Goal: Task Accomplishment & Management: Manage account settings

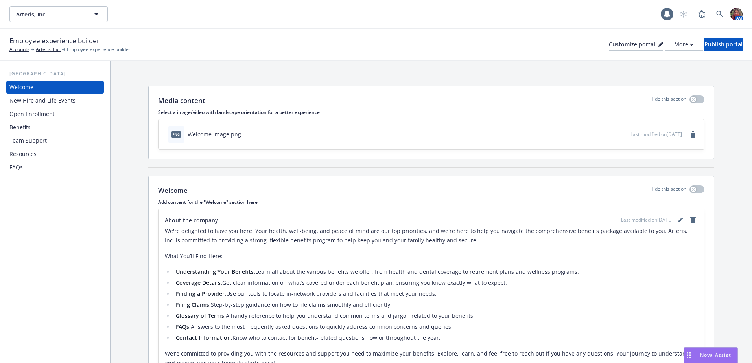
scroll to position [105, 0]
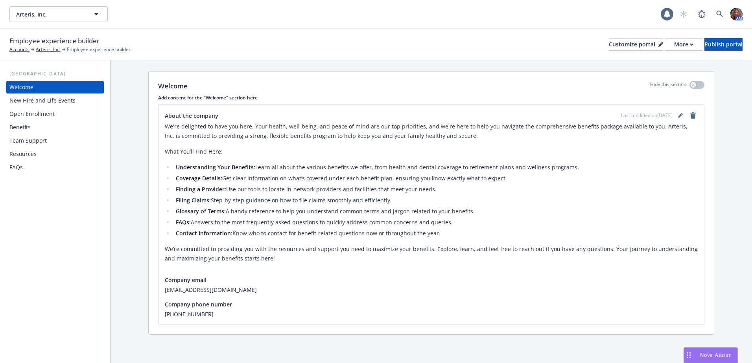
click at [56, 101] on div "New Hire and Life Events" at bounding box center [42, 100] width 66 height 13
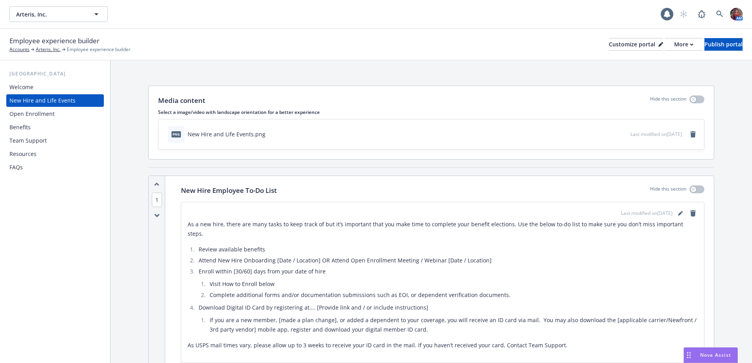
click at [66, 90] on div "Welcome" at bounding box center [54, 87] width 91 height 13
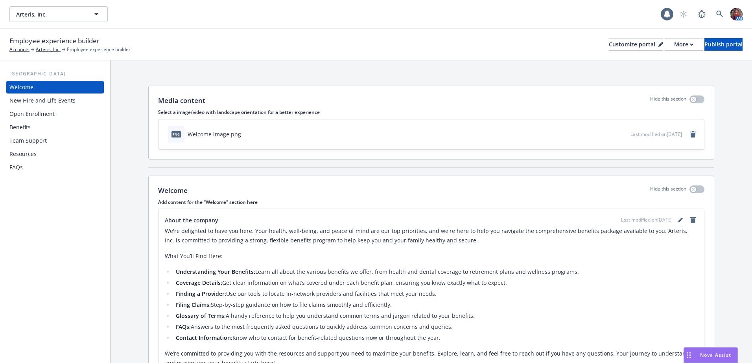
scroll to position [39, 0]
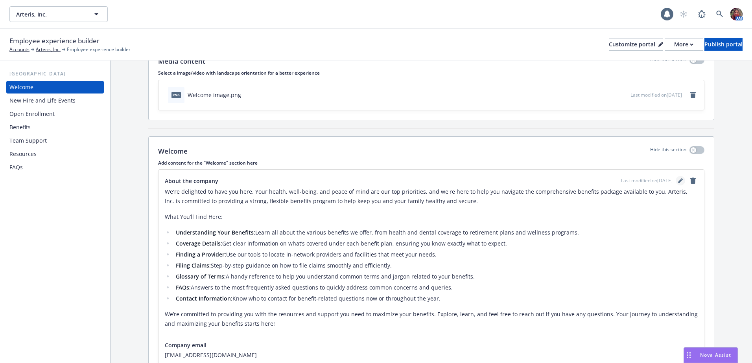
click at [678, 181] on icon "editPencil" at bounding box center [680, 181] width 5 height 5
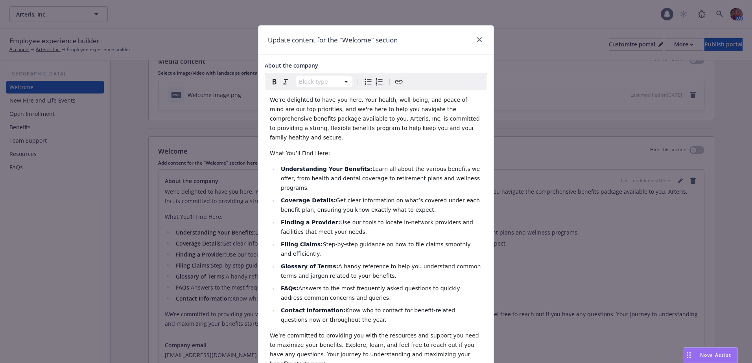
select select
drag, startPoint x: 330, startPoint y: 302, endPoint x: 278, endPoint y: 273, distance: 59.2
click at [278, 273] on ul "Understanding Your Benefits: Learn all about the various benefits we offer, fro…" at bounding box center [376, 244] width 212 height 160
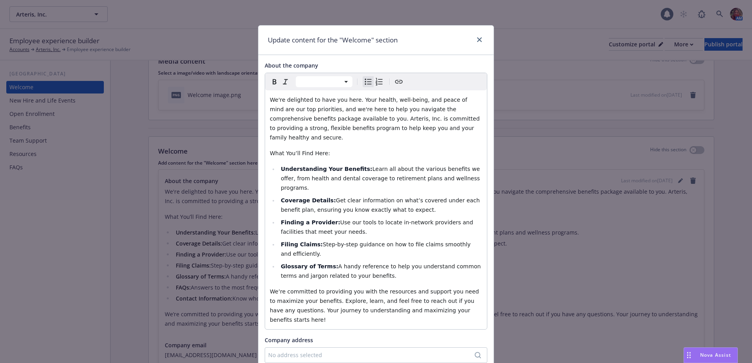
drag, startPoint x: 309, startPoint y: 234, endPoint x: 276, endPoint y: 228, distance: 33.9
click at [278, 240] on li "Filing Claims: Step-by-step guidance on how to file claims smoothly and efficie…" at bounding box center [380, 249] width 204 height 19
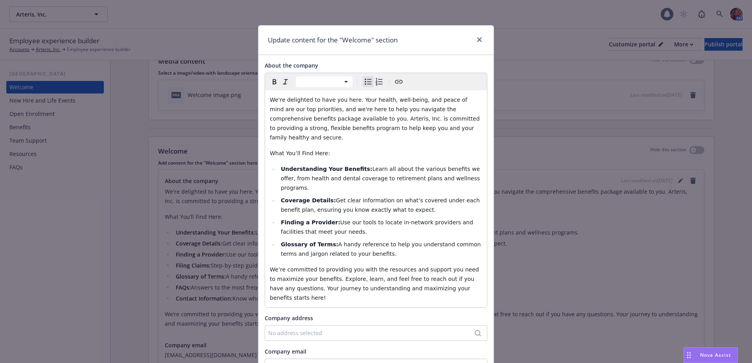
drag, startPoint x: 343, startPoint y: 213, endPoint x: 269, endPoint y: 208, distance: 73.3
click at [278, 218] on li "Finding a Provider: Use our tools to locate in-network providers and facilities…" at bounding box center [380, 227] width 204 height 19
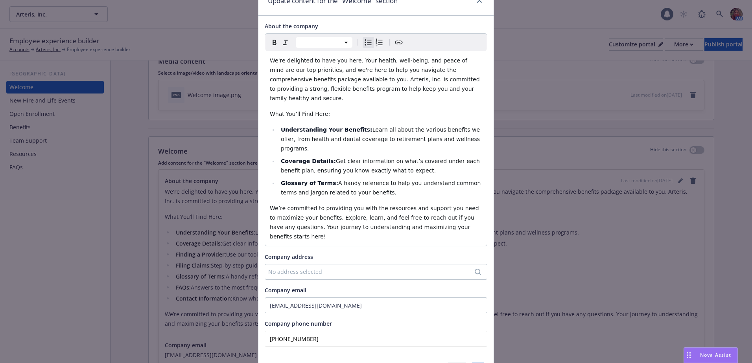
scroll to position [61, 0]
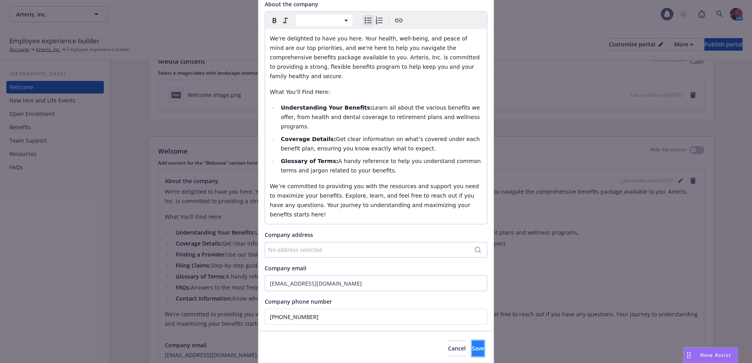
click at [472, 341] on button "Save" at bounding box center [478, 349] width 12 height 16
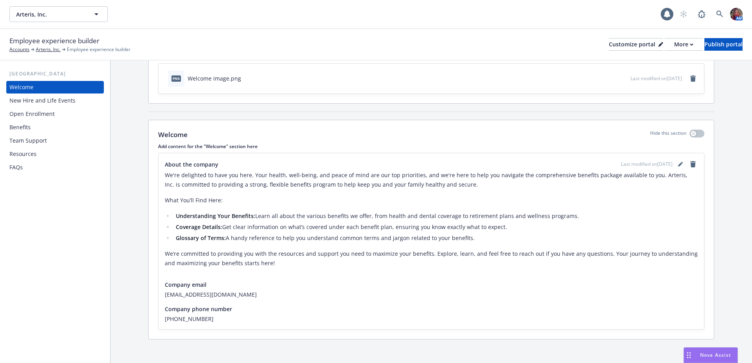
scroll to position [61, 0]
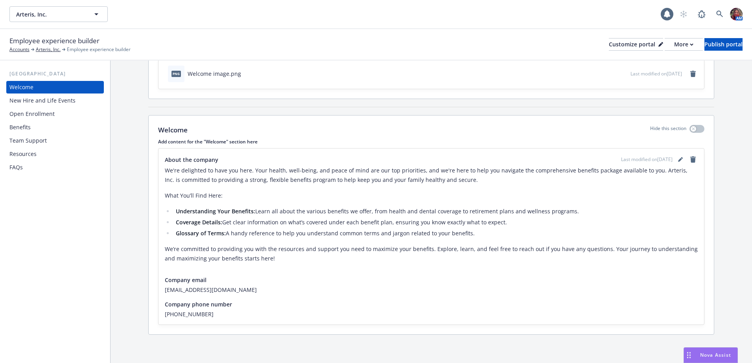
click at [73, 98] on div "New Hire and Life Events" at bounding box center [42, 100] width 66 height 13
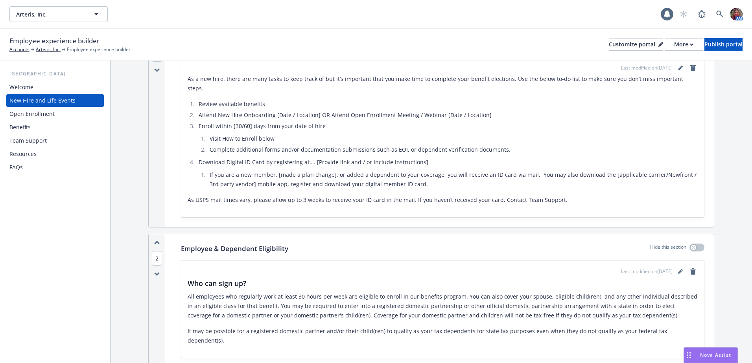
scroll to position [39, 0]
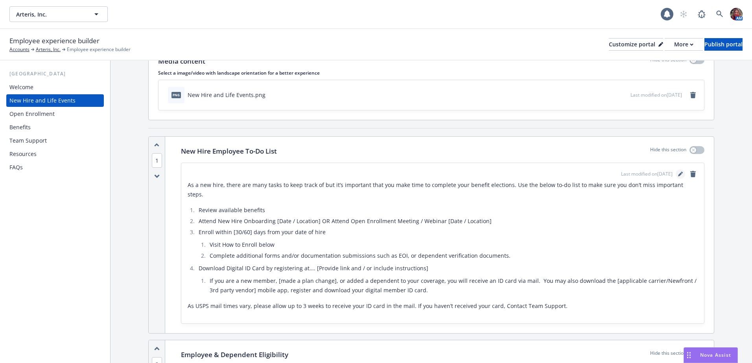
click at [677, 172] on link "editPencil" at bounding box center [680, 173] width 9 height 9
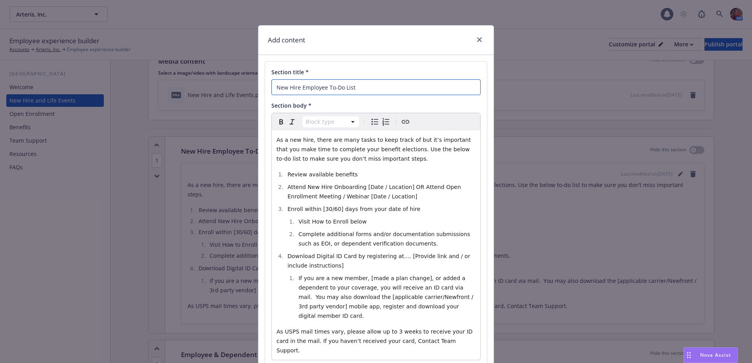
drag, startPoint x: 364, startPoint y: 88, endPoint x: 267, endPoint y: 92, distance: 96.8
click at [267, 92] on div "Section title * New Hire Employee To-Do List Section body * Block type Paragrap…" at bounding box center [376, 214] width 222 height 305
type input "Eligibility & Enrollment"
select select "paragraph"
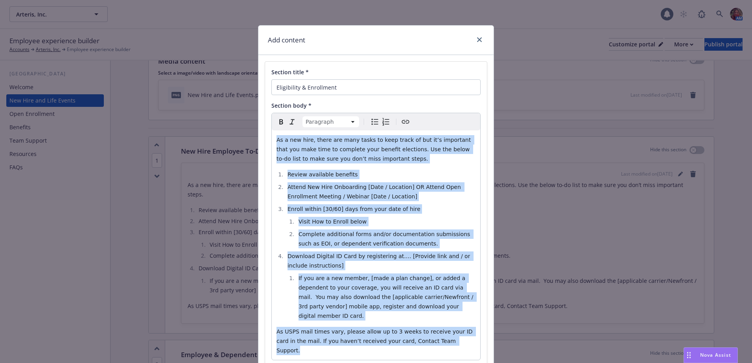
drag, startPoint x: 273, startPoint y: 141, endPoint x: 442, endPoint y: 341, distance: 261.8
click at [442, 341] on div "As a new hire, there are many tasks to keep track of but it’s important that yo…" at bounding box center [376, 246] width 208 height 230
select select
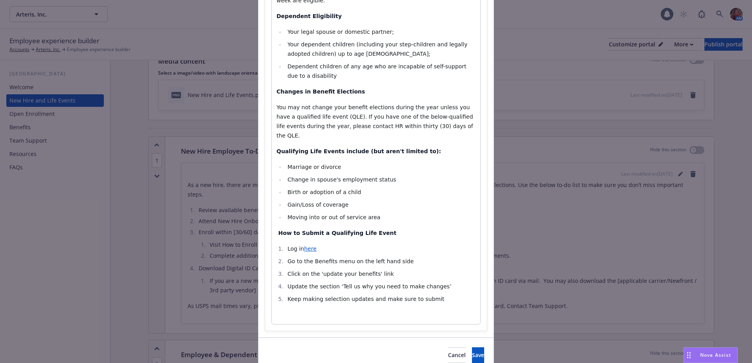
scroll to position [173, 0]
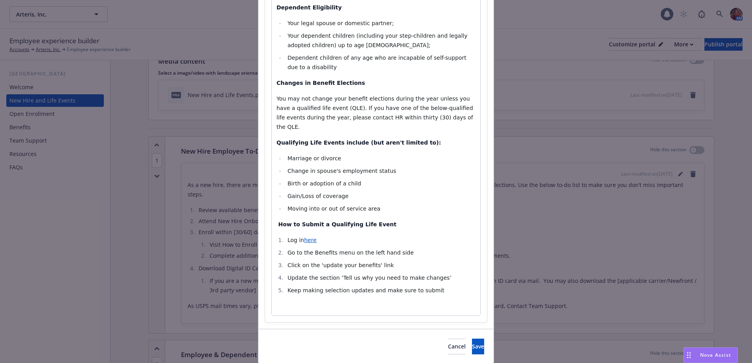
click at [307, 237] on span "here" at bounding box center [310, 240] width 13 height 6
click at [323, 236] on li "Log in here" at bounding box center [380, 240] width 190 height 9
click at [329, 247] on icon "button" at bounding box center [330, 247] width 4 height 4
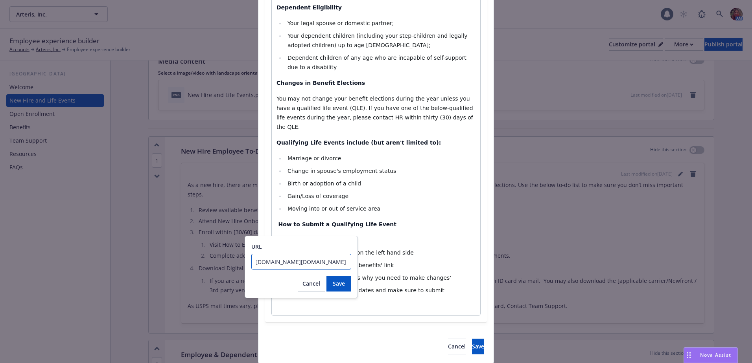
scroll to position [0, 0]
click at [305, 267] on input "[URL][DOMAIN_NAME][DOMAIN_NAME]" at bounding box center [301, 262] width 100 height 16
drag, startPoint x: 257, startPoint y: 262, endPoint x: 418, endPoint y: 267, distance: 160.5
click at [418, 267] on body "Arteris, Inc. Arteris, Inc. 1 AM Employee experience builder Accounts Arteris, …" at bounding box center [376, 181] width 752 height 363
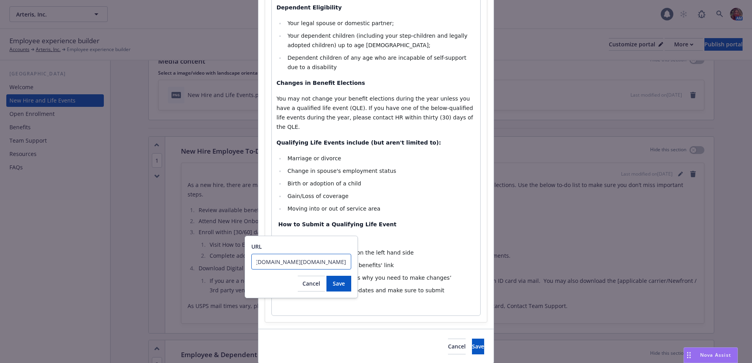
paste input "[DOMAIN_NAME][URL]"
type input "[URL][DOMAIN_NAME]"
click at [342, 283] on span "Save" at bounding box center [339, 283] width 12 height 7
click at [342, 287] on span "Keep making selection updates and make sure to submit" at bounding box center [365, 290] width 157 height 6
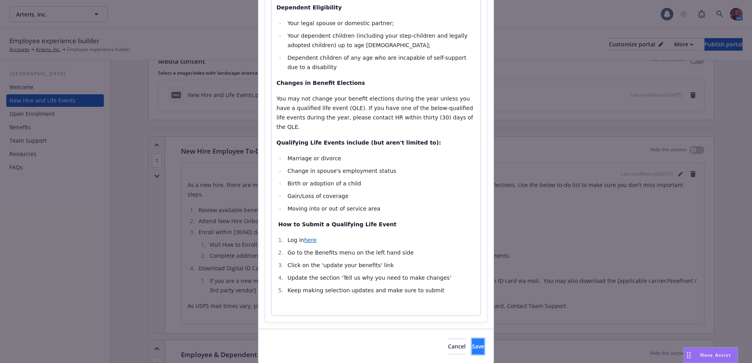
click at [472, 339] on button "Save" at bounding box center [478, 347] width 12 height 16
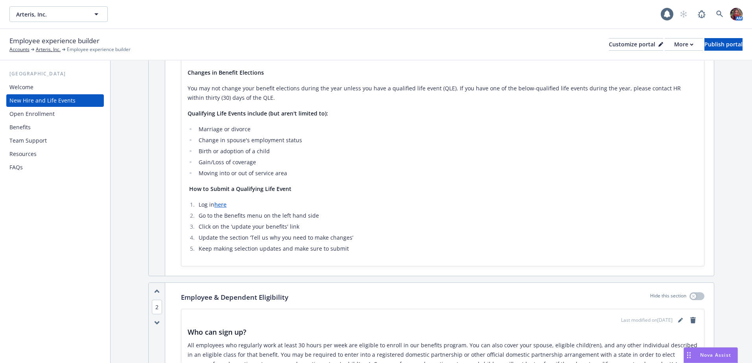
scroll to position [275, 0]
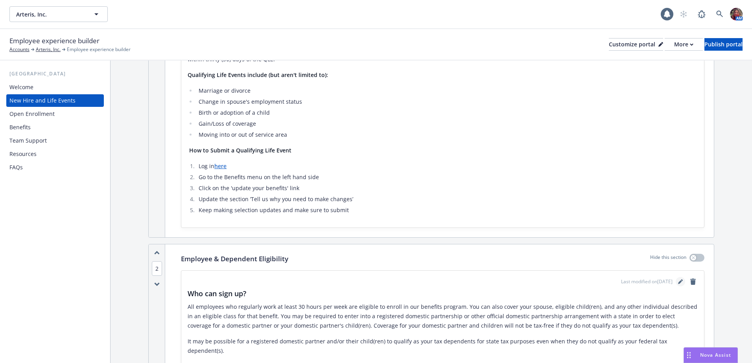
click at [678, 282] on icon "editPencil" at bounding box center [680, 283] width 4 height 4
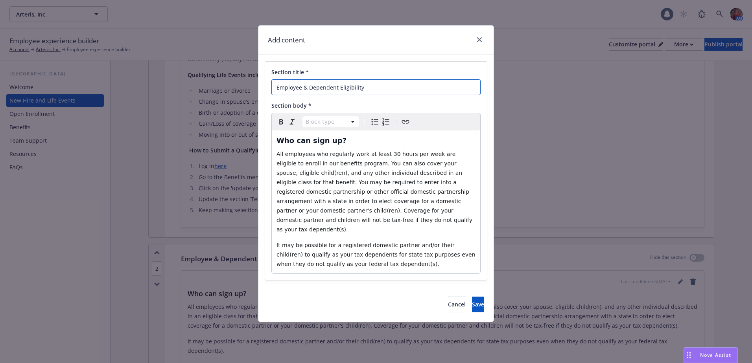
drag, startPoint x: 367, startPoint y: 89, endPoint x: 238, endPoint y: 89, distance: 129.0
click at [238, 89] on div "Add content Section title * Employee & Dependent Eligibility Section body * Blo…" at bounding box center [376, 181] width 752 height 363
type input "How to Enroll"
select select "h3"
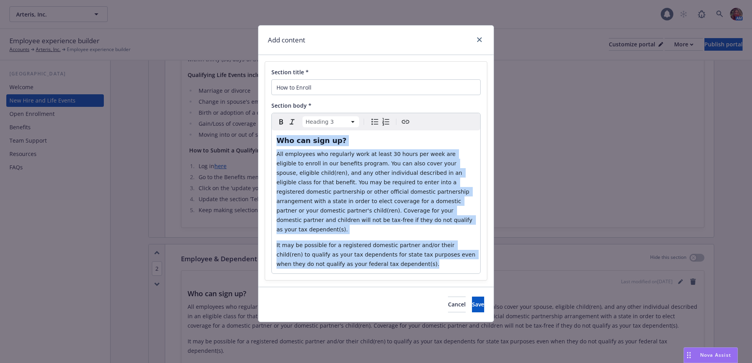
drag, startPoint x: 278, startPoint y: 143, endPoint x: 420, endPoint y: 262, distance: 185.4
click at [420, 262] on div "Section title * How to Enroll Section body * Heading 3 Paragraph Heading 1 Head…" at bounding box center [376, 171] width 222 height 219
select select
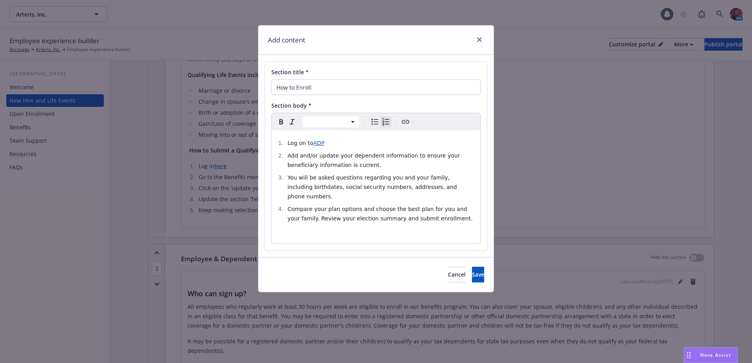
click at [318, 145] on span "ADP" at bounding box center [318, 143] width 11 height 6
click at [339, 157] on icon "button" at bounding box center [341, 159] width 5 height 5
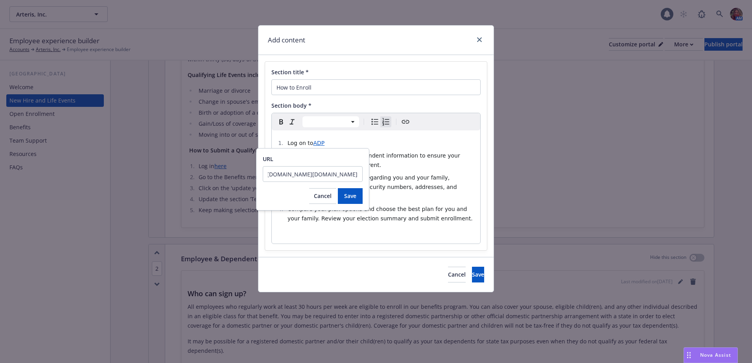
scroll to position [0, 0]
drag, startPoint x: 358, startPoint y: 176, endPoint x: 231, endPoint y: 172, distance: 127.5
click at [231, 172] on body "Arteris, Inc. Arteris, Inc. 1 AM Employee experience builder Accounts Arteris, …" at bounding box center [376, 181] width 752 height 363
click at [355, 174] on input "[URL][DOMAIN_NAME][DOMAIN_NAME]" at bounding box center [313, 174] width 100 height 16
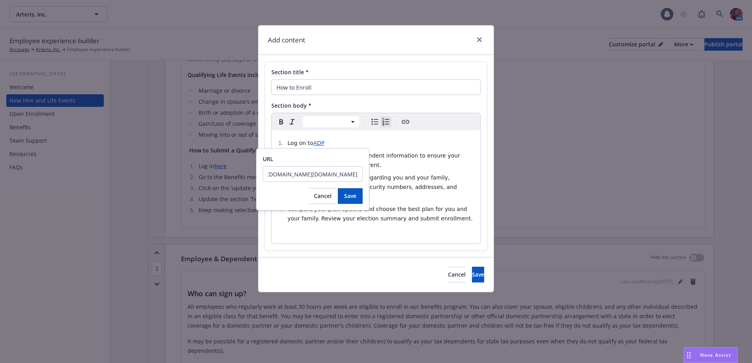
drag, startPoint x: 268, startPoint y: 173, endPoint x: 435, endPoint y: 180, distance: 167.3
click at [435, 180] on body "Arteris, Inc. Arteris, Inc. 1 AM Employee experience builder Accounts Arteris, …" at bounding box center [376, 181] width 752 height 363
type input "Log on to ADP Add and/or update your dependent information to ensure your benef…"
drag, startPoint x: 360, startPoint y: 175, endPoint x: 258, endPoint y: 174, distance: 102.3
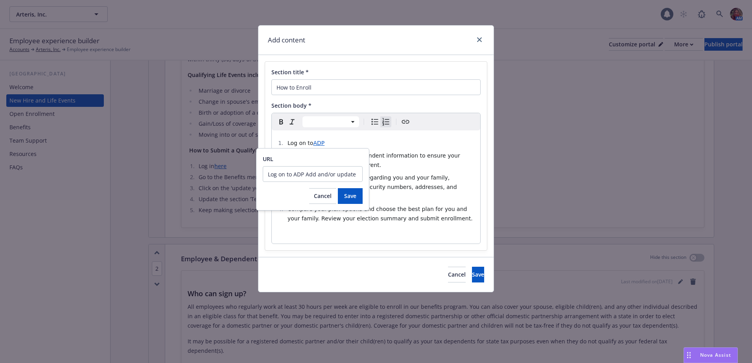
click at [258, 174] on div "URL Log on to ADP Add and/or update your dependent information to ensure your b…" at bounding box center [312, 179] width 113 height 63
click at [279, 179] on input "URL" at bounding box center [313, 174] width 100 height 16
paste input "[URL][DOMAIN_NAME]"
type input "[URL][DOMAIN_NAME]"
click at [355, 200] on button "Save" at bounding box center [350, 196] width 25 height 16
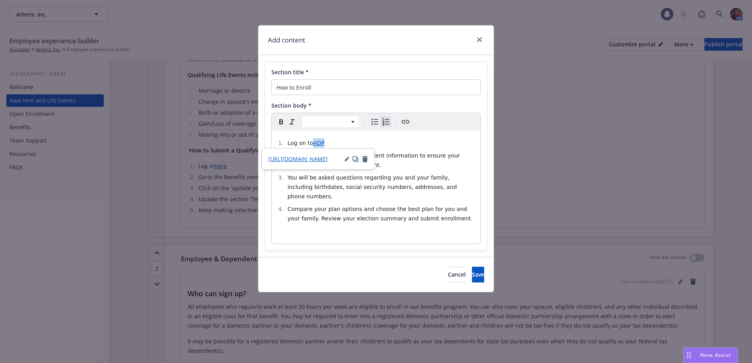
drag, startPoint x: 323, startPoint y: 141, endPoint x: 312, endPoint y: 143, distance: 11.2
click at [312, 143] on li "Log on to ADP" at bounding box center [380, 142] width 190 height 9
drag, startPoint x: 324, startPoint y: 145, endPoint x: 313, endPoint y: 145, distance: 11.0
click at [313, 145] on li "Log on to UKG" at bounding box center [380, 142] width 190 height 9
click at [403, 123] on icon "Create link" at bounding box center [405, 121] width 9 height 9
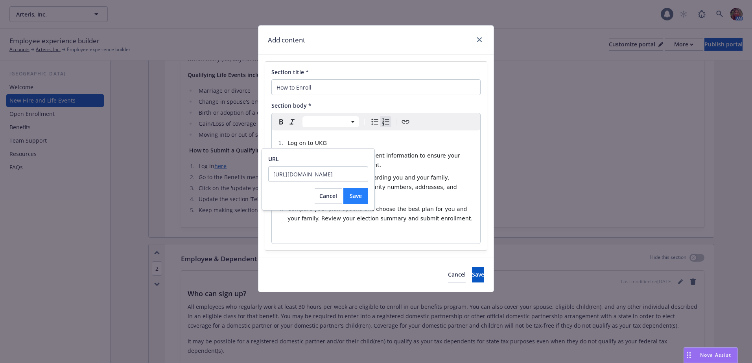
type input "[URL][DOMAIN_NAME]"
click at [356, 195] on span "Save" at bounding box center [356, 195] width 12 height 7
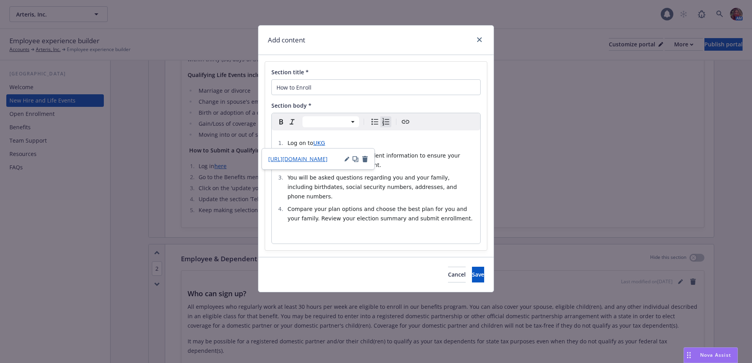
click at [390, 206] on span "Compare your plan options and choose the best plan for you and your family. Rev…" at bounding box center [379, 214] width 185 height 16
click at [472, 271] on button "Save" at bounding box center [478, 275] width 12 height 16
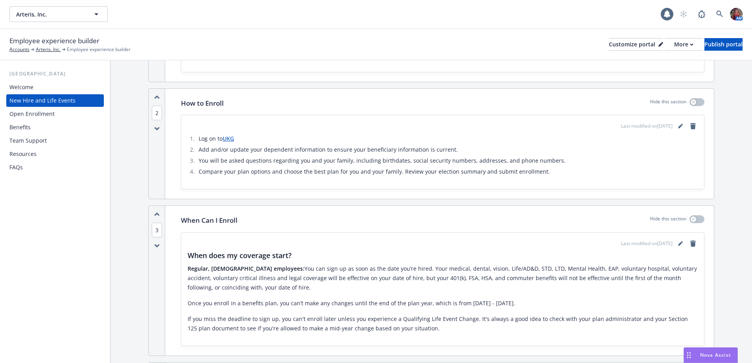
scroll to position [433, 0]
click at [691, 218] on div "button" at bounding box center [694, 218] width 6 height 6
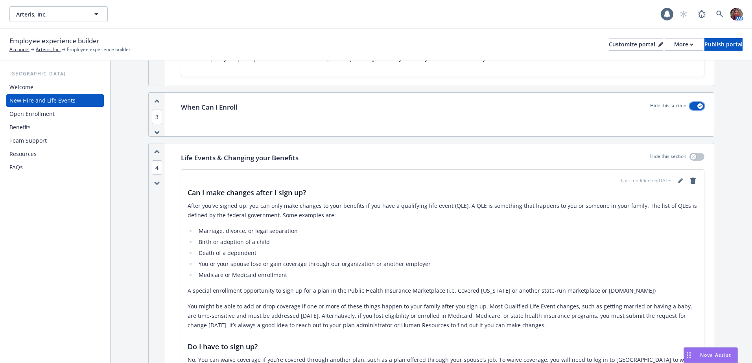
scroll to position [551, 0]
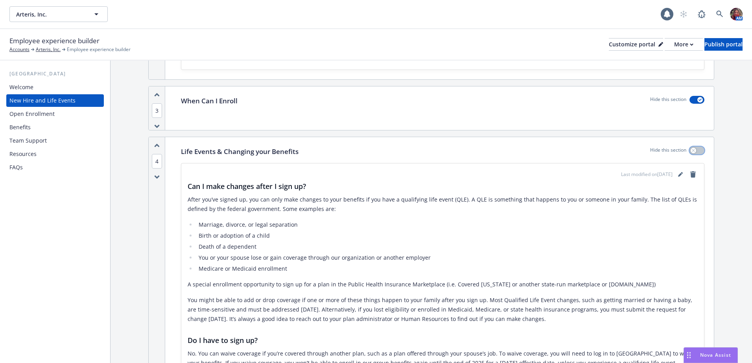
click at [692, 150] on icon "button" at bounding box center [693, 150] width 3 height 3
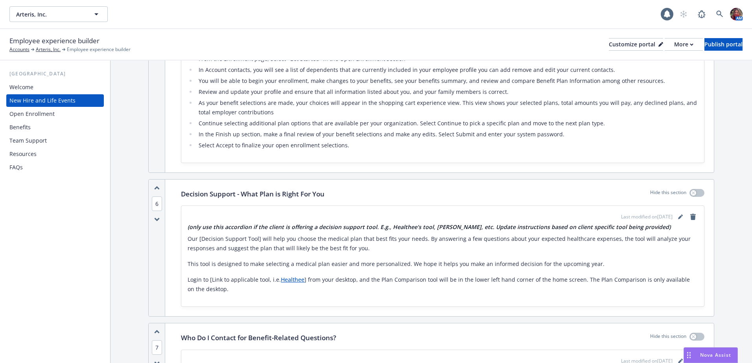
scroll to position [983, 0]
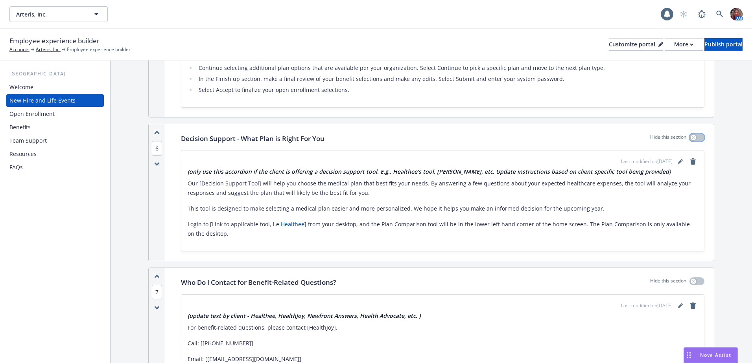
click at [692, 138] on icon "button" at bounding box center [693, 137] width 3 height 3
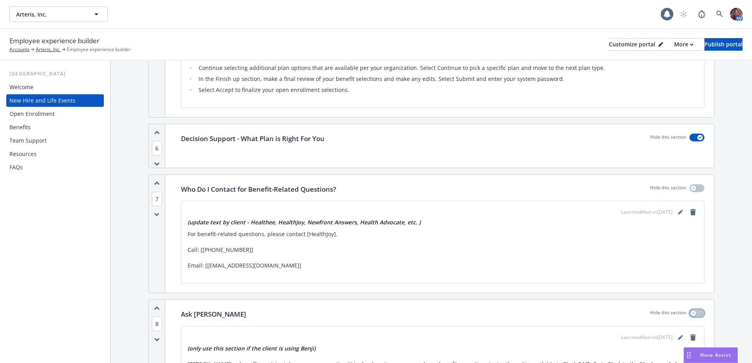
click at [691, 314] on button "button" at bounding box center [696, 313] width 15 height 8
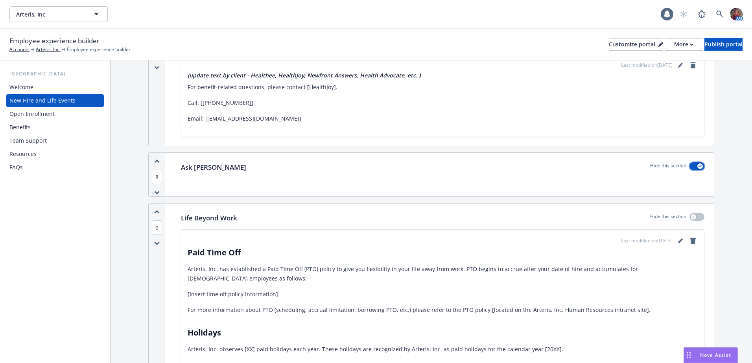
scroll to position [1140, 0]
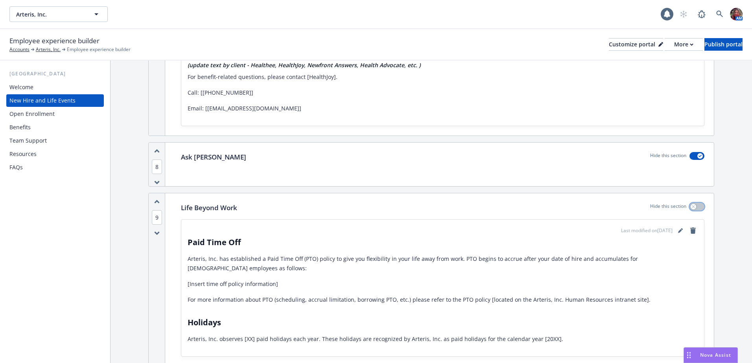
click at [692, 207] on icon "button" at bounding box center [693, 206] width 3 height 3
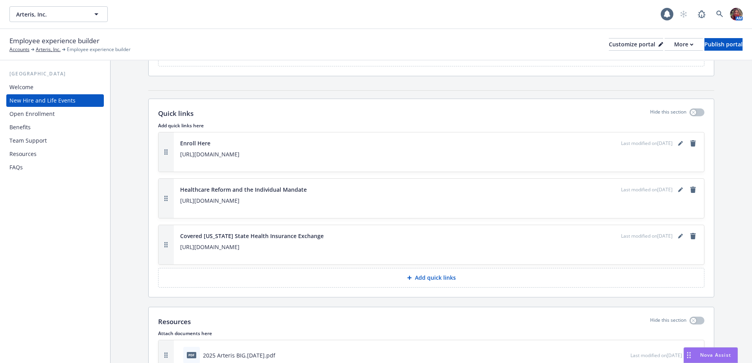
scroll to position [1376, 0]
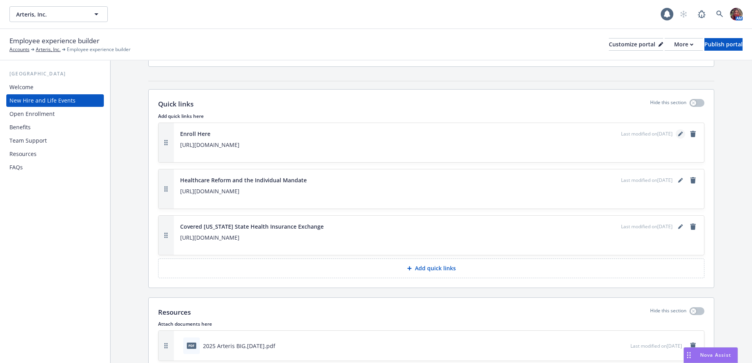
click at [678, 133] on icon "editPencil" at bounding box center [680, 134] width 5 height 5
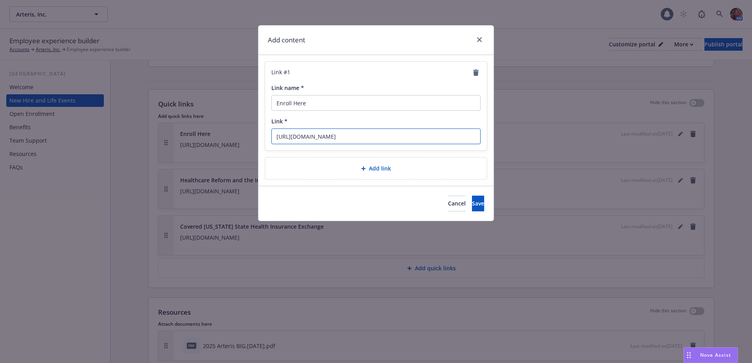
click at [350, 138] on input "[URL][DOMAIN_NAME]" at bounding box center [375, 137] width 209 height 16
drag, startPoint x: 378, startPoint y: 135, endPoint x: 204, endPoint y: 132, distance: 173.5
click at [204, 132] on div "Add content Link # 1 Link name * Enroll Here Link * [URL][DOMAIN_NAME] Add link…" at bounding box center [376, 181] width 752 height 363
paste input "[DOMAIN_NAME][URL]"
type input "[URL][DOMAIN_NAME]"
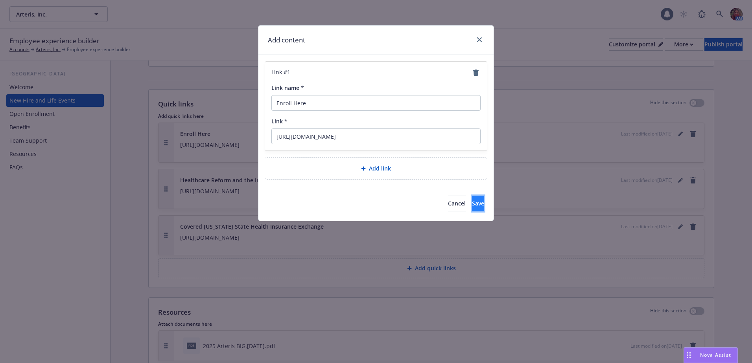
click at [472, 206] on button "Save" at bounding box center [478, 204] width 12 height 16
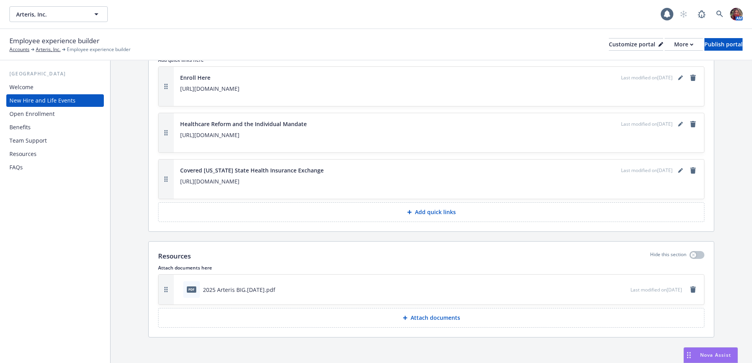
scroll to position [1435, 0]
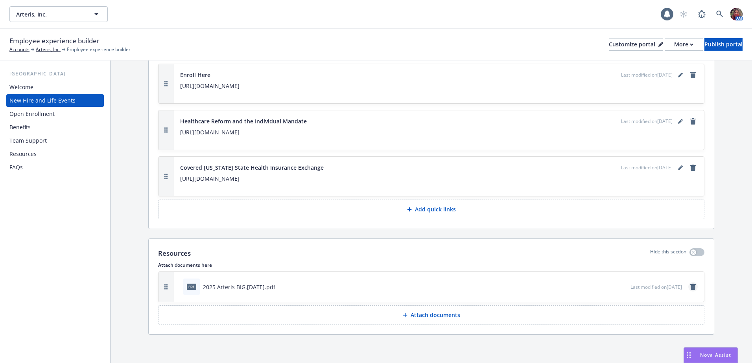
click at [690, 289] on icon "remove" at bounding box center [693, 287] width 6 height 6
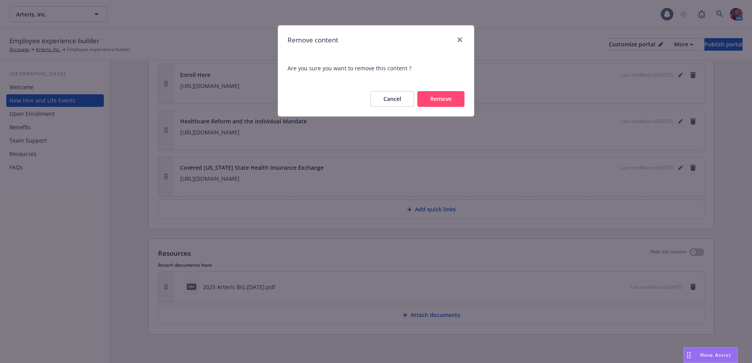
click at [437, 97] on button "Remove" at bounding box center [440, 99] width 47 height 16
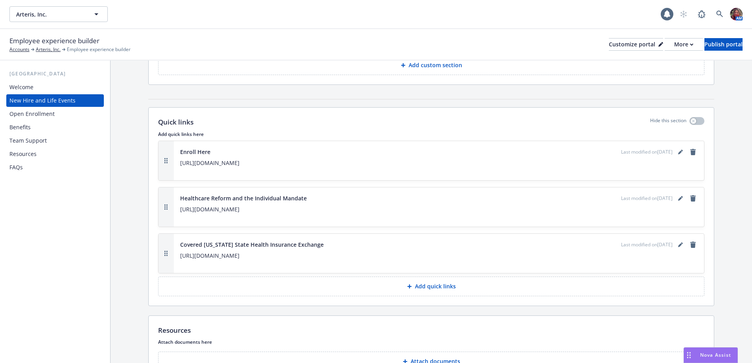
scroll to position [1326, 0]
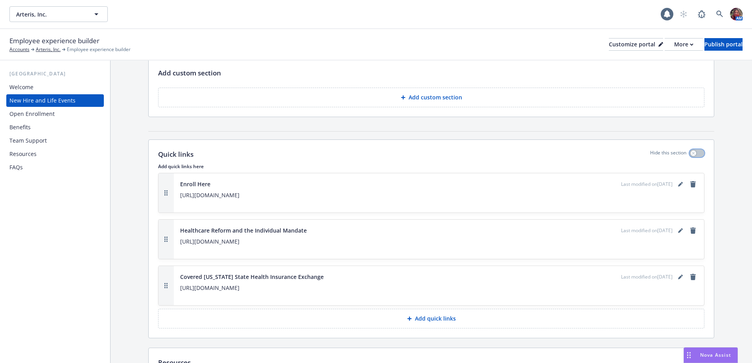
click at [691, 154] on button "button" at bounding box center [696, 153] width 15 height 8
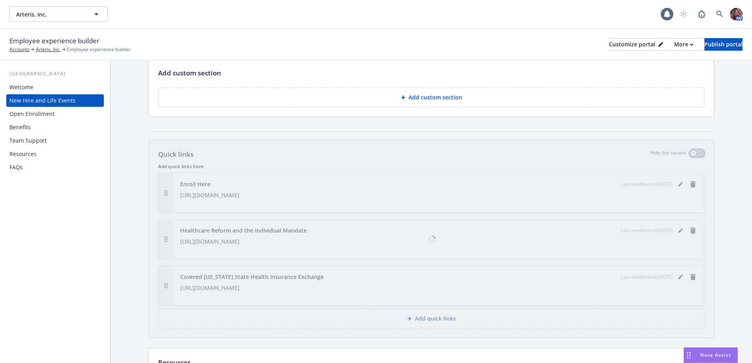
scroll to position [1246, 0]
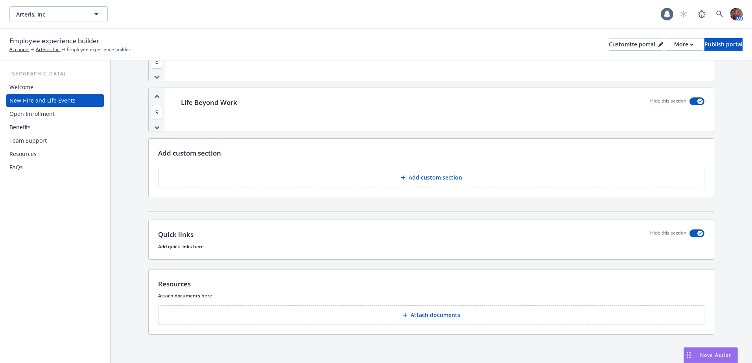
click at [10, 113] on div "Open Enrollment" at bounding box center [31, 114] width 45 height 13
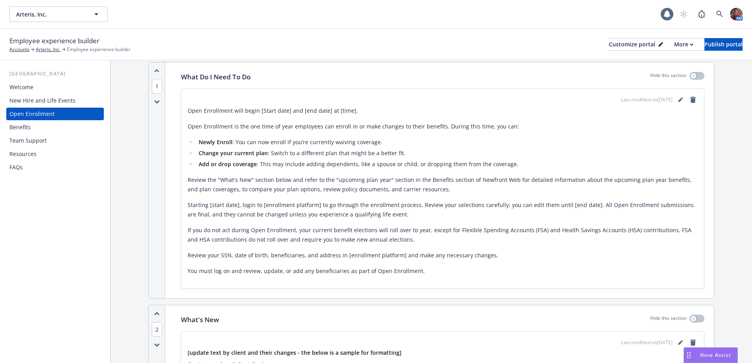
scroll to position [79, 0]
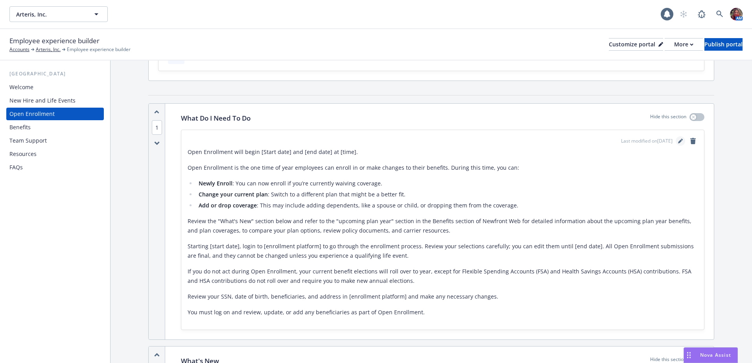
click at [681, 140] on icon "editPencil" at bounding box center [682, 140] width 2 height 2
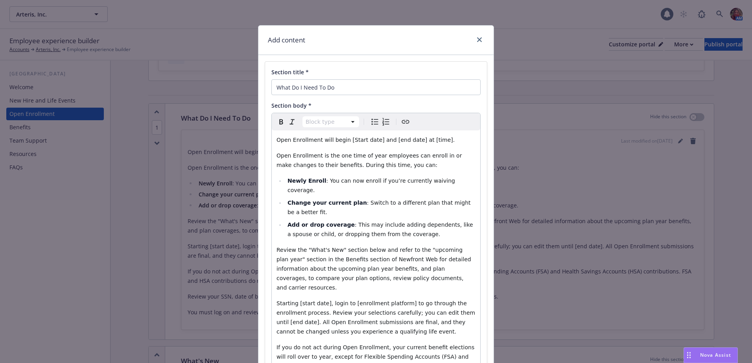
select select "paragraph"
drag, startPoint x: 368, startPoint y: 141, endPoint x: 341, endPoint y: 142, distance: 27.9
click at [341, 142] on span "Open Enrollment will begin [Start date] and [end date] at [time]." at bounding box center [365, 140] width 178 height 6
drag, startPoint x: 413, startPoint y: 140, endPoint x: 388, endPoint y: 142, distance: 25.3
click at [388, 142] on span "Open Enrollment will begin [DATE] and [end date] at [time]." at bounding box center [358, 140] width 165 height 6
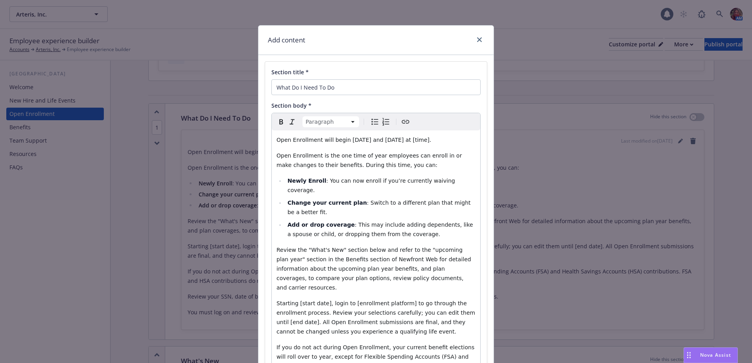
drag, startPoint x: 455, startPoint y: 141, endPoint x: 427, endPoint y: 142, distance: 27.9
click at [427, 142] on p "Open Enrollment will begin [DATE] and [DATE] at [time]." at bounding box center [375, 139] width 199 height 9
drag, startPoint x: 376, startPoint y: 138, endPoint x: 343, endPoint y: 140, distance: 33.4
click at [343, 140] on span "Open Enrollment will begin [DATE] and [DATE]." at bounding box center [340, 140] width 129 height 6
click at [280, 120] on icon "button" at bounding box center [280, 121] width 9 height 9
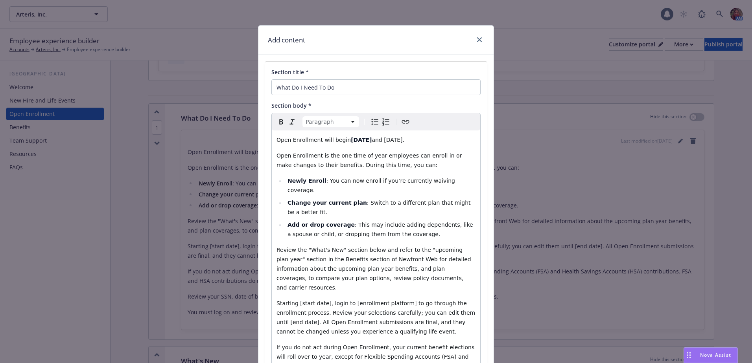
click at [404, 138] on span "and [DATE]." at bounding box center [388, 140] width 33 height 6
drag, startPoint x: 429, startPoint y: 138, endPoint x: 392, endPoint y: 141, distance: 36.7
click at [392, 141] on span "and [DATE]." at bounding box center [388, 140] width 33 height 6
click at [276, 122] on icon "button" at bounding box center [280, 121] width 9 height 9
click at [359, 168] on span "Open Enrollment is the one time of year employees can enroll in or make changes…" at bounding box center [369, 161] width 187 height 16
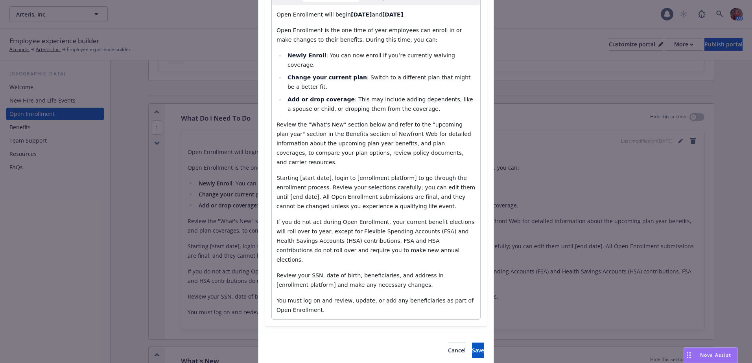
scroll to position [127, 0]
drag, startPoint x: 320, startPoint y: 158, endPoint x: 293, endPoint y: 159, distance: 26.4
click at [293, 173] on span "Starting [start date], login to [enrollment platform] to go through the enrollm…" at bounding box center [376, 190] width 201 height 35
drag, startPoint x: 405, startPoint y: 159, endPoint x: 353, endPoint y: 159, distance: 51.9
click at [353, 173] on span "Starting [DATE], login to [enrollment platform] to go through the enrollment pr…" at bounding box center [376, 190] width 201 height 35
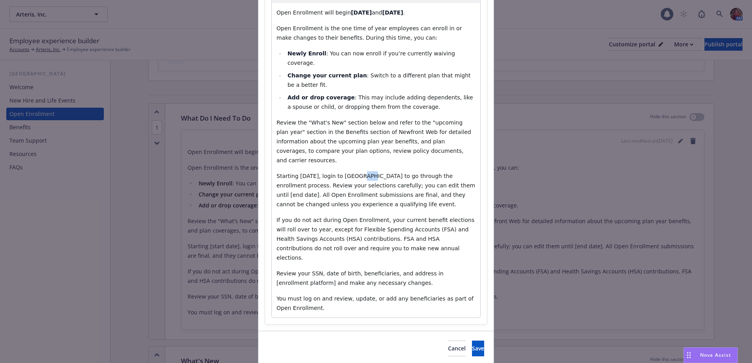
drag, startPoint x: 363, startPoint y: 157, endPoint x: 354, endPoint y: 155, distance: 9.6
click at [354, 173] on span "Starting [DATE], login to [GEOGRAPHIC_DATA] to go through the enrollment proces…" at bounding box center [376, 190] width 201 height 35
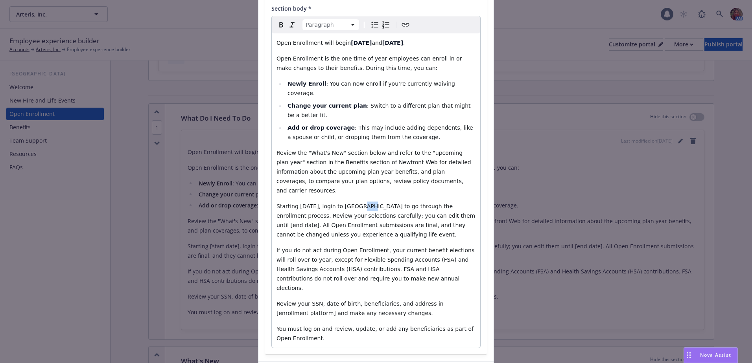
scroll to position [49, 0]
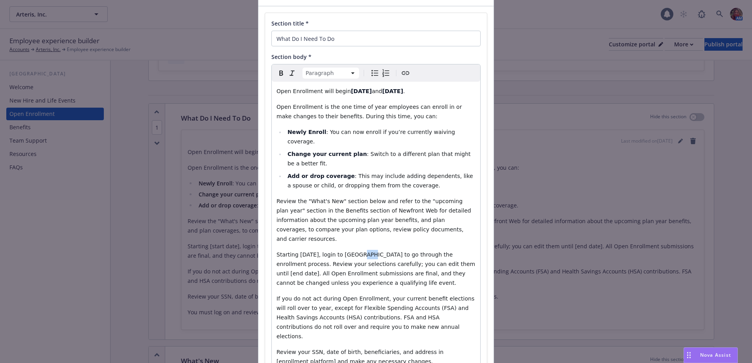
click at [403, 74] on icon "Create link" at bounding box center [405, 72] width 9 height 9
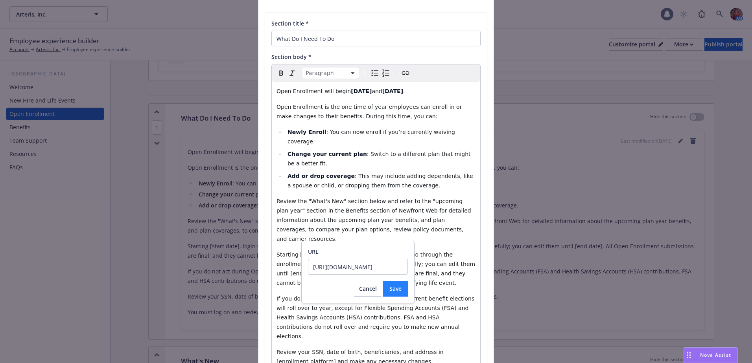
type input "[URL][DOMAIN_NAME]"
click at [392, 290] on span "Save" at bounding box center [395, 288] width 12 height 7
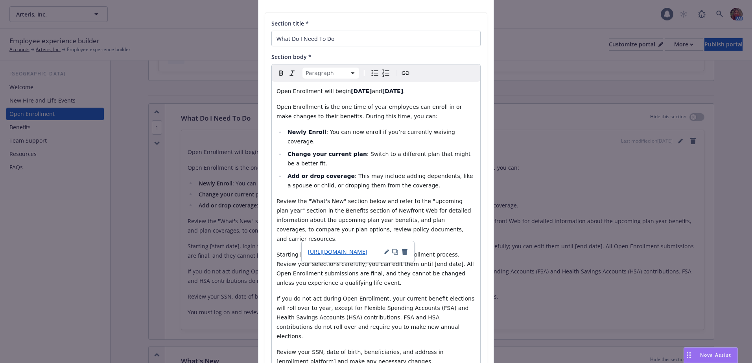
click at [429, 296] on span "If you do not act during Open Enrollment, your current benefit elections will r…" at bounding box center [376, 318] width 200 height 44
drag, startPoint x: 435, startPoint y: 242, endPoint x: 410, endPoint y: 245, distance: 24.6
click at [410, 252] on span "to go through the enrollment process. Review your selections carefully; you can…" at bounding box center [375, 269] width 199 height 35
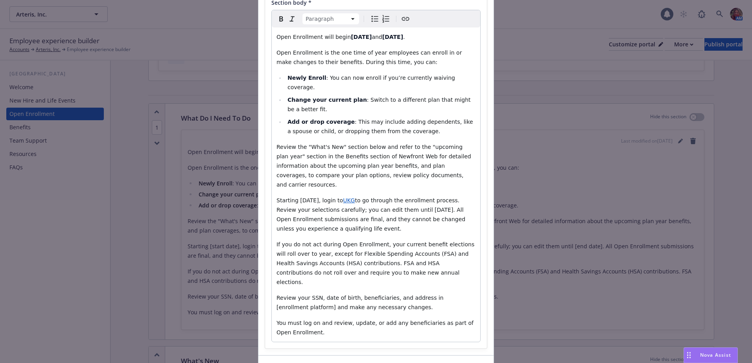
scroll to position [127, 0]
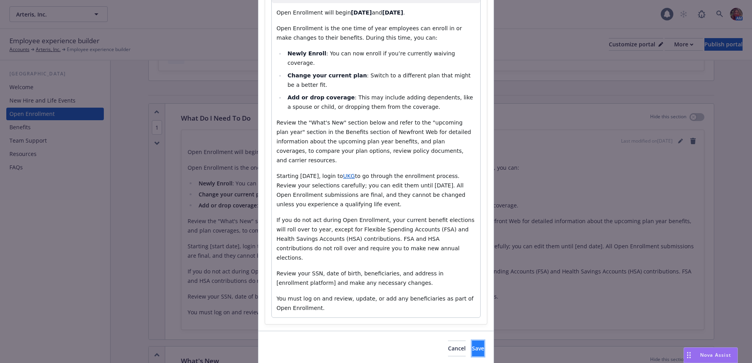
click at [472, 341] on button "Save" at bounding box center [478, 349] width 12 height 16
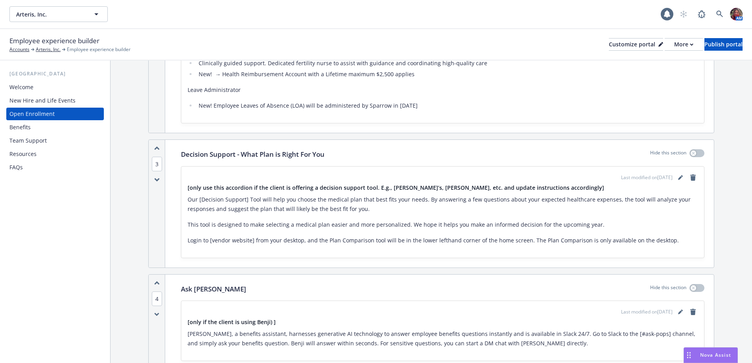
scroll to position [787, 0]
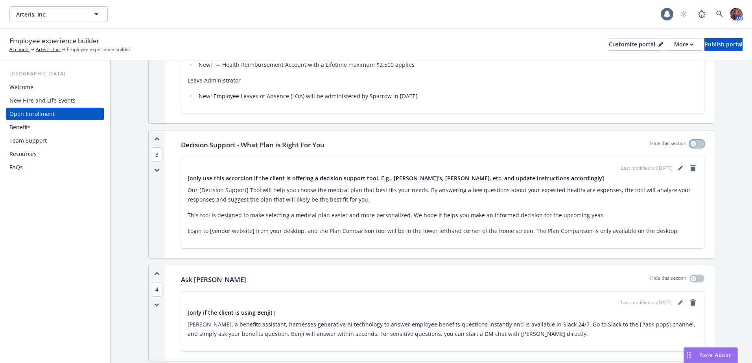
click at [691, 144] on button "button" at bounding box center [696, 144] width 15 height 8
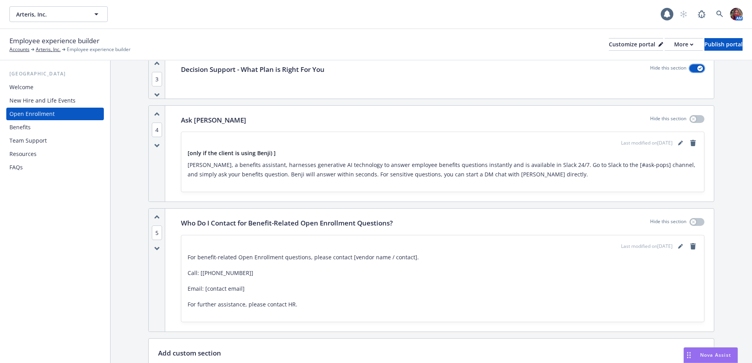
scroll to position [865, 0]
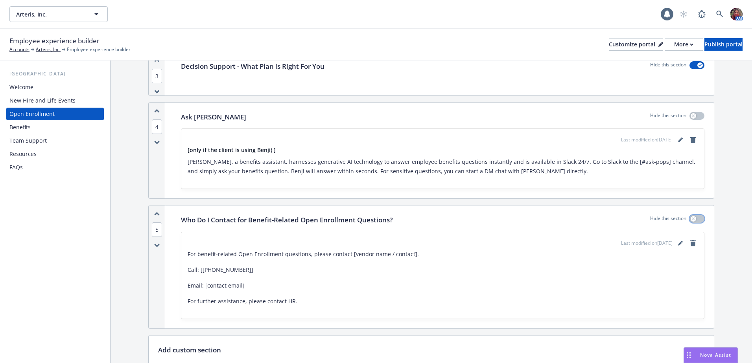
click at [691, 218] on button "button" at bounding box center [696, 219] width 15 height 8
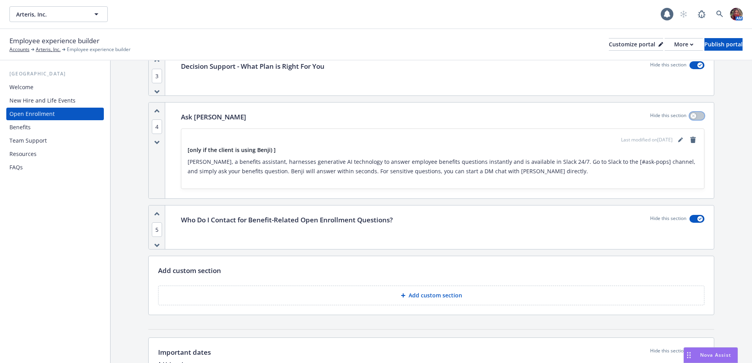
click at [692, 116] on icon "button" at bounding box center [693, 115] width 3 height 3
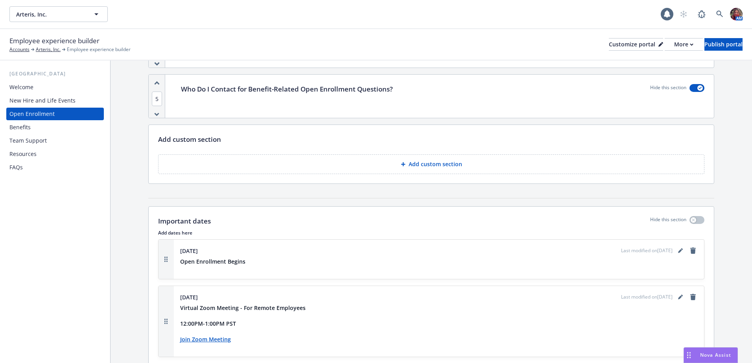
scroll to position [1022, 0]
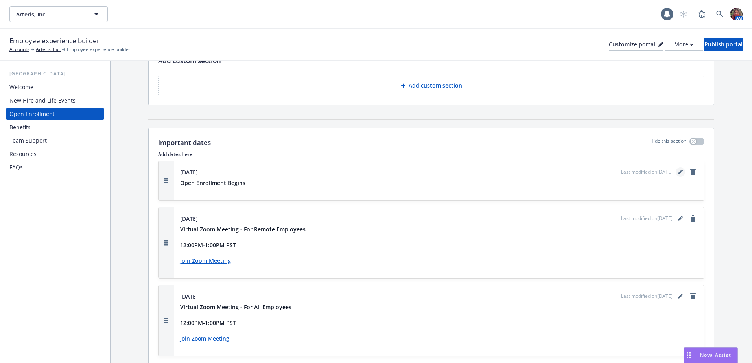
click at [678, 173] on icon "editPencil" at bounding box center [680, 173] width 4 height 4
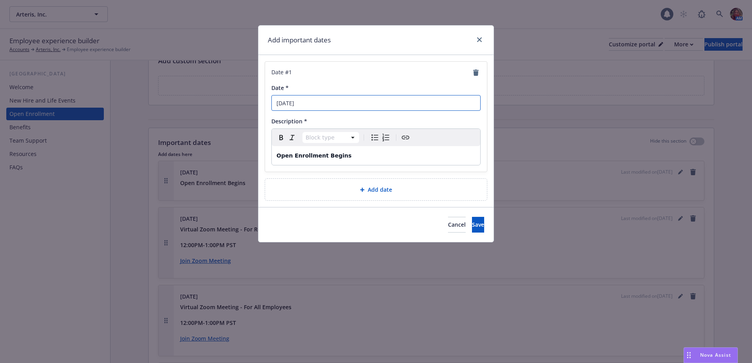
drag, startPoint x: 318, startPoint y: 104, endPoint x: 306, endPoint y: 104, distance: 11.8
click at [306, 104] on input "[DATE]" at bounding box center [375, 103] width 209 height 16
type input "[DATE]"
click at [472, 229] on button "Save" at bounding box center [478, 225] width 12 height 16
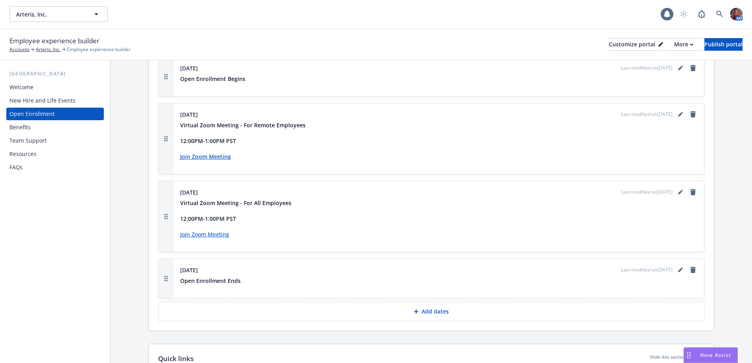
scroll to position [1140, 0]
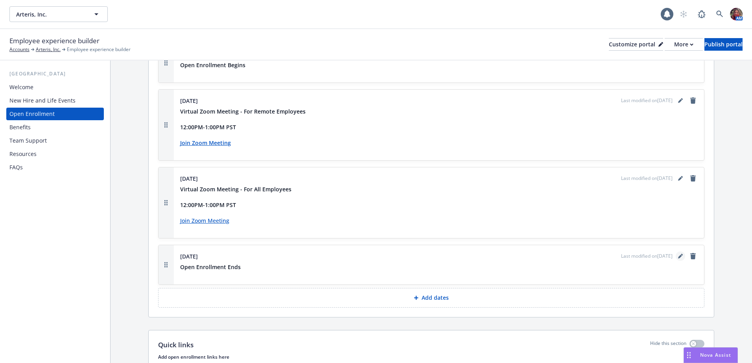
click at [678, 256] on icon "editPencil" at bounding box center [680, 256] width 5 height 5
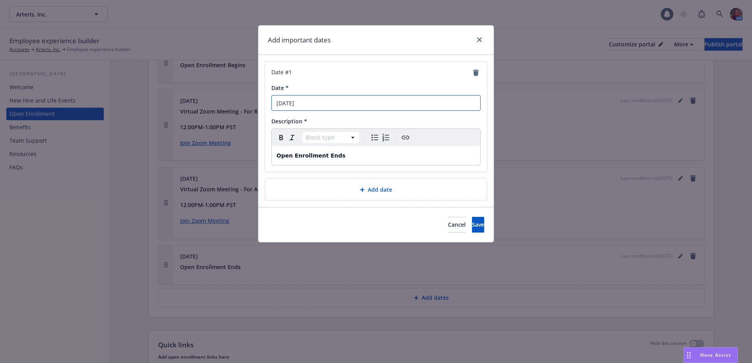
click at [311, 101] on input "[DATE]" at bounding box center [375, 103] width 209 height 16
type input "[DATE]"
click at [472, 229] on button "Save" at bounding box center [478, 225] width 12 height 16
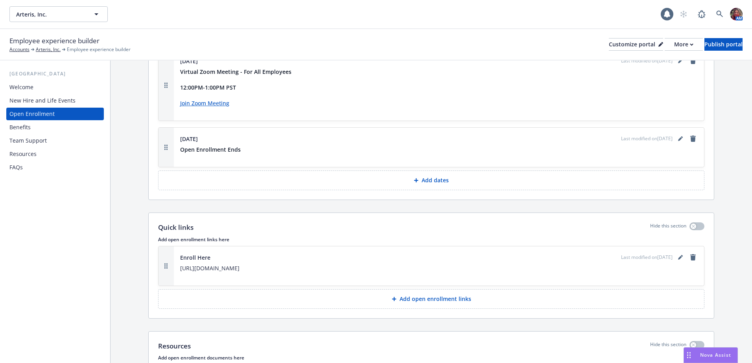
scroll to position [1258, 0]
click at [676, 257] on link "editPencil" at bounding box center [680, 256] width 9 height 9
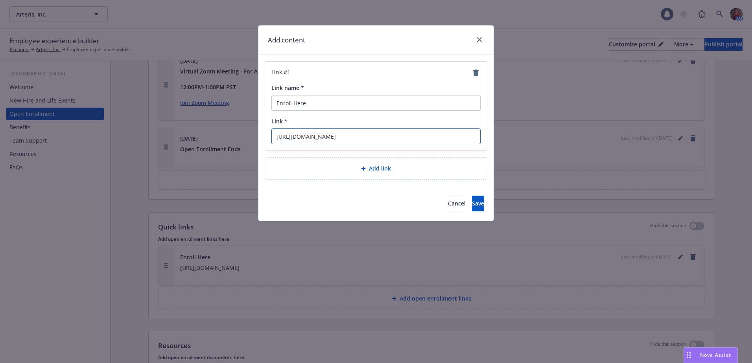
drag, startPoint x: 383, startPoint y: 136, endPoint x: 237, endPoint y: 136, distance: 145.5
click at [237, 136] on div "Add content Link # 1 Link name * Enroll Here Link * [URL][DOMAIN_NAME] Add link…" at bounding box center [376, 181] width 752 height 363
paste input "[DOMAIN_NAME][URL]"
type input "[URL][DOMAIN_NAME]"
click at [472, 197] on button "Save" at bounding box center [478, 204] width 12 height 16
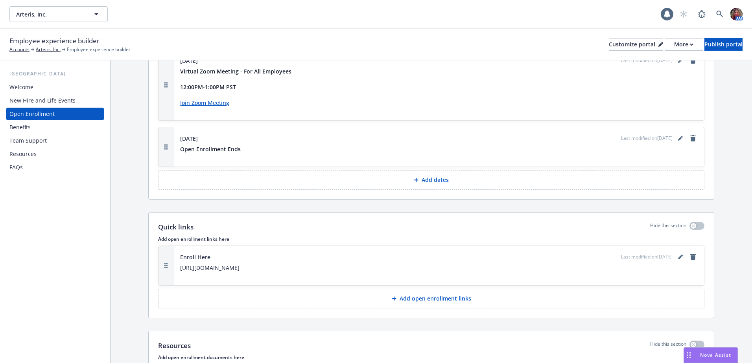
scroll to position [1354, 0]
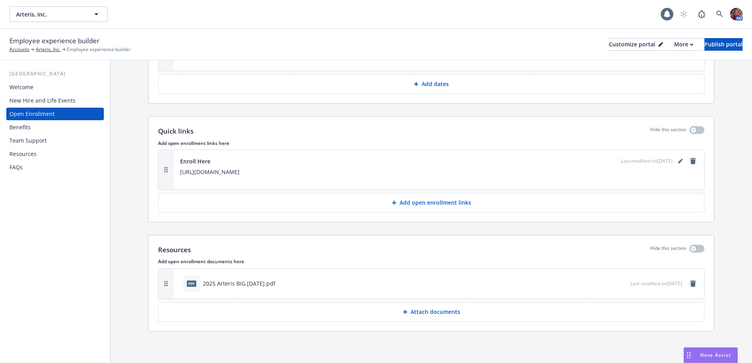
click at [690, 287] on icon "remove" at bounding box center [693, 284] width 6 height 6
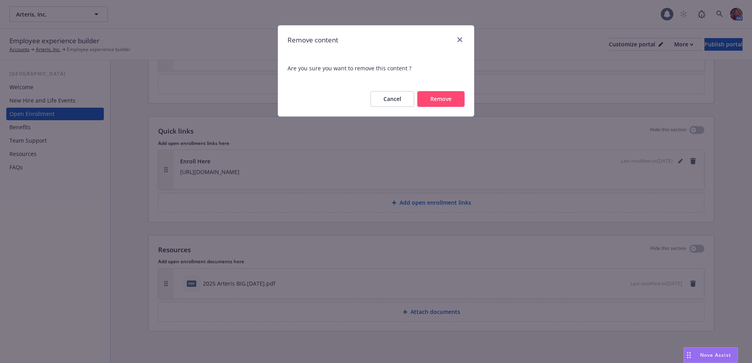
click at [448, 100] on button "Remove" at bounding box center [440, 99] width 47 height 16
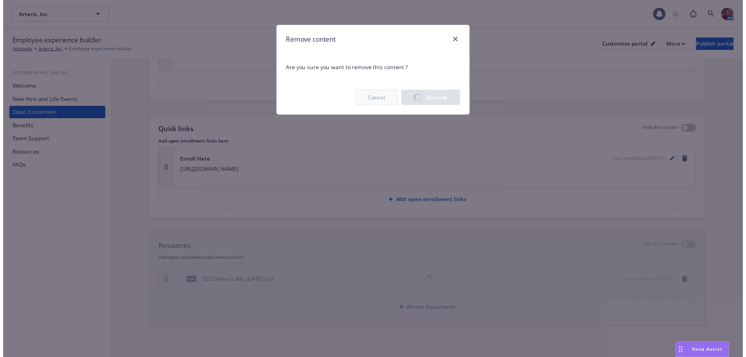
scroll to position [1324, 0]
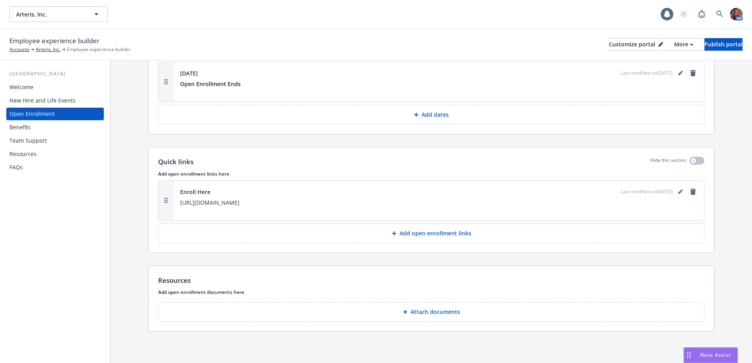
click at [20, 128] on div "Benefits" at bounding box center [19, 127] width 21 height 13
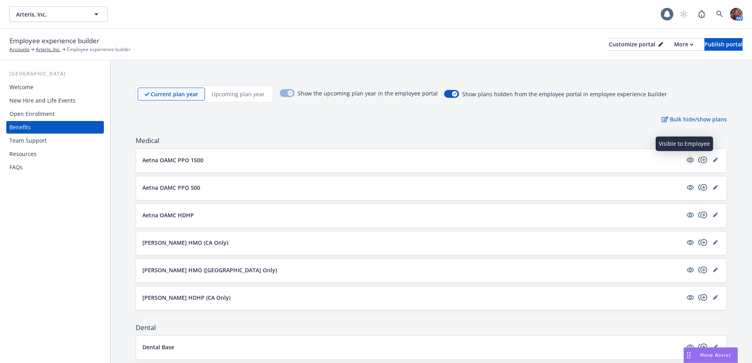
click at [687, 161] on icon "visible" at bounding box center [690, 160] width 7 height 5
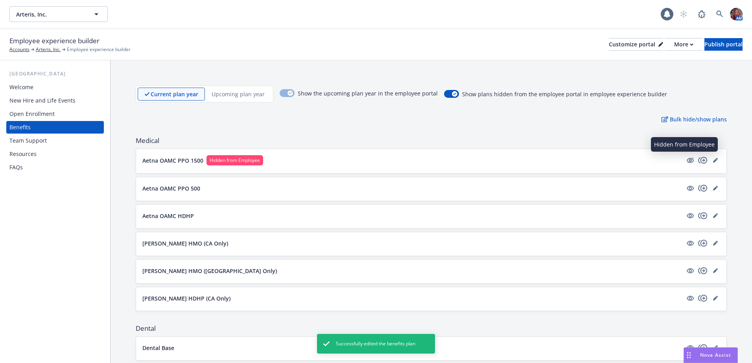
click at [685, 161] on icon "hidden" at bounding box center [689, 160] width 9 height 9
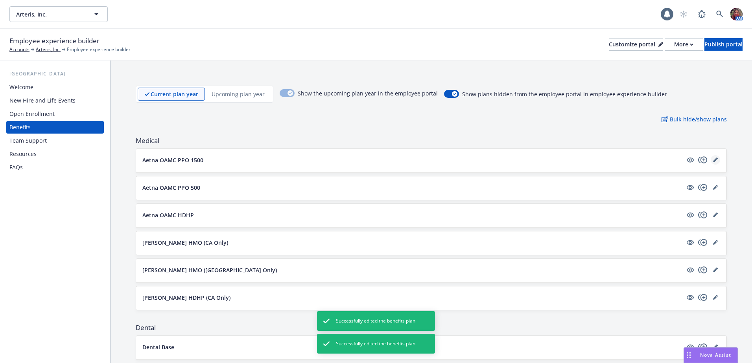
click at [713, 160] on link "editPencil" at bounding box center [715, 159] width 9 height 9
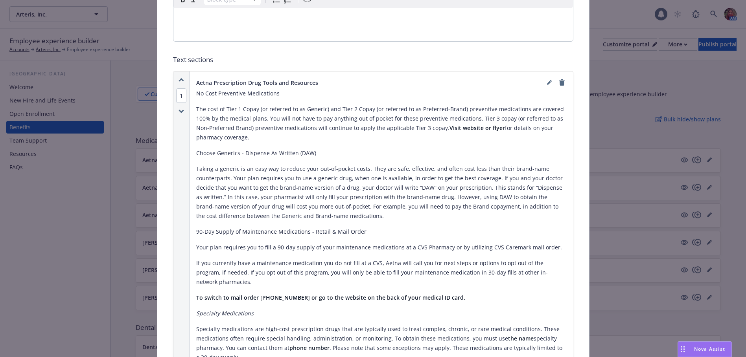
scroll to position [560, 0]
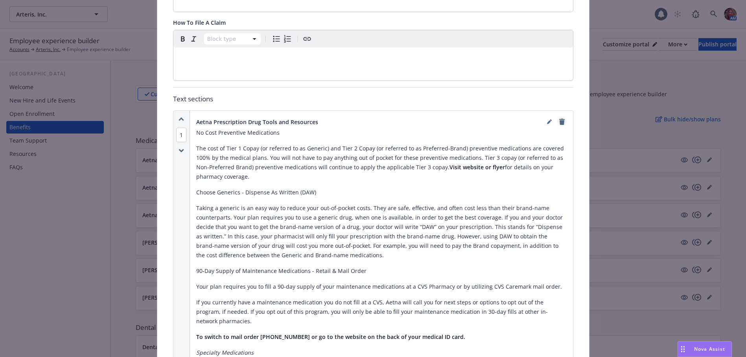
click at [560, 119] on icon "remove" at bounding box center [562, 122] width 6 height 6
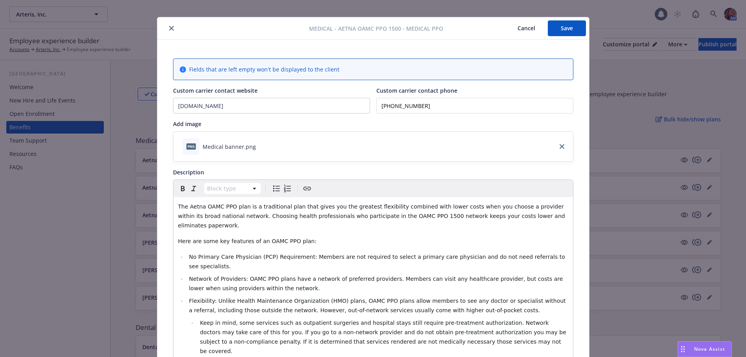
scroll to position [0, 0]
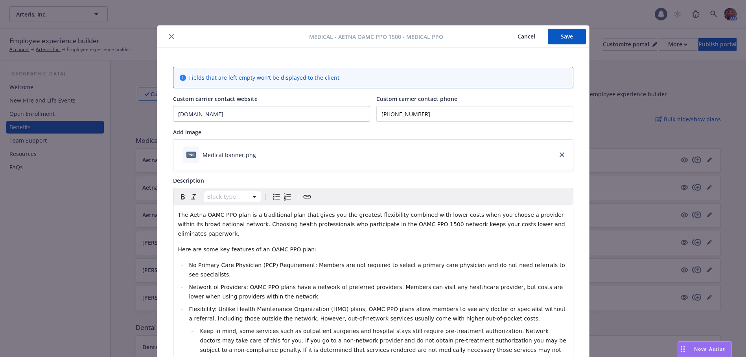
click at [560, 39] on button "Save" at bounding box center [567, 37] width 38 height 16
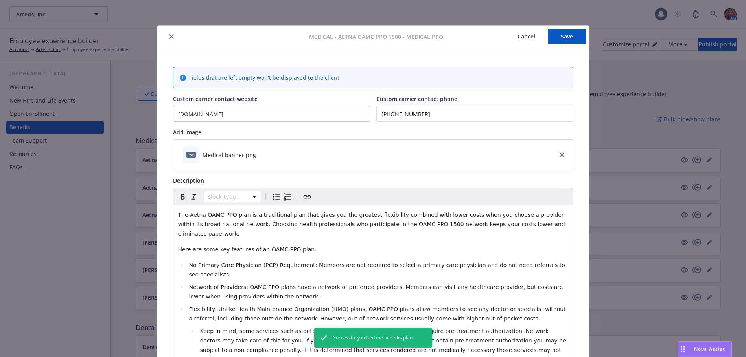
click at [167, 37] on button "close" at bounding box center [171, 36] width 9 height 9
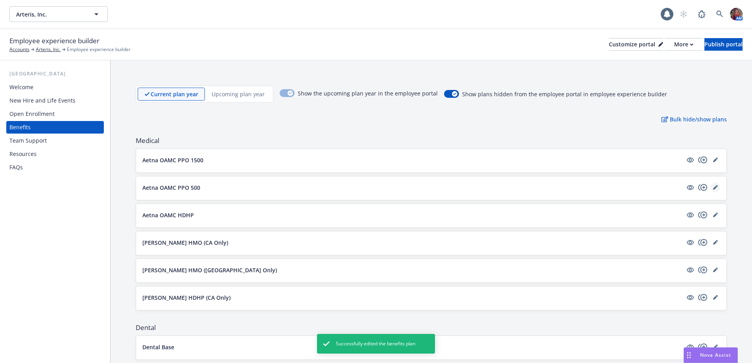
click at [713, 186] on icon "editPencil" at bounding box center [715, 187] width 5 height 5
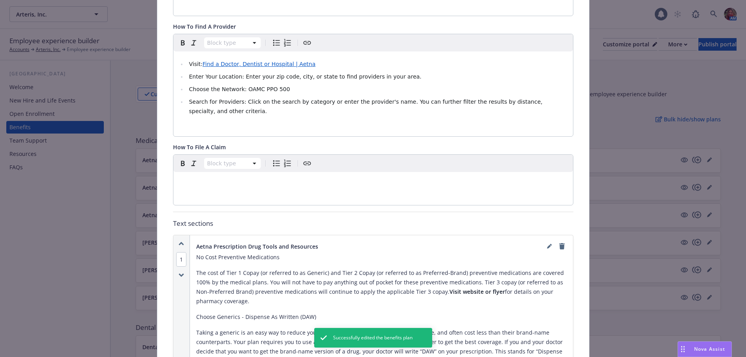
scroll to position [456, 0]
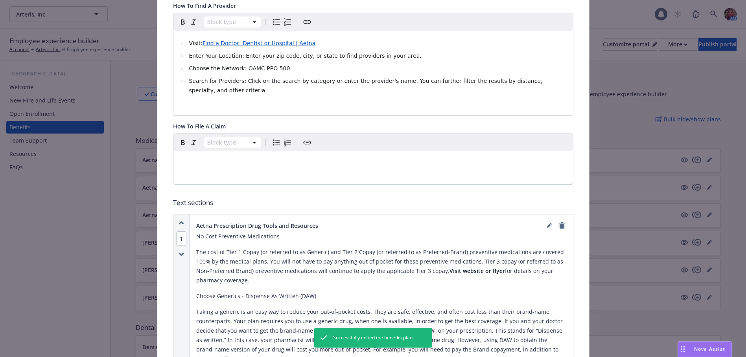
click at [562, 223] on icon "remove" at bounding box center [562, 226] width 6 height 6
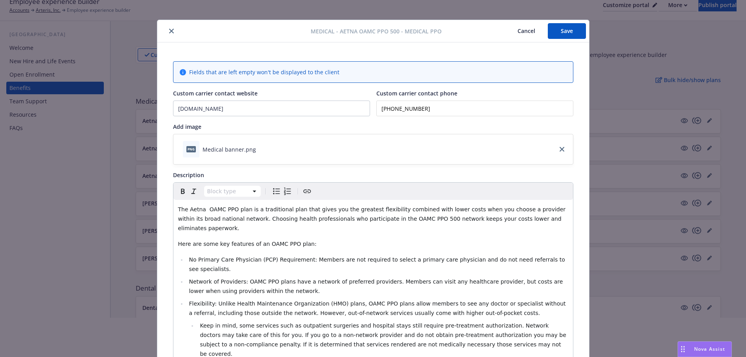
scroll to position [0, 0]
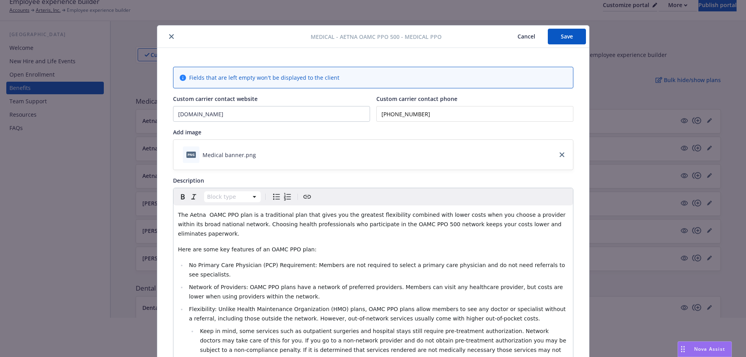
click at [550, 37] on button "Save" at bounding box center [567, 37] width 38 height 16
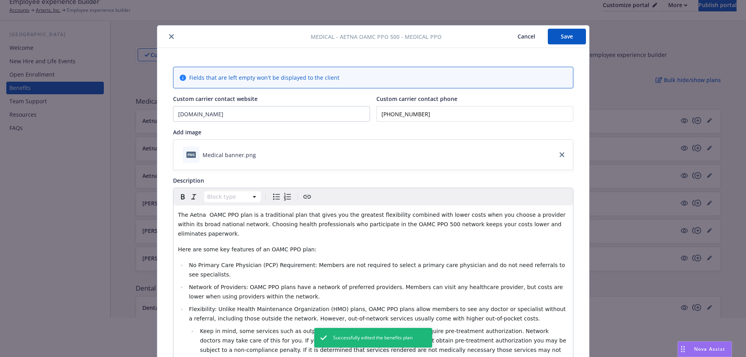
click at [169, 35] on icon "close" at bounding box center [171, 36] width 5 height 5
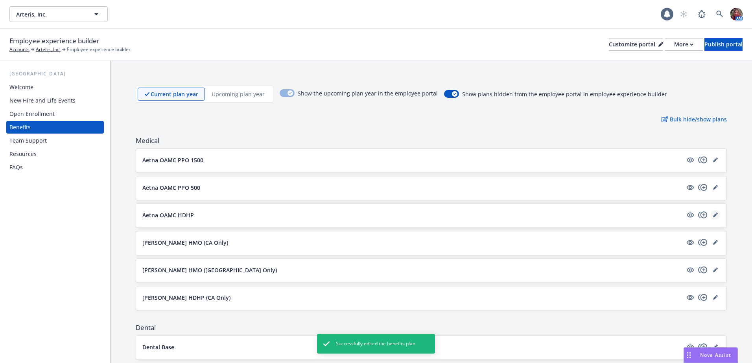
click at [713, 215] on icon "editPencil" at bounding box center [715, 216] width 4 height 4
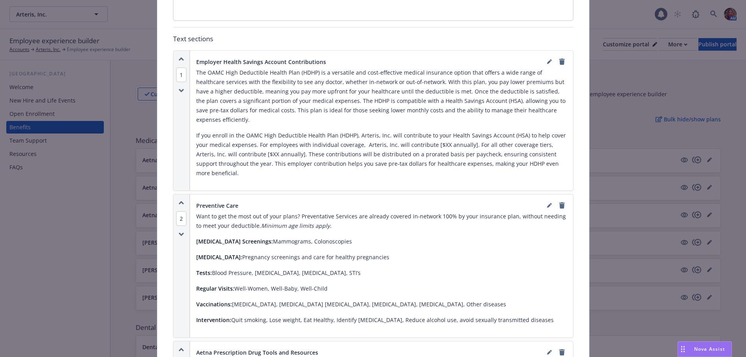
scroll to position [495, 0]
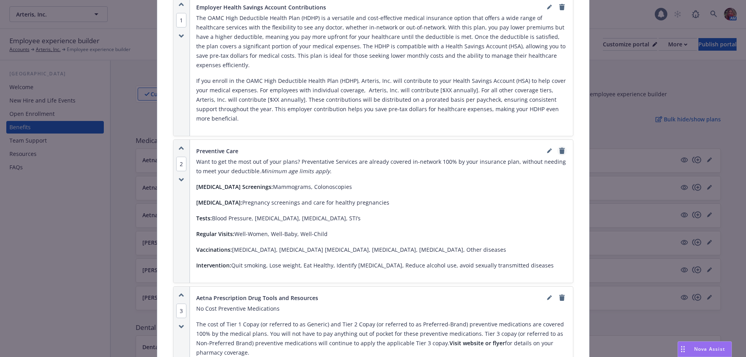
click at [559, 148] on icon "remove" at bounding box center [562, 151] width 6 height 6
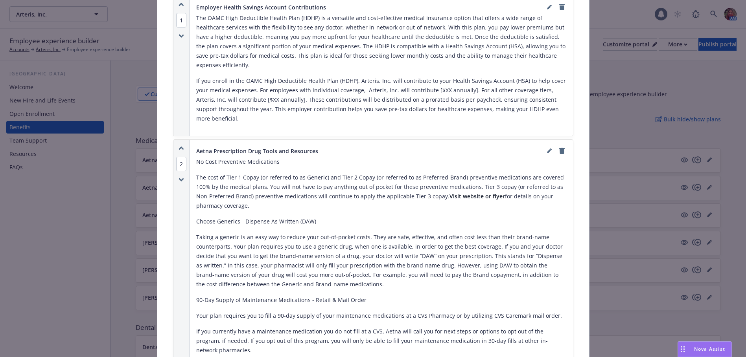
click at [559, 148] on icon "remove" at bounding box center [562, 151] width 6 height 6
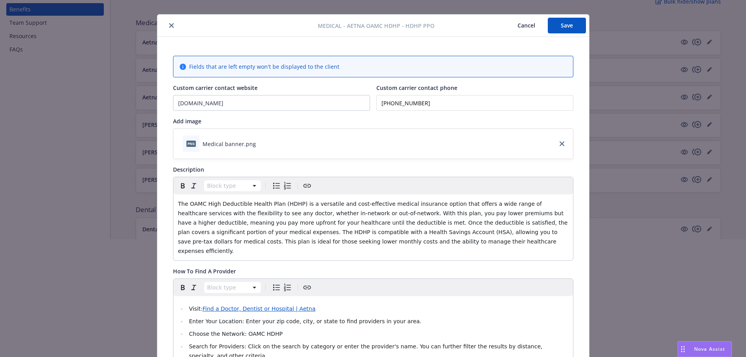
scroll to position [0, 0]
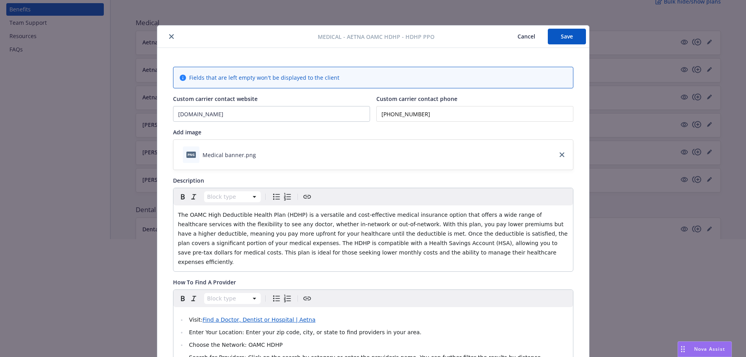
click at [558, 37] on button "Save" at bounding box center [567, 37] width 38 height 16
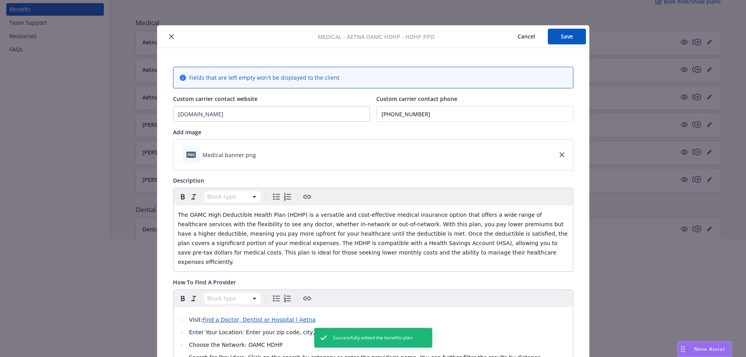
click at [169, 35] on icon "close" at bounding box center [171, 36] width 5 height 5
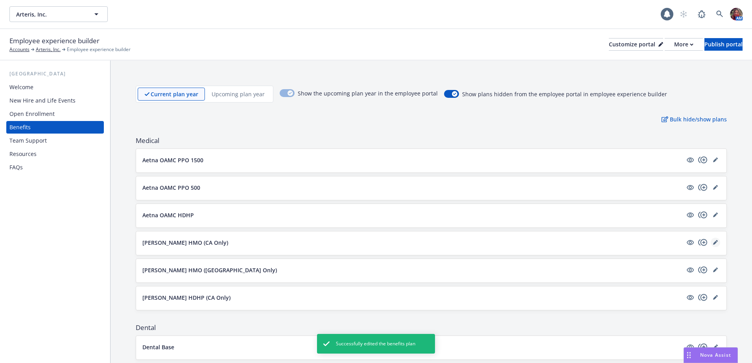
click at [711, 239] on link "editPencil" at bounding box center [715, 242] width 9 height 9
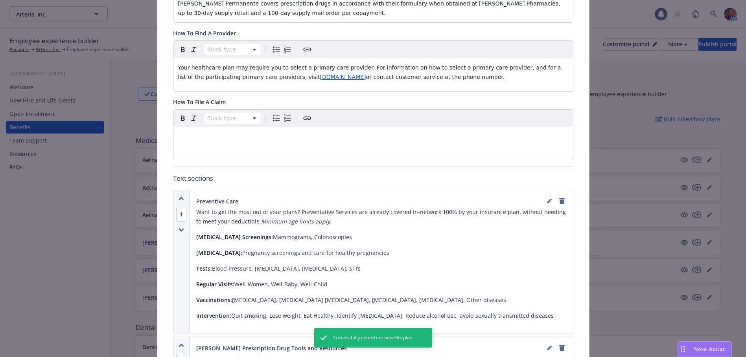
scroll to position [299, 0]
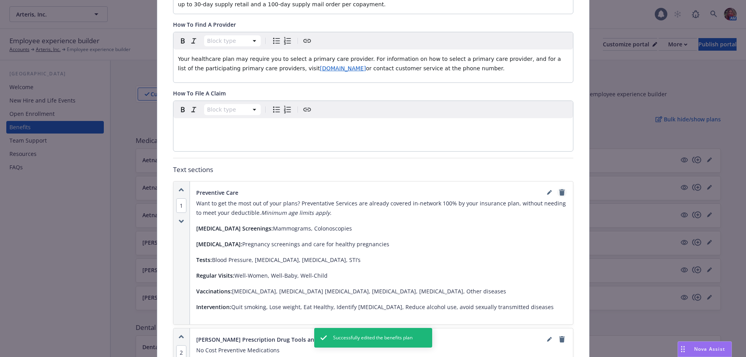
click at [560, 190] on icon "remove" at bounding box center [562, 193] width 6 height 6
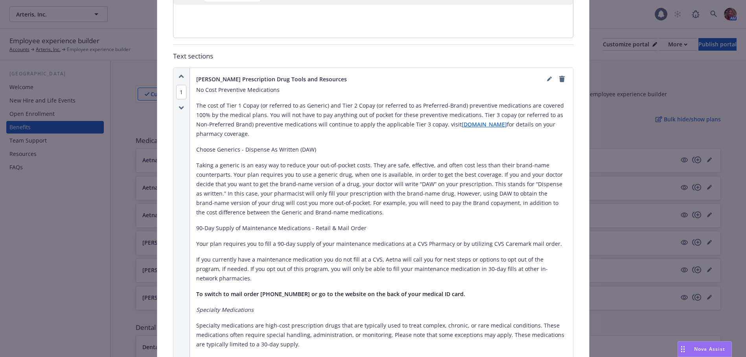
scroll to position [417, 0]
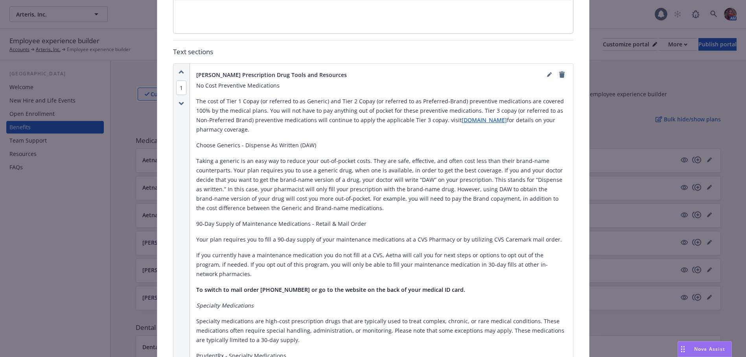
click at [559, 72] on icon "remove" at bounding box center [562, 75] width 6 height 6
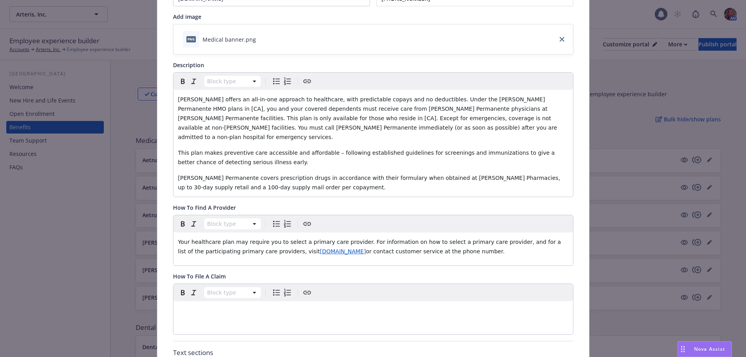
scroll to position [0, 0]
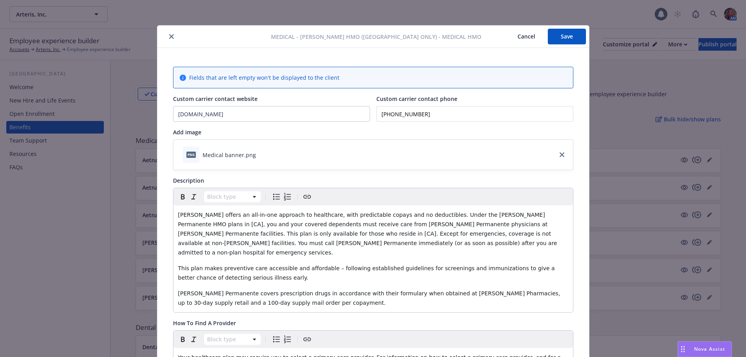
click at [561, 43] on button "Save" at bounding box center [567, 37] width 38 height 16
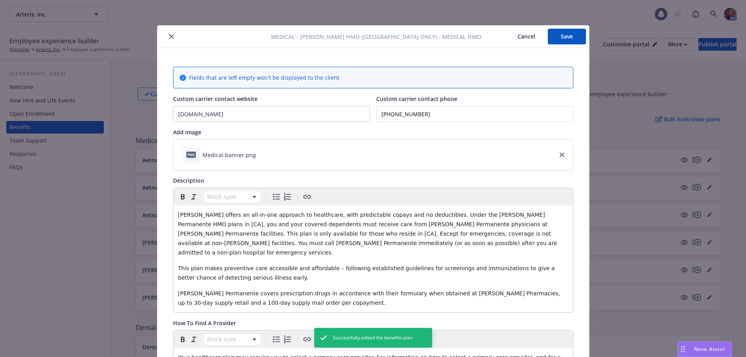
click at [169, 37] on icon "close" at bounding box center [171, 36] width 5 height 5
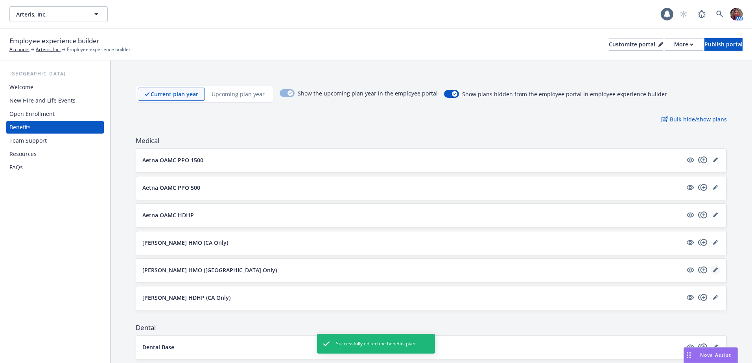
click at [711, 273] on link "editPencil" at bounding box center [715, 269] width 9 height 9
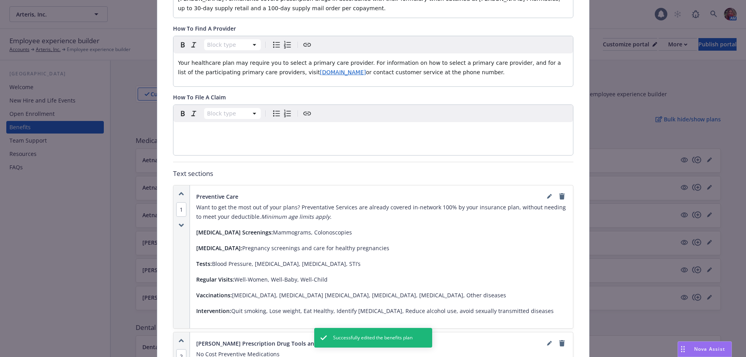
scroll to position [299, 0]
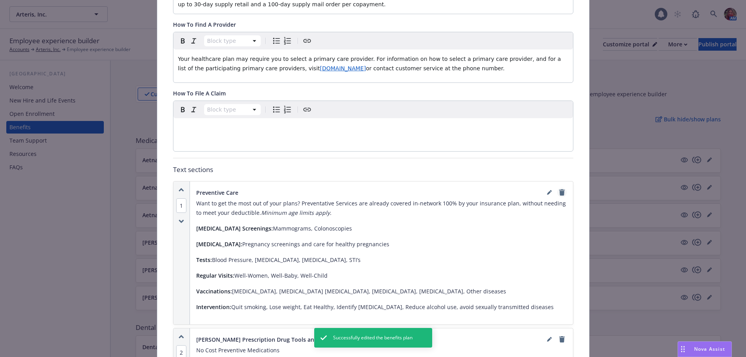
click at [559, 190] on icon "remove" at bounding box center [562, 193] width 6 height 6
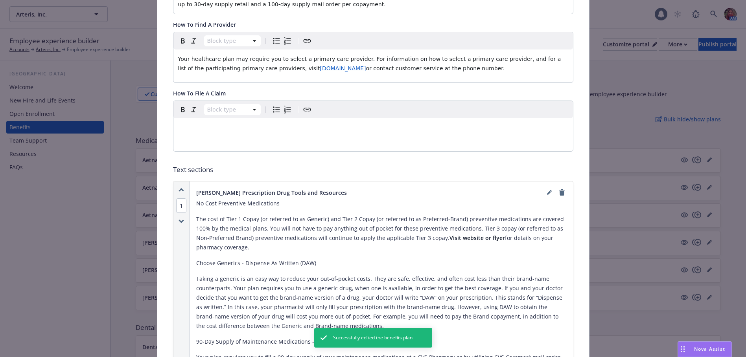
click at [559, 190] on icon "remove" at bounding box center [562, 193] width 6 height 6
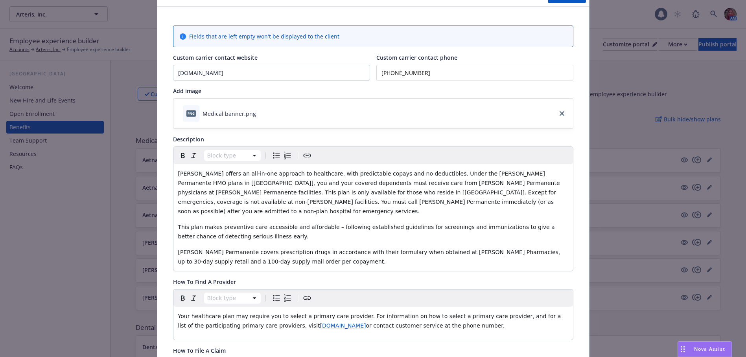
scroll to position [0, 0]
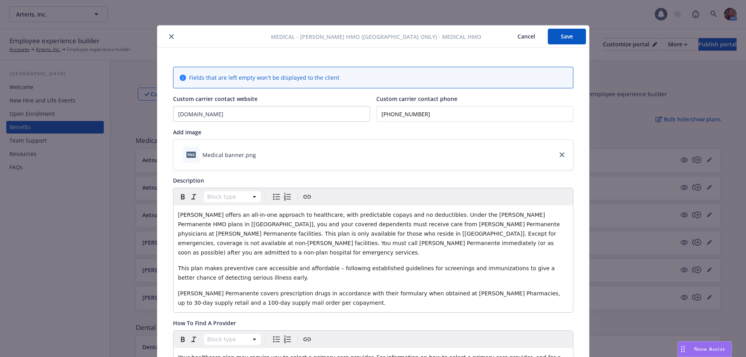
click at [558, 42] on button "Save" at bounding box center [567, 37] width 38 height 16
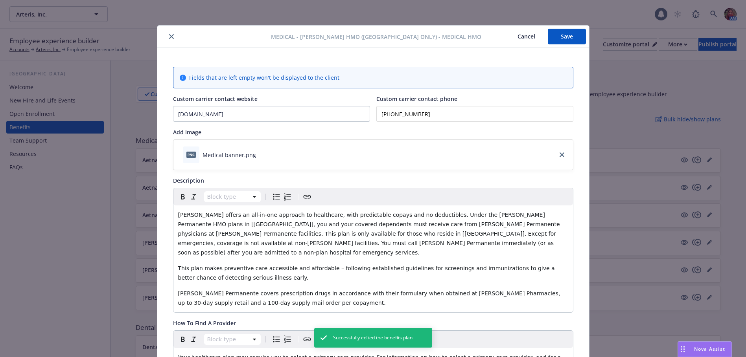
click at [169, 35] on icon "close" at bounding box center [171, 36] width 5 height 5
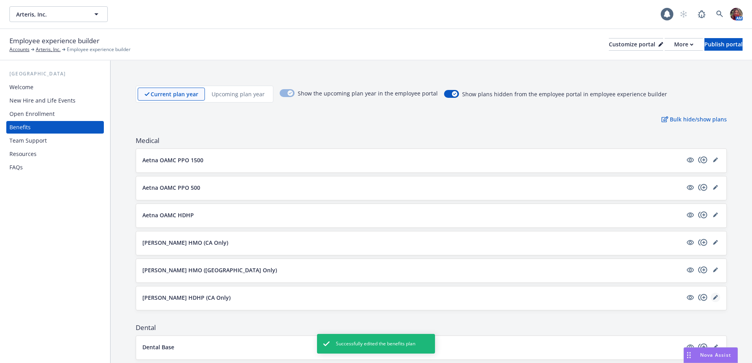
click at [713, 300] on icon "editPencil" at bounding box center [715, 297] width 5 height 5
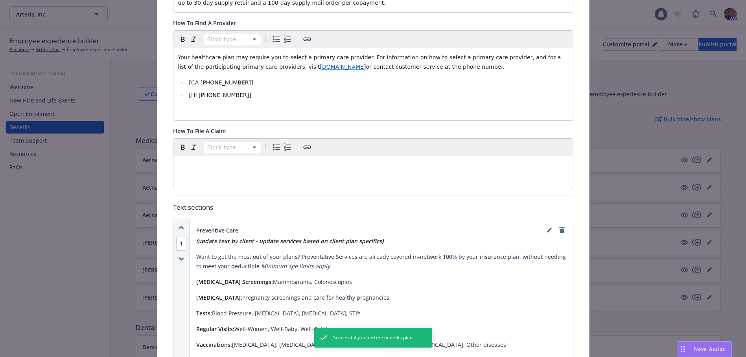
scroll to position [338, 0]
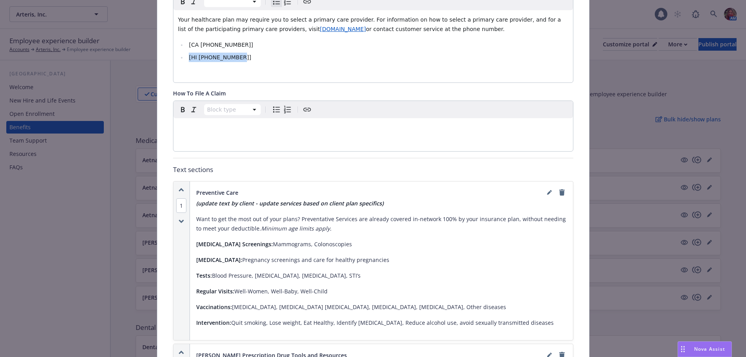
drag, startPoint x: 235, startPoint y: 50, endPoint x: 178, endPoint y: 50, distance: 57.0
click at [187, 53] on li "[HI [PHONE_NUMBER]]" at bounding box center [377, 57] width 381 height 9
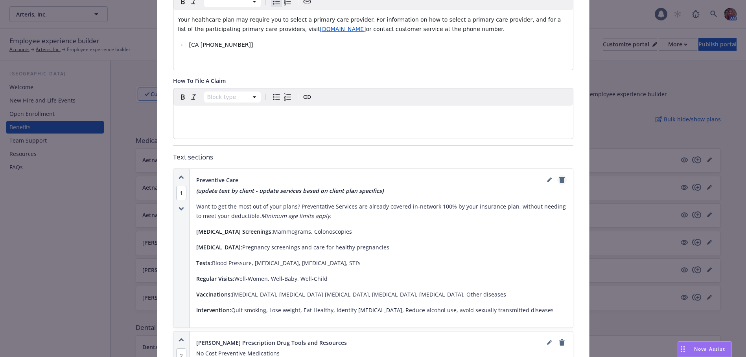
click at [560, 177] on icon "remove" at bounding box center [562, 180] width 6 height 6
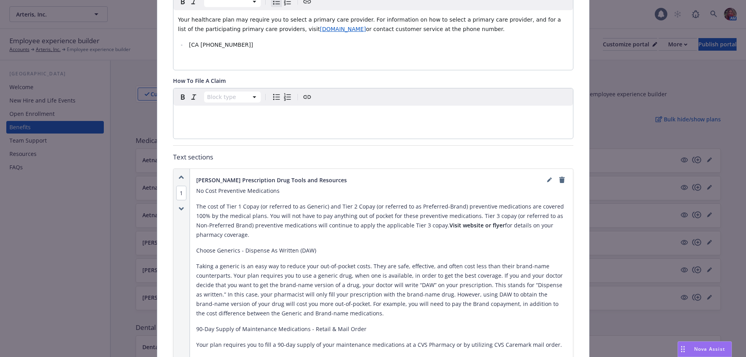
click at [560, 177] on icon "remove" at bounding box center [562, 180] width 6 height 6
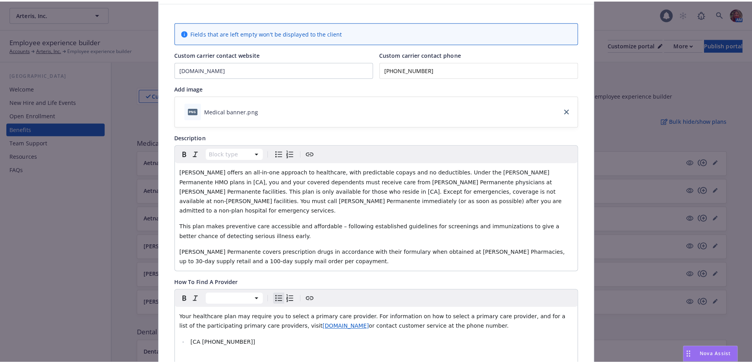
scroll to position [0, 0]
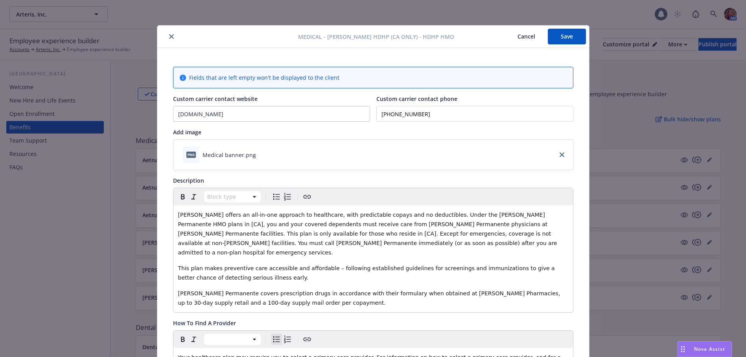
click at [562, 41] on button "Save" at bounding box center [567, 37] width 38 height 16
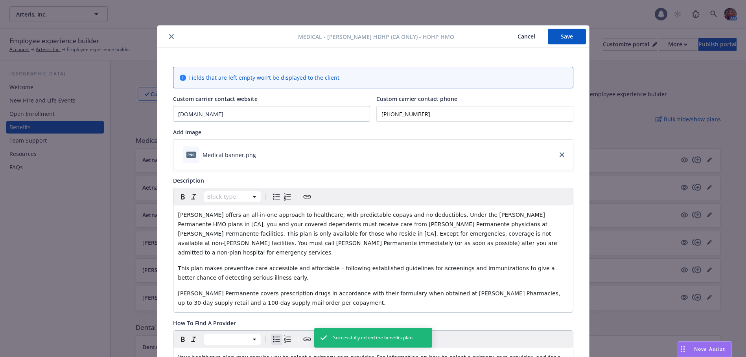
click at [168, 39] on button "close" at bounding box center [171, 36] width 9 height 9
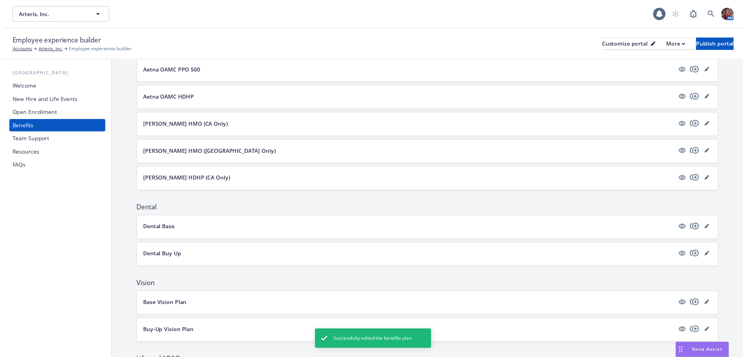
scroll to position [118, 0]
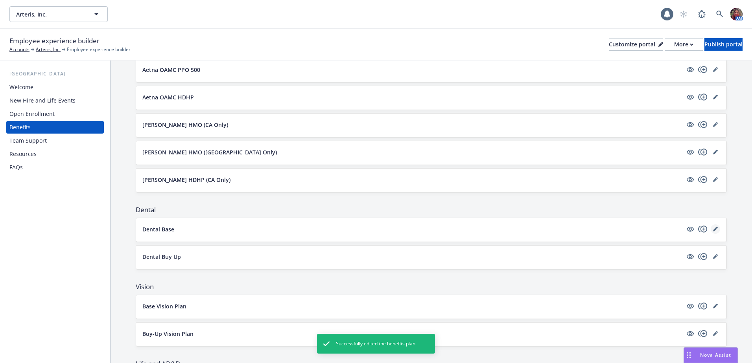
click at [716, 228] on icon "editPencil" at bounding box center [717, 228] width 2 height 2
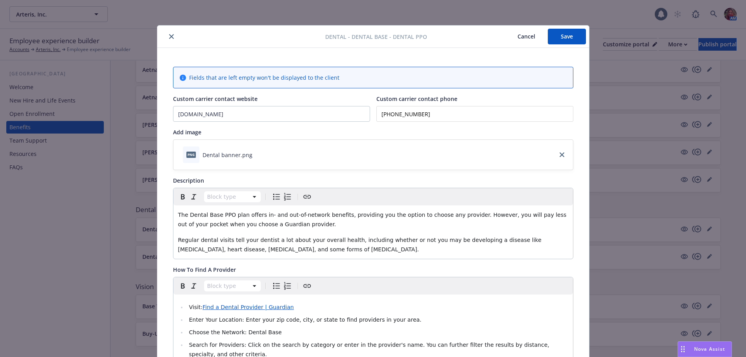
click at [561, 37] on button "Save" at bounding box center [567, 37] width 38 height 16
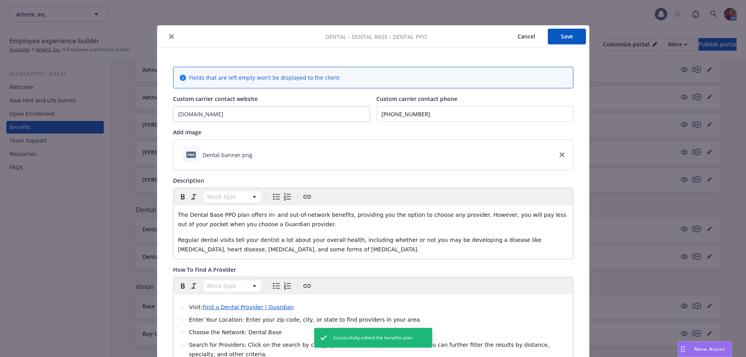
click at [170, 36] on icon "close" at bounding box center [171, 36] width 5 height 5
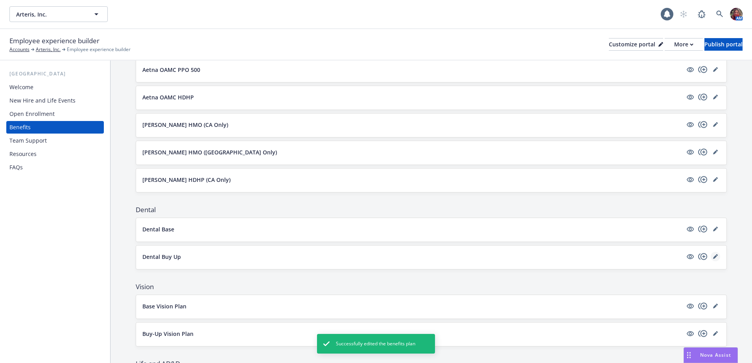
click at [713, 257] on icon "editPencil" at bounding box center [715, 257] width 4 height 4
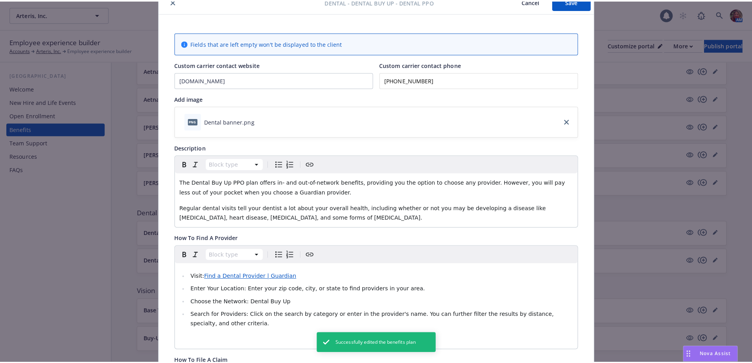
scroll to position [24, 0]
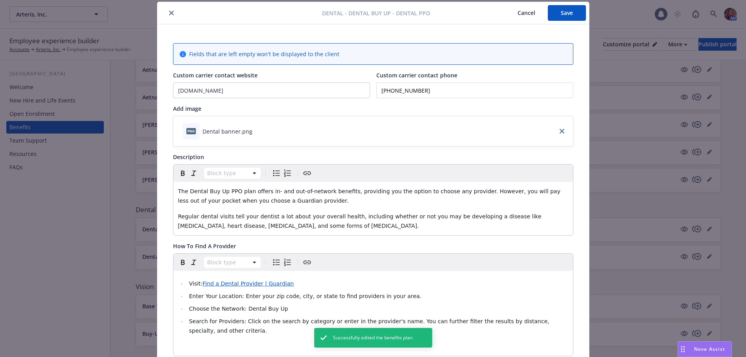
click at [568, 9] on button "Save" at bounding box center [567, 13] width 38 height 16
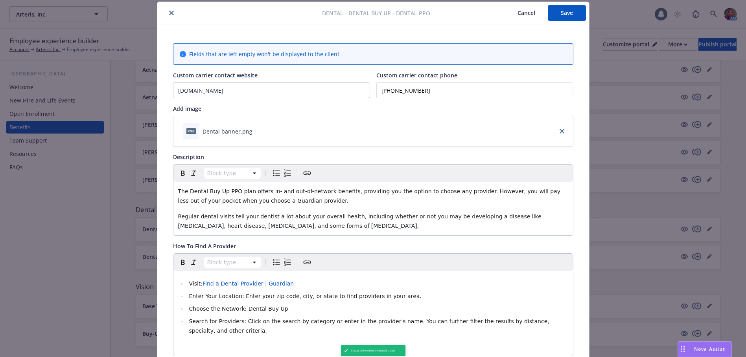
click at [169, 13] on icon "close" at bounding box center [171, 13] width 5 height 5
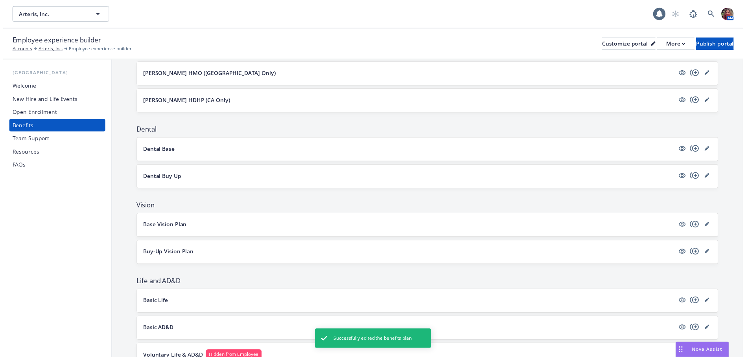
scroll to position [197, 0]
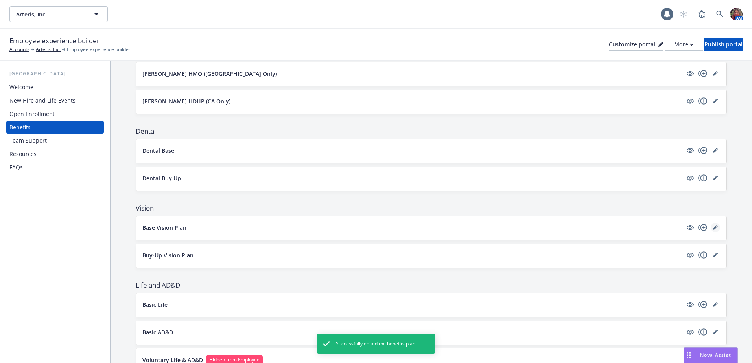
click at [711, 231] on link "editPencil" at bounding box center [715, 227] width 9 height 9
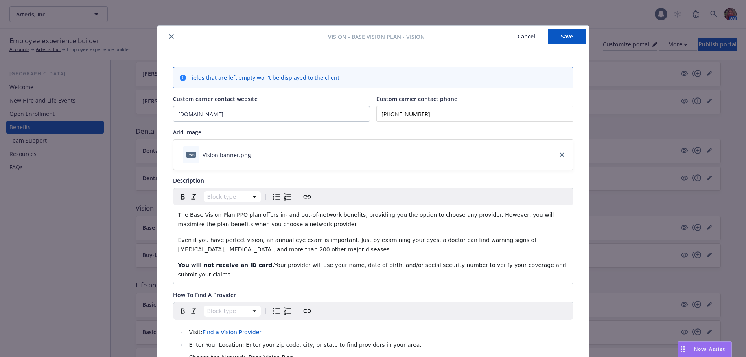
drag, startPoint x: 554, startPoint y: 40, endPoint x: 488, endPoint y: 36, distance: 65.8
click at [554, 40] on button "Save" at bounding box center [567, 37] width 38 height 16
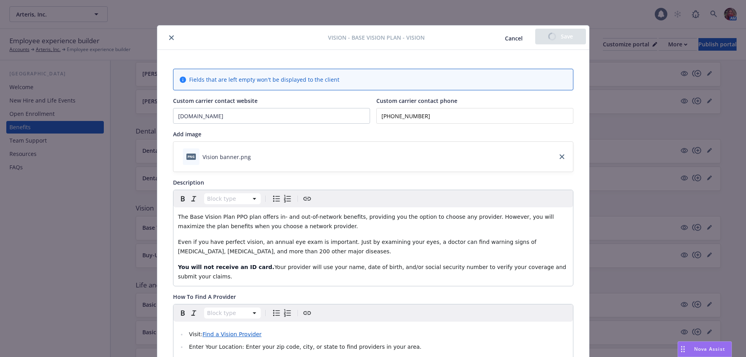
click at [169, 38] on icon "close" at bounding box center [171, 37] width 5 height 5
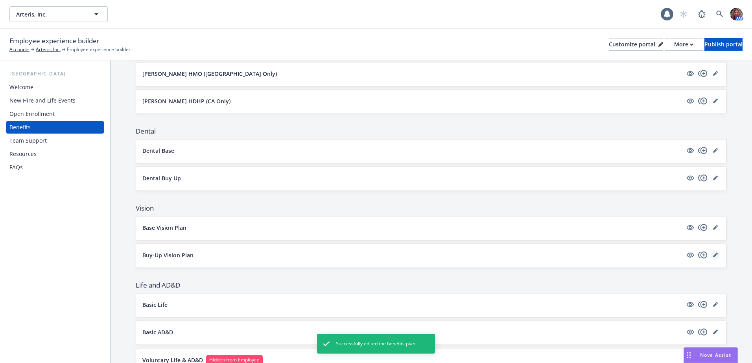
click at [713, 256] on icon "editPencil" at bounding box center [715, 256] width 4 height 4
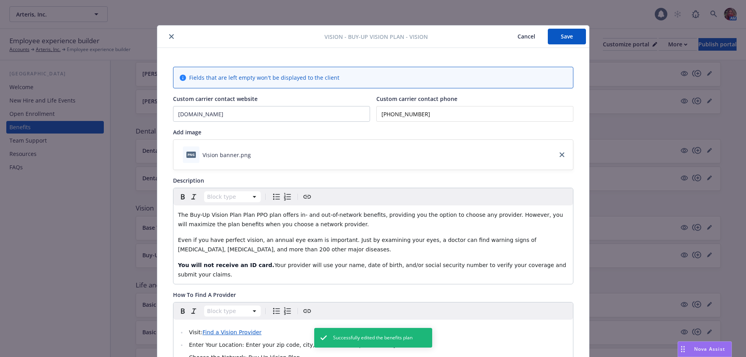
click at [169, 39] on icon "close" at bounding box center [171, 36] width 5 height 5
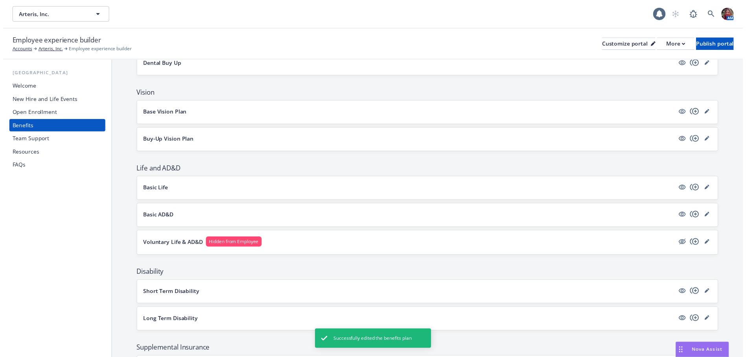
scroll to position [315, 0]
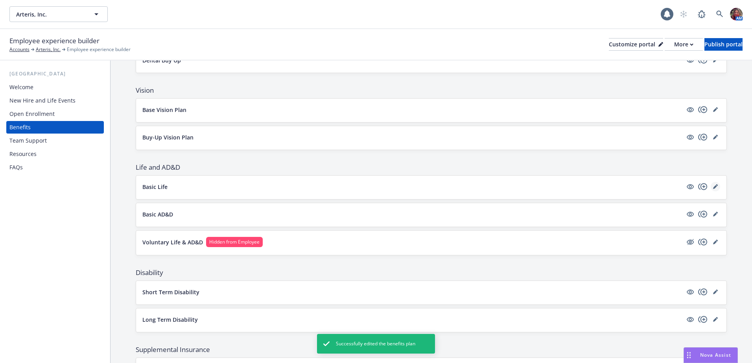
click at [713, 189] on icon "editPencil" at bounding box center [715, 186] width 5 height 5
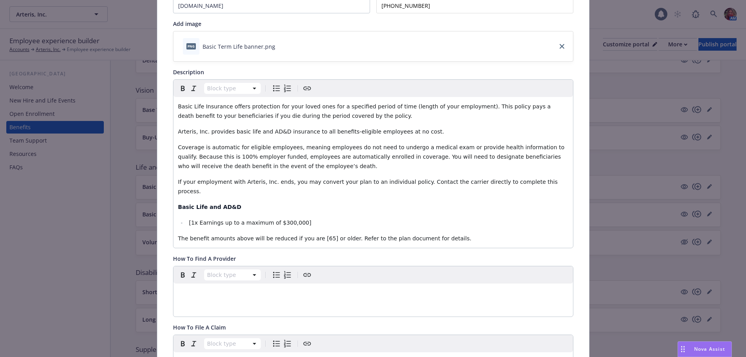
scroll to position [118, 0]
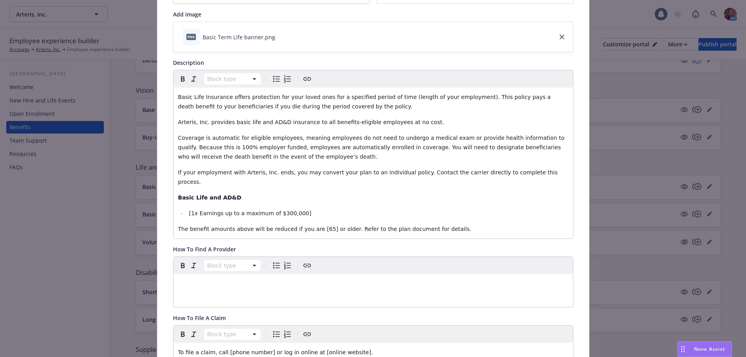
click at [191, 210] on span "[1x Earnings up to a maximum of $300,000]" at bounding box center [250, 213] width 122 height 6
click at [275, 209] on li "[2x Earnings up to a maximum of $300,000]" at bounding box center [377, 213] width 381 height 9
click at [273, 210] on span "[2x Earnings up to a maximum of $300,000]" at bounding box center [250, 213] width 122 height 6
click at [190, 210] on span "[2x Earnings up to a maximum of $500,000]" at bounding box center [250, 213] width 122 height 6
click at [189, 210] on span "[2x Earnings up to a maximum of $500,000]" at bounding box center [250, 213] width 122 height 6
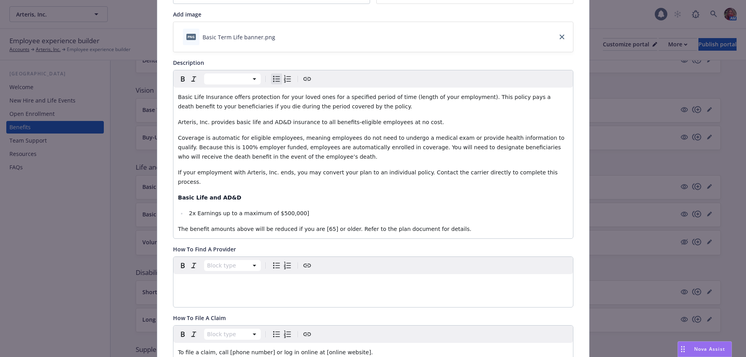
click at [291, 209] on li "2x Earnings up to a maximum of $500,000]" at bounding box center [377, 213] width 381 height 9
click at [307, 226] on span "The benefit amounts above will be reduced if you are [65] or older. Refer to th…" at bounding box center [324, 229] width 293 height 6
click at [314, 226] on span "The benefit amounts above will be reduced if you are 65] or older. Refer to the…" at bounding box center [323, 229] width 291 height 6
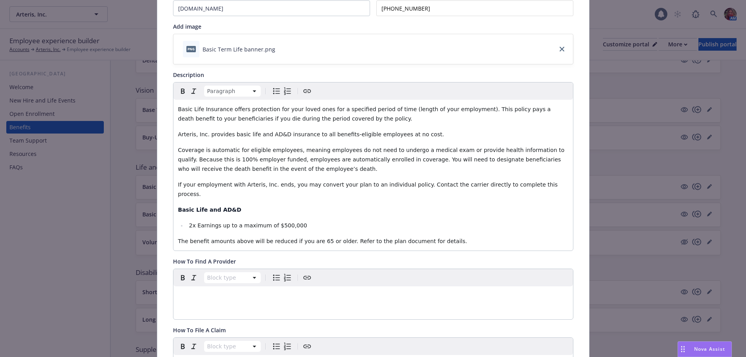
scroll to position [0, 0]
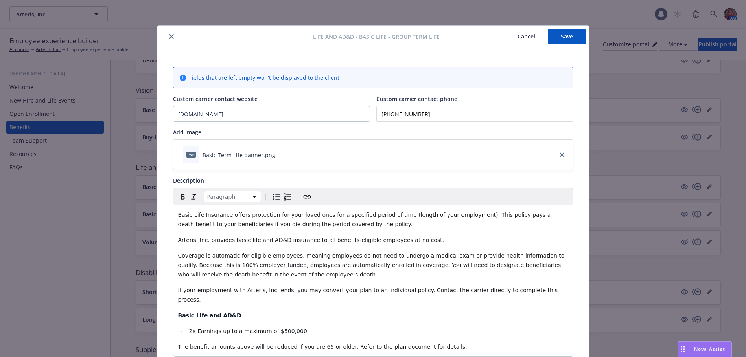
click at [577, 32] on button "Save" at bounding box center [567, 37] width 38 height 16
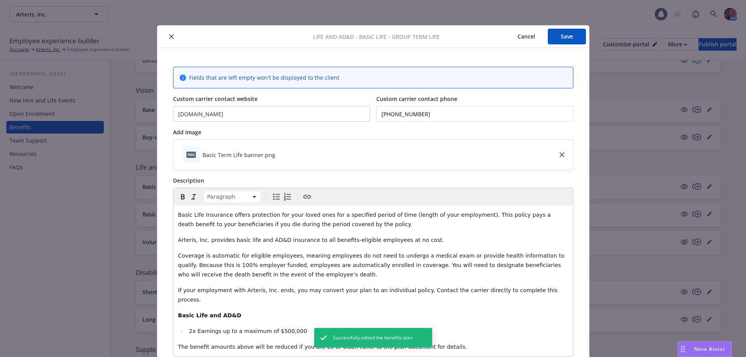
click at [169, 35] on icon "close" at bounding box center [171, 36] width 5 height 5
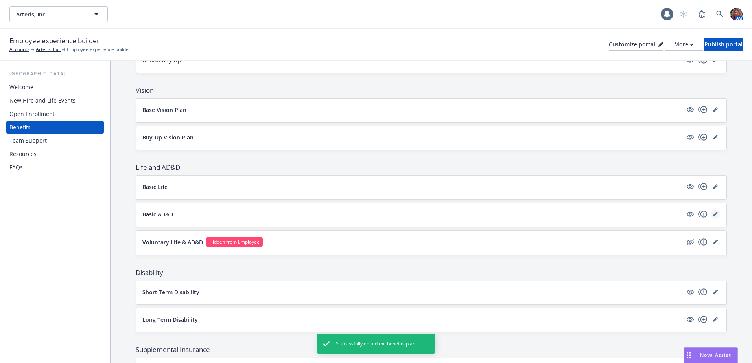
click at [713, 216] on icon "editPencil" at bounding box center [715, 214] width 5 height 5
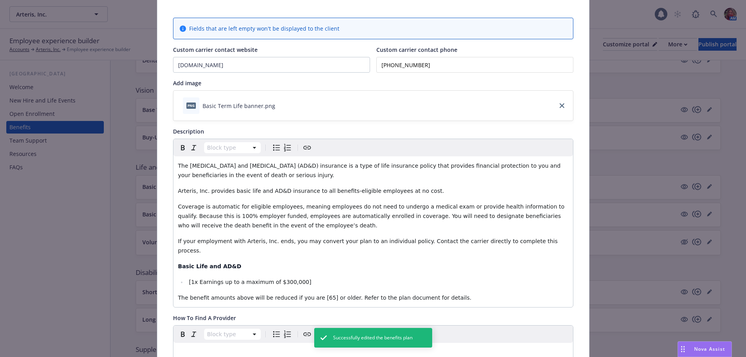
scroll to position [63, 0]
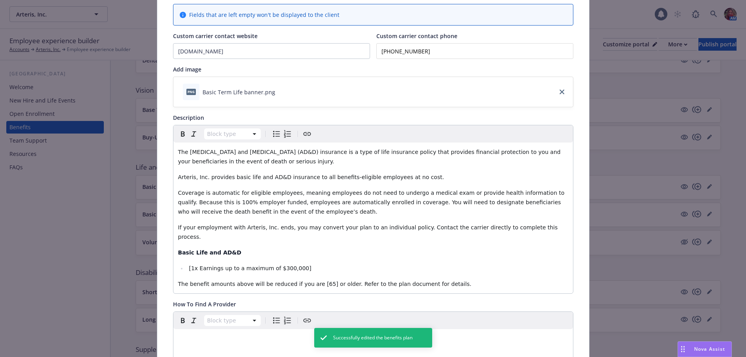
click at [189, 265] on span "[1x Earnings up to a maximum of $300,000]" at bounding box center [250, 268] width 122 height 6
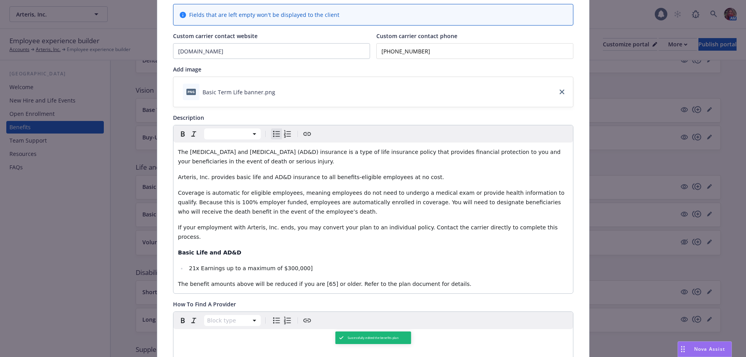
click at [274, 265] on span "21x Earnings up to a maximum of $300,000]" at bounding box center [251, 268] width 124 height 6
click at [293, 264] on li "21x Earnings up to a maximum of $500,000]" at bounding box center [377, 268] width 381 height 9
click at [309, 281] on span "The benefit amounts above will be reduced if you are [65] or older. Refer to th…" at bounding box center [324, 284] width 293 height 6
click at [307, 281] on span "The benefit amounts above will be reduced if you are [65] or older. Refer to th…" at bounding box center [324, 284] width 293 height 6
click at [313, 281] on span "The benefit amounts above will be reduced if you are 65] or older. Refer to the…" at bounding box center [323, 284] width 291 height 6
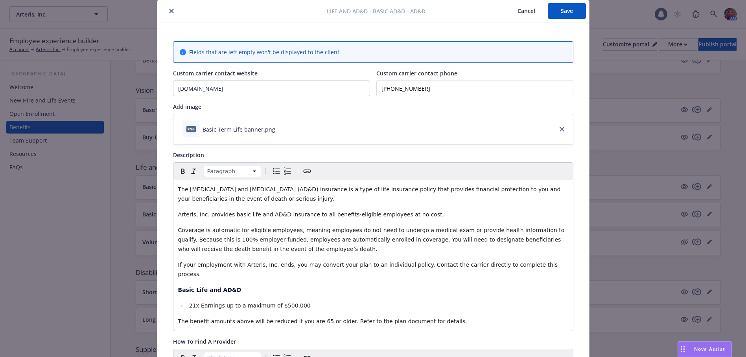
scroll to position [0, 0]
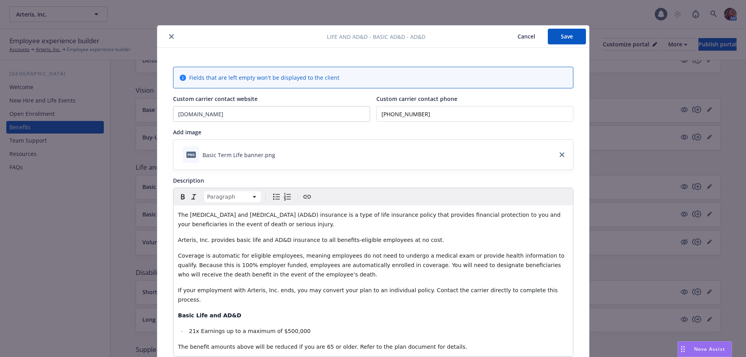
click at [571, 42] on button "Save" at bounding box center [567, 37] width 38 height 16
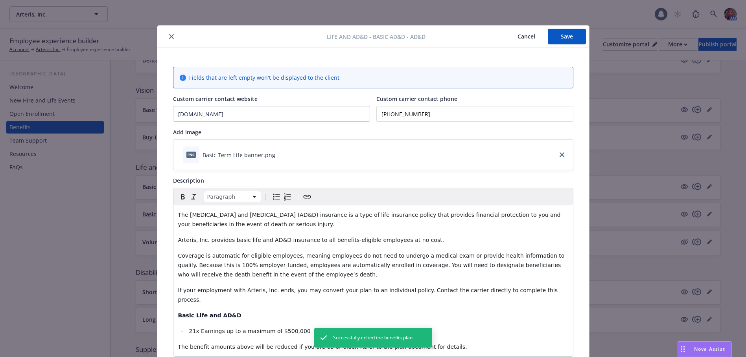
click at [168, 39] on button "close" at bounding box center [171, 36] width 9 height 9
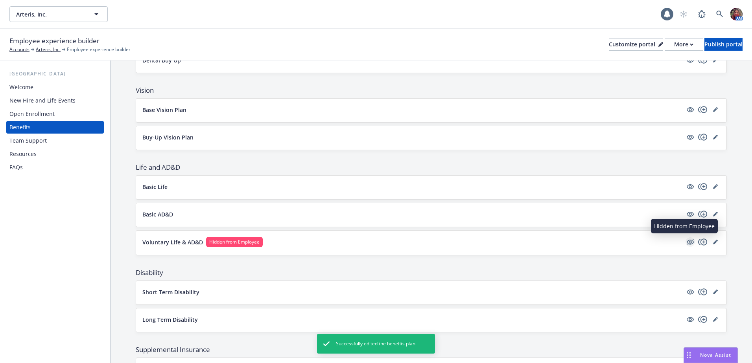
click at [687, 245] on icon "hidden" at bounding box center [690, 242] width 7 height 5
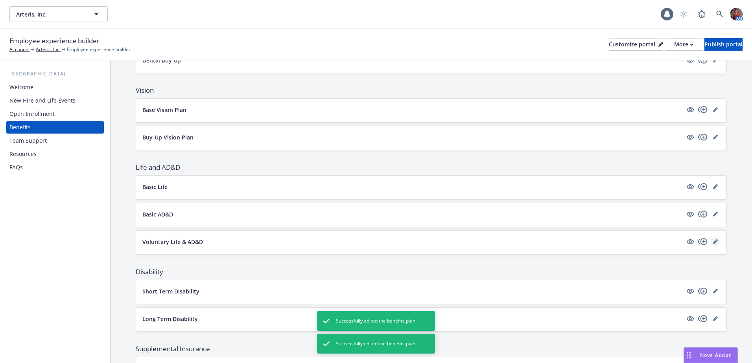
click at [712, 243] on link "editPencil" at bounding box center [715, 241] width 9 height 9
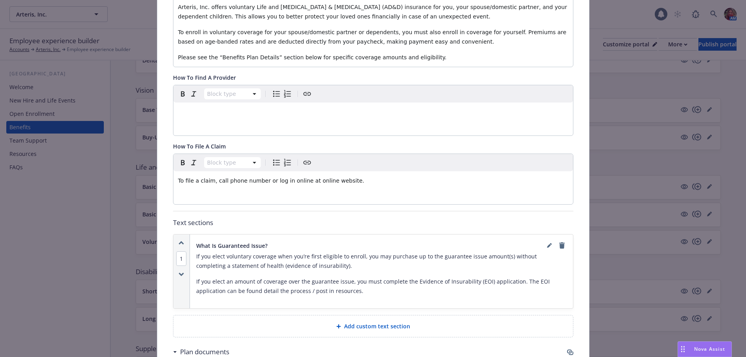
scroll to position [220, 0]
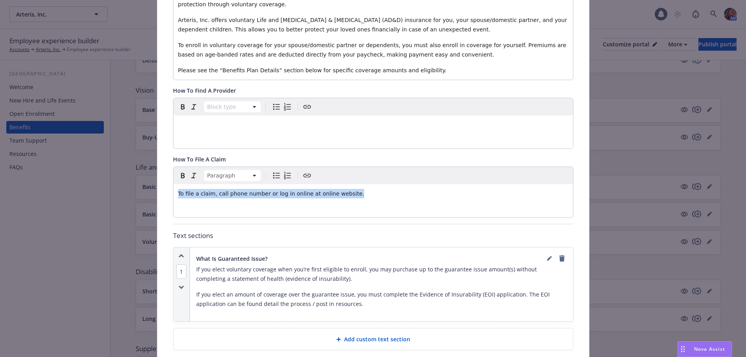
drag, startPoint x: 368, startPoint y: 197, endPoint x: 124, endPoint y: 198, distance: 243.8
click at [124, 198] on div "Life and AD&D - Voluntary Life & AD&D - Voluntary Life and AD&D Cancel Save Fie…" at bounding box center [373, 178] width 746 height 357
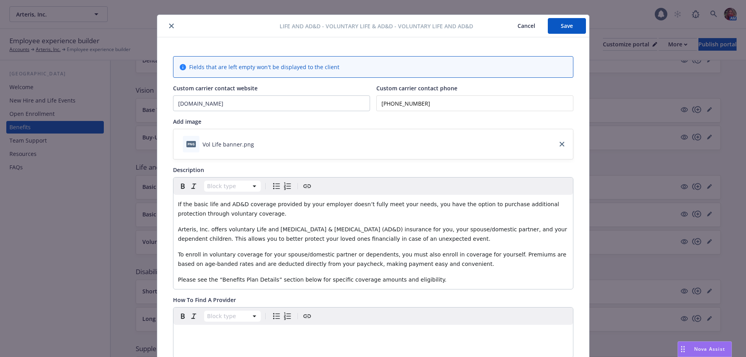
scroll to position [0, 0]
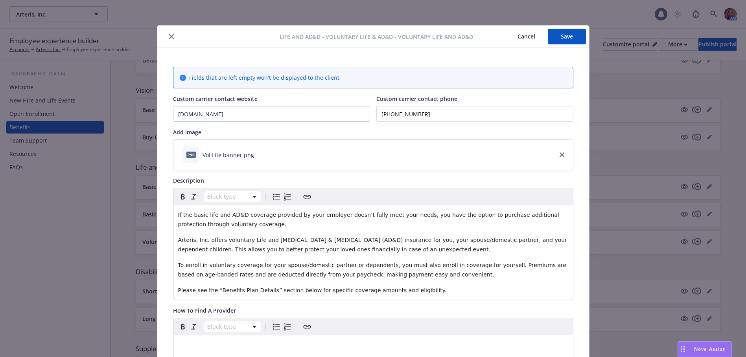
click at [551, 40] on button "Save" at bounding box center [567, 37] width 38 height 16
click at [170, 33] on button "close" at bounding box center [171, 36] width 9 height 9
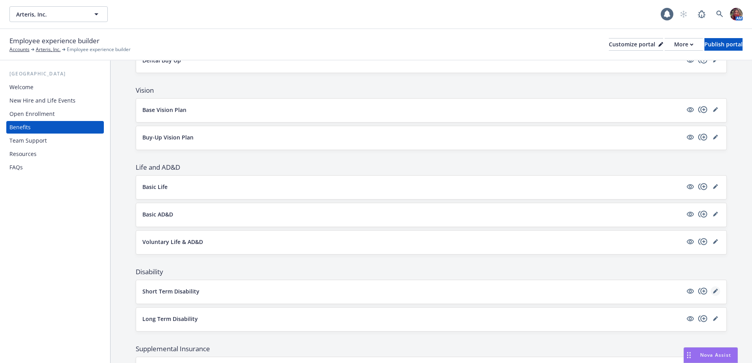
click at [713, 291] on icon "editPencil" at bounding box center [715, 292] width 4 height 4
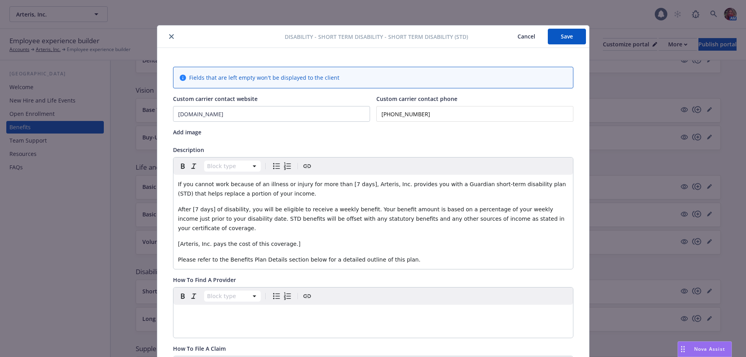
scroll to position [24, 0]
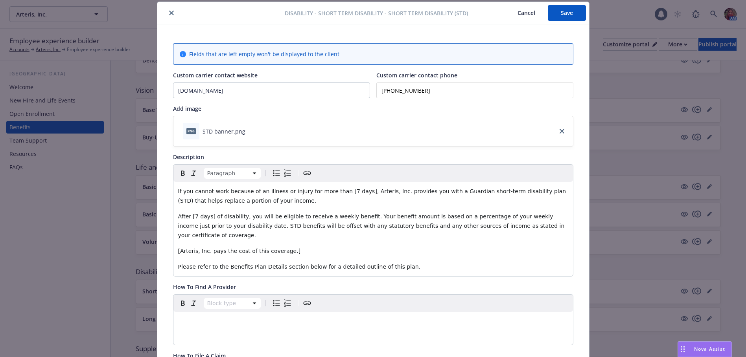
click at [282, 247] on p "[Arteris, Inc. pays the cost of this coverage.]" at bounding box center [373, 251] width 390 height 9
click at [178, 248] on span "[Arteris, Inc. pays the cost of this coverage." at bounding box center [238, 251] width 120 height 6
drag, startPoint x: 331, startPoint y: 190, endPoint x: 332, endPoint y: 193, distance: 4.1
click at [331, 190] on span "If you cannot work because of an illness or injury for more than [7 days], Arte…" at bounding box center [373, 196] width 390 height 16
click at [346, 191] on span "If you cannot work because of an illness or injury for more than 7 days], Arter…" at bounding box center [372, 196] width 388 height 16
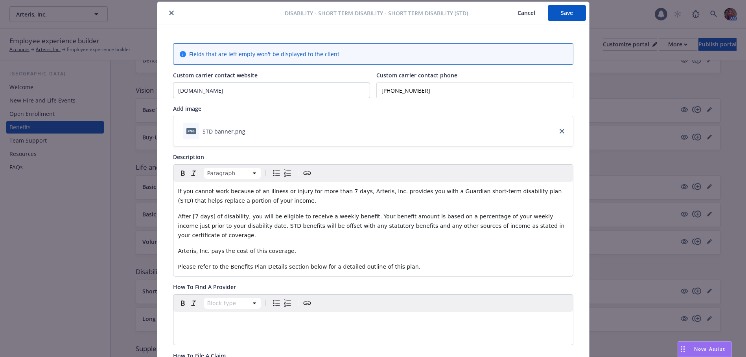
click at [190, 218] on span "After [7 days] of disability, you will be eligible to receive a weekly benefit.…" at bounding box center [372, 226] width 388 height 25
click at [206, 217] on span "After 7 days] of disability, you will be eligible to receive a weekly benefit. …" at bounding box center [372, 226] width 388 height 25
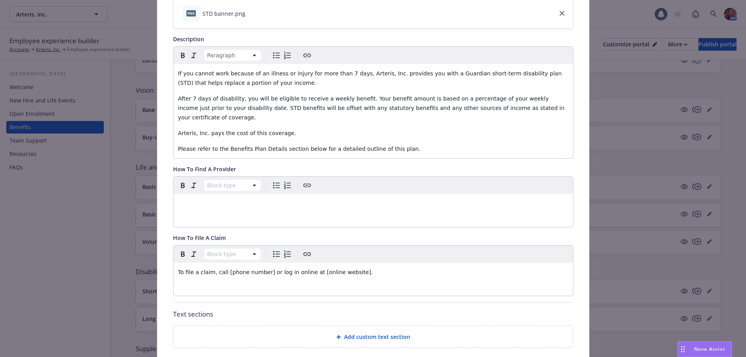
scroll to position [181, 0]
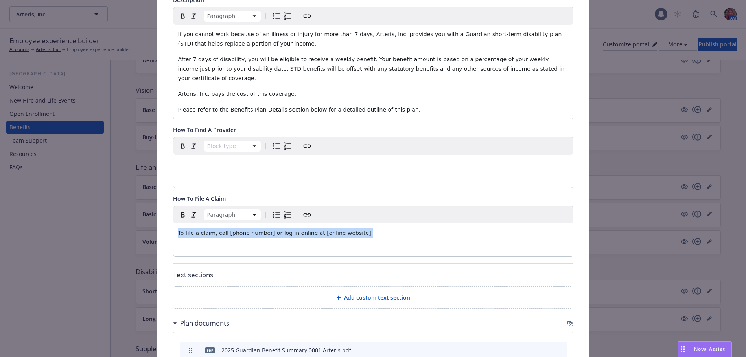
drag, startPoint x: 370, startPoint y: 227, endPoint x: 139, endPoint y: 225, distance: 231.2
click at [140, 225] on div "Disability - Short Term Disability - Short Term Disability (STD) Cancel Save Fi…" at bounding box center [373, 178] width 746 height 357
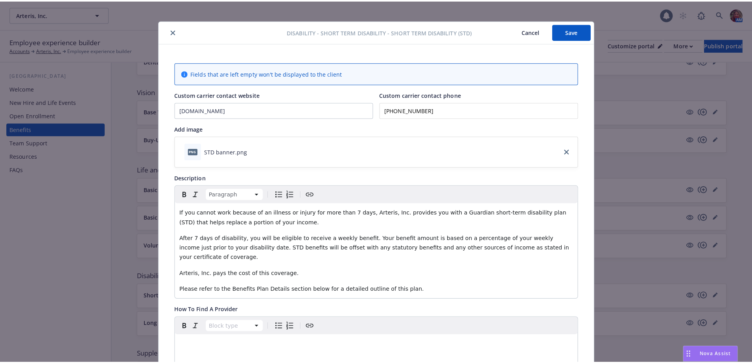
scroll to position [0, 0]
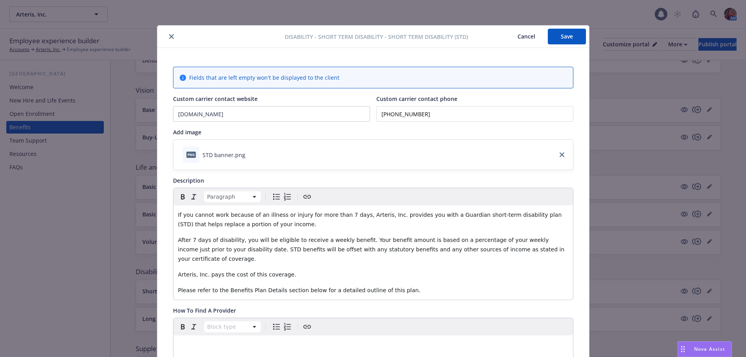
click at [559, 41] on button "Save" at bounding box center [567, 37] width 38 height 16
click at [168, 34] on button "close" at bounding box center [171, 36] width 9 height 9
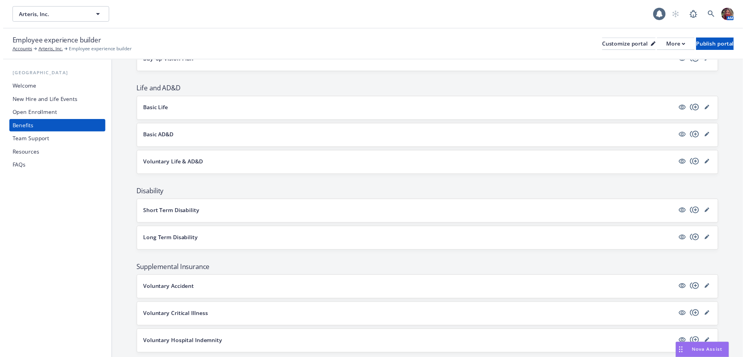
scroll to position [393, 0]
click at [713, 239] on icon "editPencil" at bounding box center [715, 241] width 4 height 4
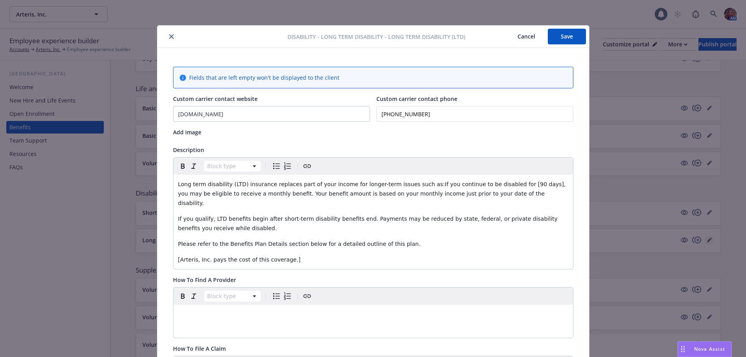
scroll to position [24, 0]
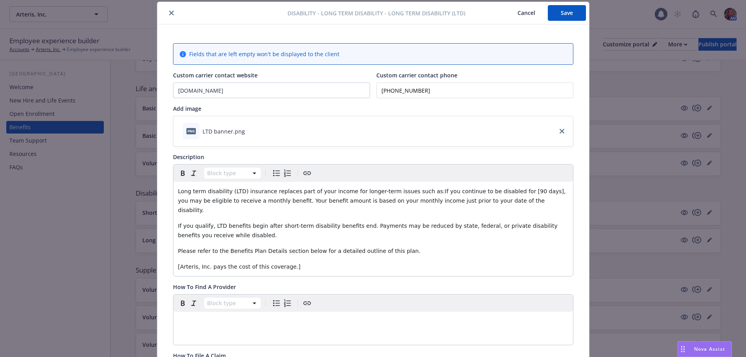
click at [493, 193] on span "Long term disability (LTD) insurance replaces part of your income for longer-te…" at bounding box center [372, 200] width 389 height 25
click at [510, 192] on span "Long term disability (LTD) insurance replaces part of your income for longer-te…" at bounding box center [371, 200] width 387 height 25
click at [291, 262] on p "Arteris, Inc. pays the cost of this coverage.]" at bounding box center [373, 266] width 390 height 9
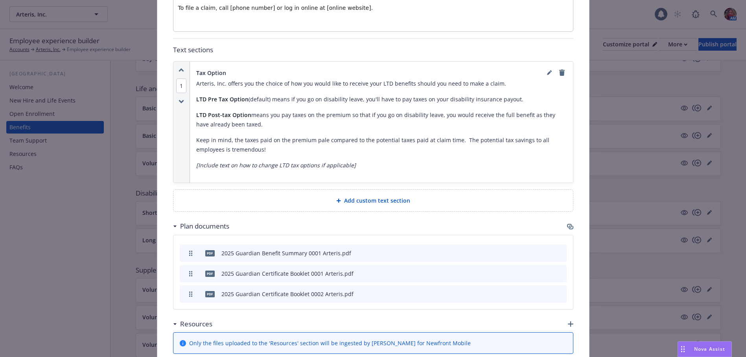
scroll to position [417, 0]
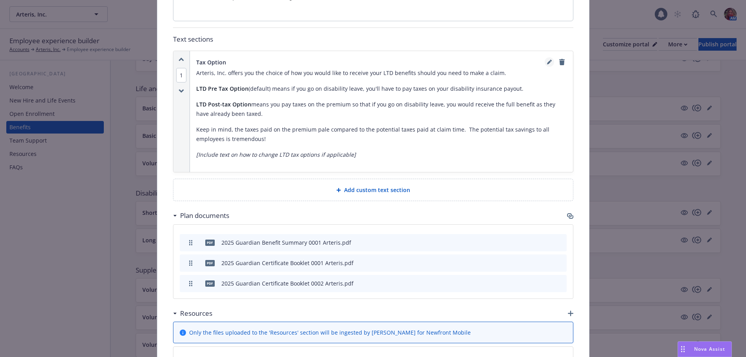
click at [547, 60] on icon "editPencil" at bounding box center [549, 62] width 5 height 5
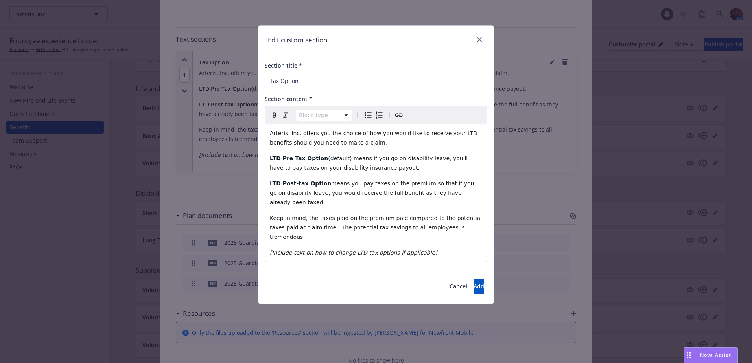
select select "paragraph"
drag, startPoint x: 419, startPoint y: 235, endPoint x: 268, endPoint y: 234, distance: 151.0
click at [268, 234] on div "Arteris, Inc. offers you the choice of how you would like to receive your LTD b…" at bounding box center [376, 193] width 222 height 138
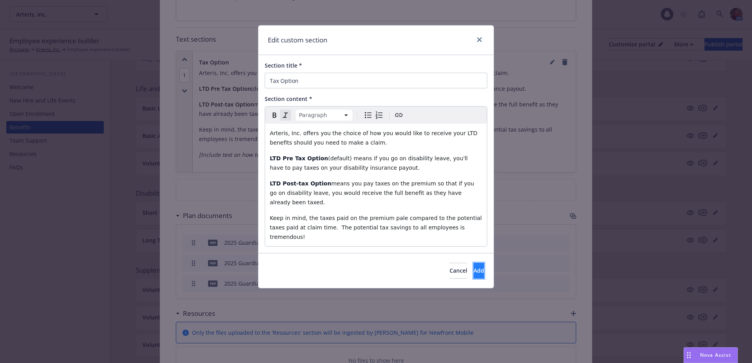
click at [473, 263] on button "Add" at bounding box center [478, 271] width 11 height 16
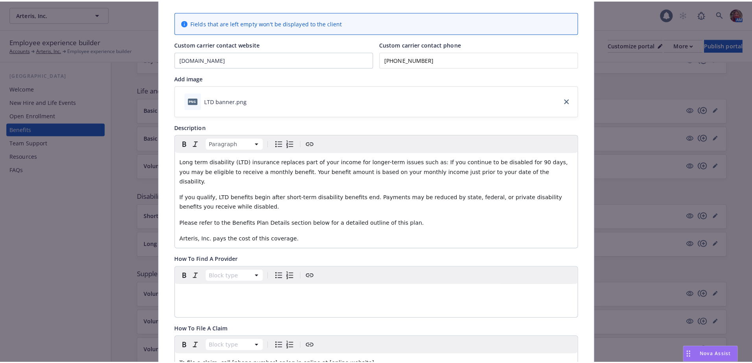
scroll to position [0, 0]
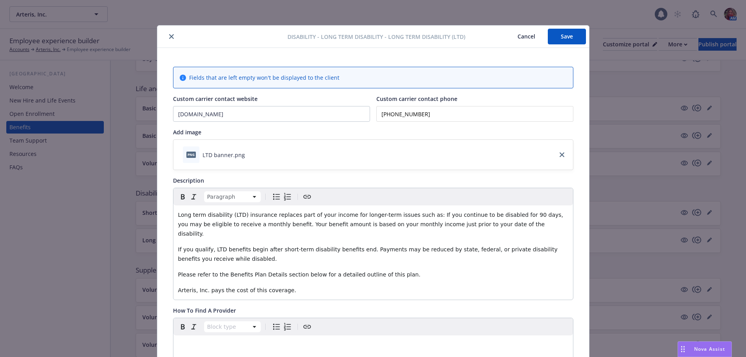
click at [561, 39] on button "Save" at bounding box center [567, 37] width 38 height 16
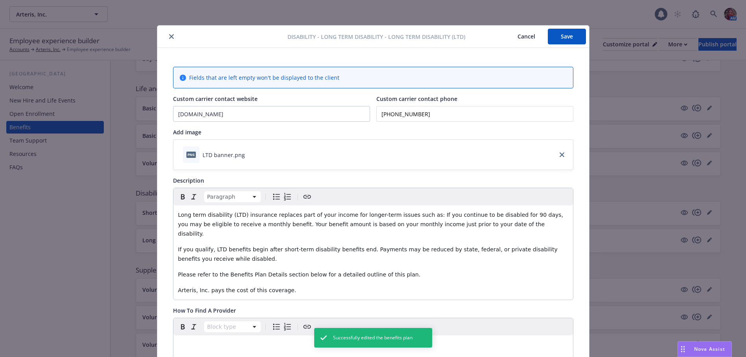
click at [169, 35] on icon "close" at bounding box center [171, 36] width 5 height 5
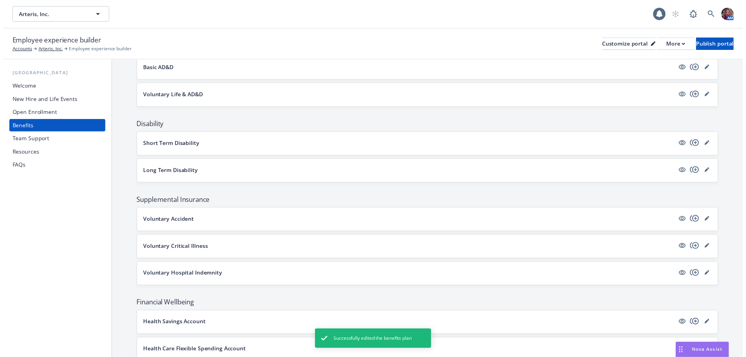
scroll to position [551, 0]
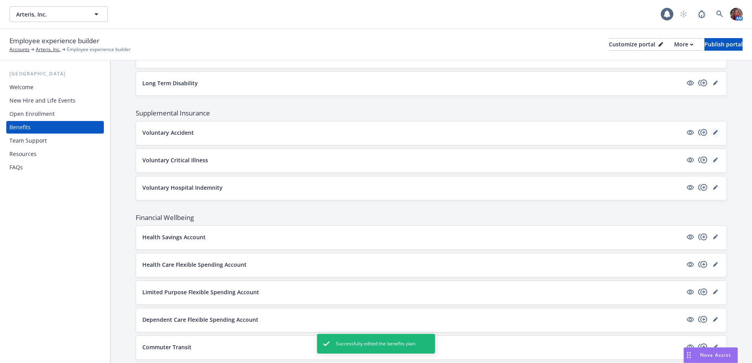
click at [713, 132] on icon "editPencil" at bounding box center [715, 133] width 4 height 4
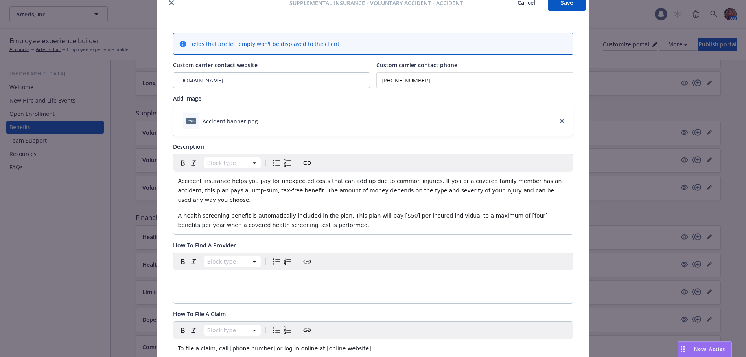
scroll to position [63, 0]
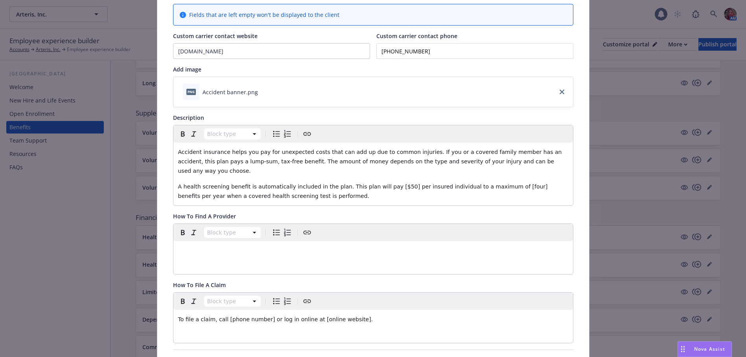
click at [375, 184] on span "A health screening benefit is automatically included in the plan. This plan wil…" at bounding box center [364, 192] width 372 height 16
click at [383, 184] on span "A health screening benefit is automatically included in the plan. This plan wil…" at bounding box center [362, 192] width 369 height 16
drag, startPoint x: 513, startPoint y: 175, endPoint x: 437, endPoint y: 178, distance: 76.0
click at [437, 184] on span "A health screening benefit is automatically included in the plan. This plan wil…" at bounding box center [373, 192] width 391 height 16
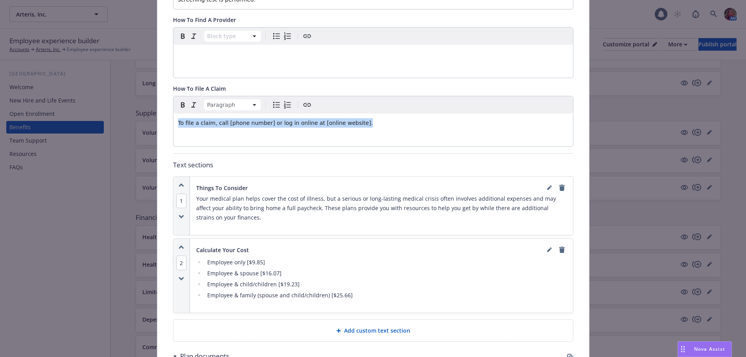
drag, startPoint x: 350, startPoint y: 112, endPoint x: 152, endPoint y: 125, distance: 198.6
click at [152, 125] on div "Supplemental Insurance - Voluntary Accident - Accident Cancel Save Fields that …" at bounding box center [373, 178] width 746 height 357
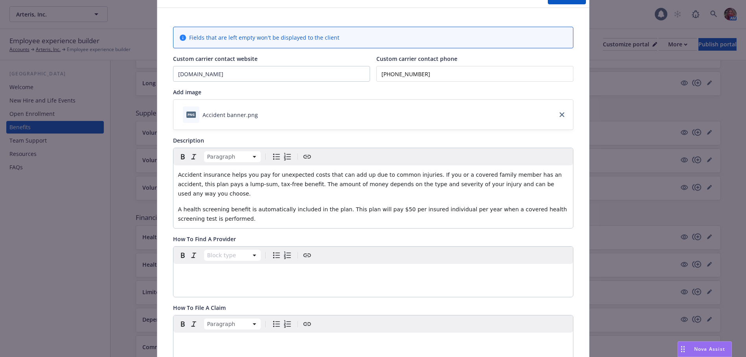
scroll to position [0, 0]
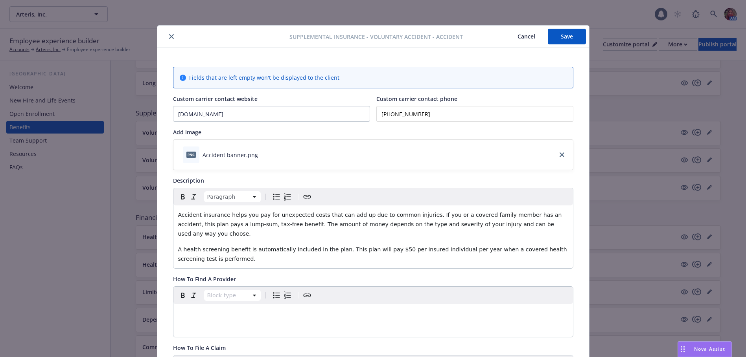
click at [566, 37] on button "Save" at bounding box center [567, 37] width 38 height 16
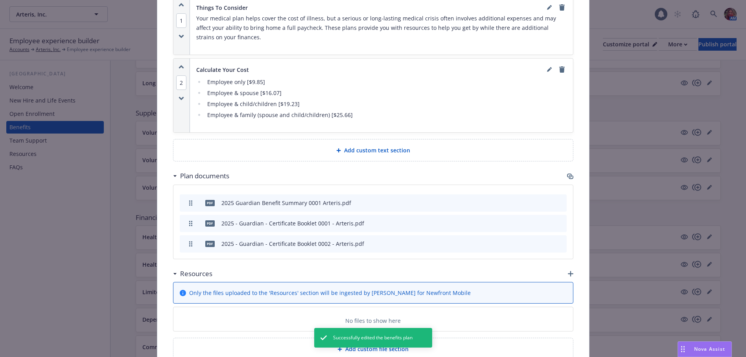
scroll to position [400, 0]
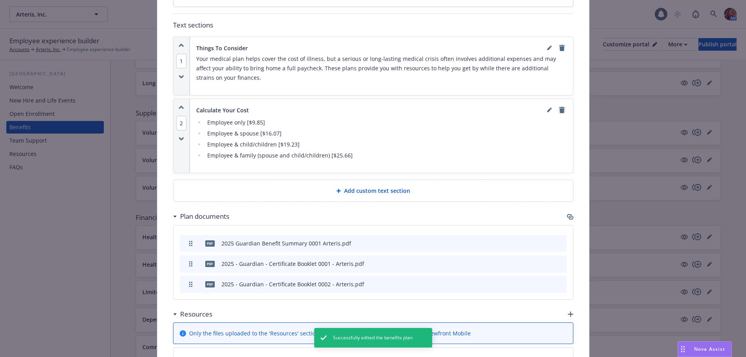
click at [559, 107] on icon "remove" at bounding box center [562, 110] width 6 height 6
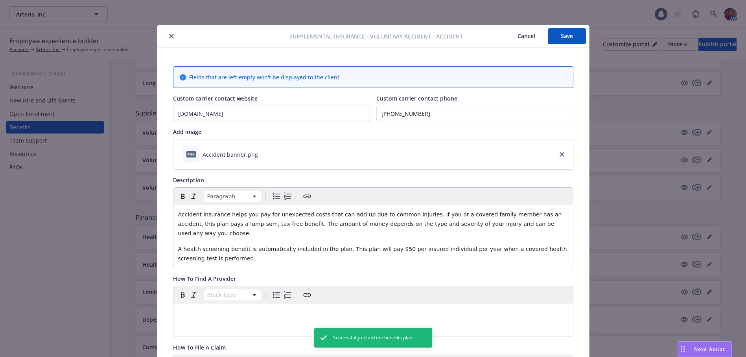
scroll to position [0, 0]
click at [574, 39] on button "Save" at bounding box center [567, 37] width 38 height 16
click at [169, 35] on icon "close" at bounding box center [171, 36] width 5 height 5
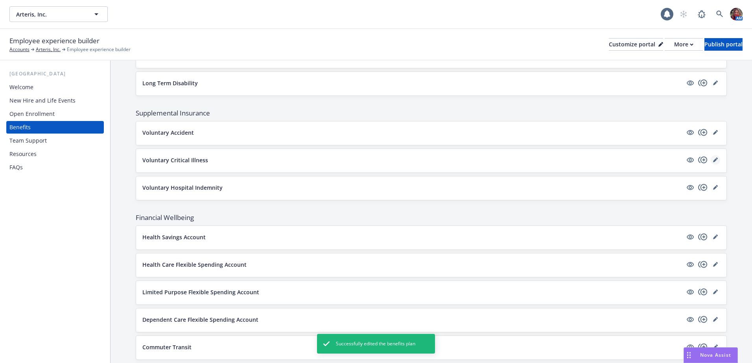
click at [711, 157] on link "editPencil" at bounding box center [715, 159] width 9 height 9
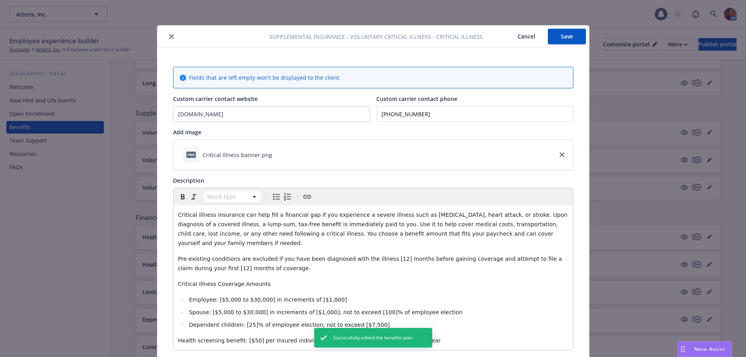
scroll to position [24, 0]
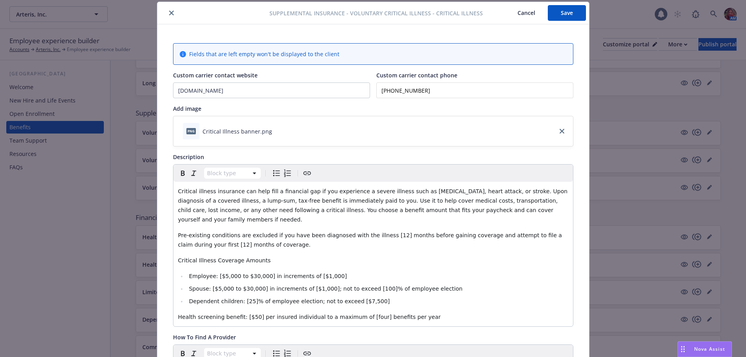
click at [214, 273] on span "Employee: [$5,000 to $30,000] in increments of [$1,000]" at bounding box center [268, 276] width 158 height 6
click at [257, 273] on span "Employee: $5,000 to $30,000] in increments of [$1,000]" at bounding box center [267, 276] width 156 height 6
click at [304, 273] on span "Employee: $5,000 to $30,000 in increments of [$1,000]" at bounding box center [266, 276] width 154 height 6
click at [300, 273] on span "Employee: $5,000 to $30,000 in increments of [$5,000]" at bounding box center [266, 276] width 154 height 6
click at [317, 272] on li "Employee: $5,000 to $30,000 in increments of $5,000]" at bounding box center [377, 276] width 381 height 9
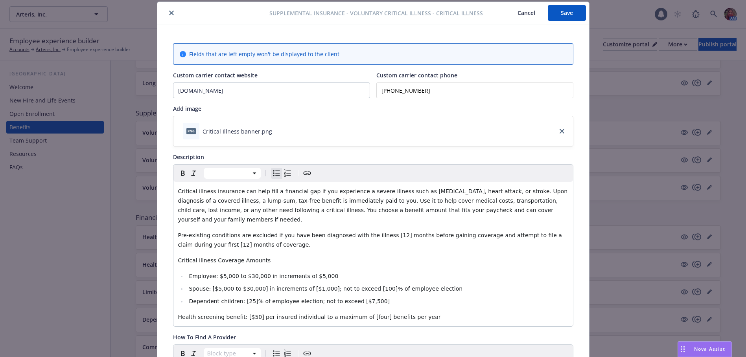
click at [188, 234] on span "Pre-existing conditions are excluded if you have been diagnosed with the illnes…" at bounding box center [371, 240] width 386 height 16
click at [193, 235] on span "Pre-existing conditions are excluded if you have been diagnosed with the illnes…" at bounding box center [371, 240] width 386 height 16
click at [371, 232] on span "Pre-existing conditions are excluded if you have been diagnosed with the illnes…" at bounding box center [371, 240] width 386 height 16
click at [377, 232] on span "Pre-existing conditions are excluded if you have been diagnosed with the illnes…" at bounding box center [369, 240] width 383 height 16
click at [463, 217] on div "Critical illness insurance can help fill a financial gap if you experience a se…" at bounding box center [373, 254] width 400 height 145
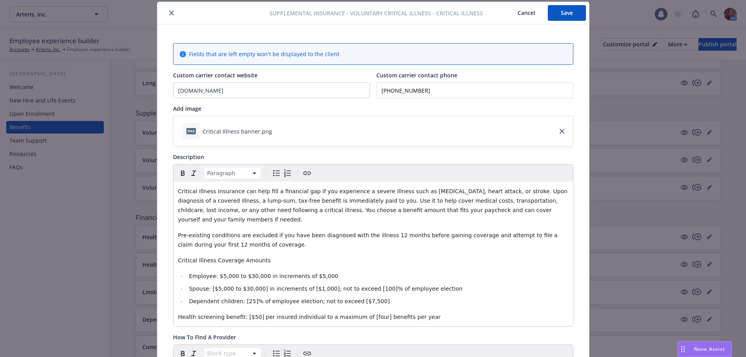
click at [208, 286] on span "Spouse: [$5,000 to $30,000] in increments of [$1,000]; not to exceed [100]% of …" at bounding box center [326, 289] width 274 height 6
click at [251, 286] on span "Spouse: $5,000 to $30,000] in increments of [$1,000]; not to exceed [100]% of e…" at bounding box center [324, 289] width 271 height 6
click at [299, 286] on span "Spouse: $5,000 to $30,000 in increments of [$1,000]; not to exceed [100]% of em…" at bounding box center [323, 289] width 269 height 6
click at [293, 286] on span "Spouse: $5,000 to $30,000 in increments of [$5,000]; not to exceed [100]% of em…" at bounding box center [323, 289] width 269 height 6
click at [309, 286] on span "Spouse: $5,000 to $30,000 in increments of $5,000]; not to exceed [100]% of emp…" at bounding box center [322, 289] width 267 height 6
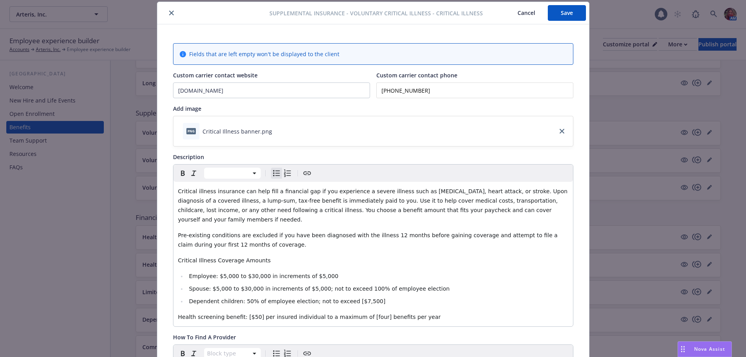
click at [349, 298] on span "Dependent children: 50% of employee election; not to exceed [$7,500]" at bounding box center [287, 301] width 197 height 6
click at [339, 298] on span "Dependent children: 50% of employee election; not to exceed [$15,000]" at bounding box center [289, 301] width 200 height 6
click at [365, 297] on li "Dependent children: 50% of employee election; not to exceed $15,000]" at bounding box center [377, 301] width 381 height 9
click at [239, 314] on span "Health screening benefit: [$50] per insured individual to a maximum of [four] b…" at bounding box center [309, 317] width 263 height 6
click at [247, 314] on span "Health screening benefit: $50] per insured individual to a maximum of [four] be…" at bounding box center [308, 317] width 261 height 6
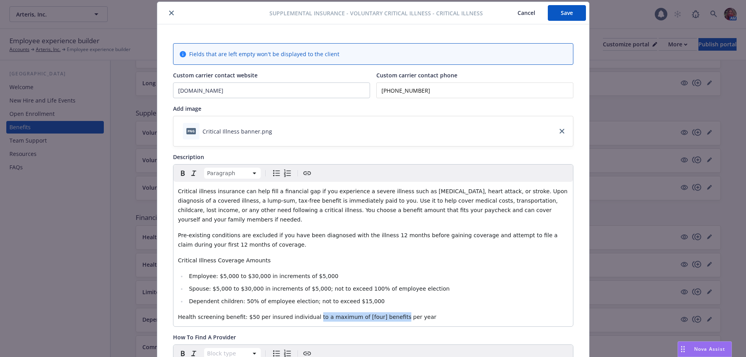
drag, startPoint x: 378, startPoint y: 307, endPoint x: 301, endPoint y: 309, distance: 76.7
click at [301, 314] on span "Health screening benefit: $50 per insured individual to a maximum of [four] ben…" at bounding box center [307, 317] width 258 height 6
click at [353, 313] on p "Health screening benefit: $50 per insured individual per year" at bounding box center [373, 317] width 390 height 9
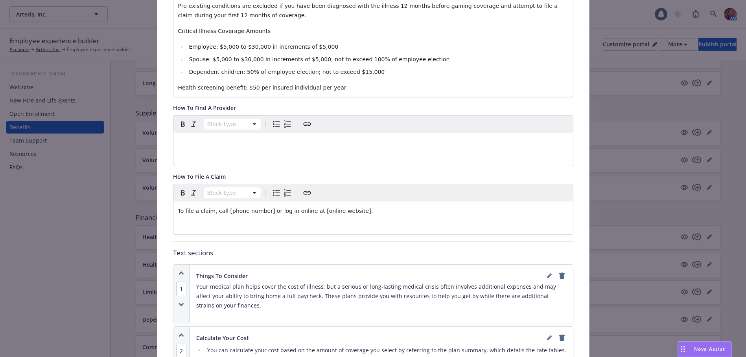
scroll to position [299, 0]
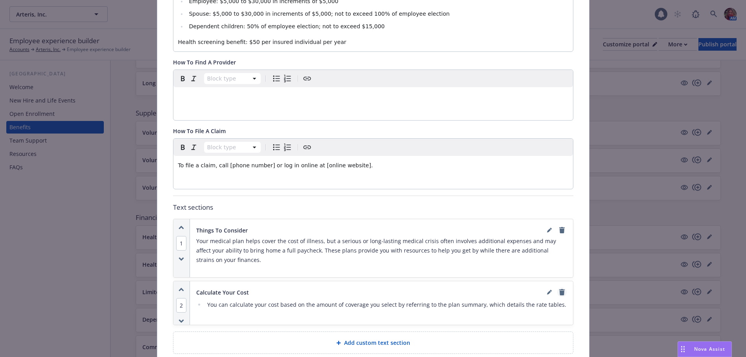
click at [557, 288] on link "remove" at bounding box center [561, 292] width 9 height 9
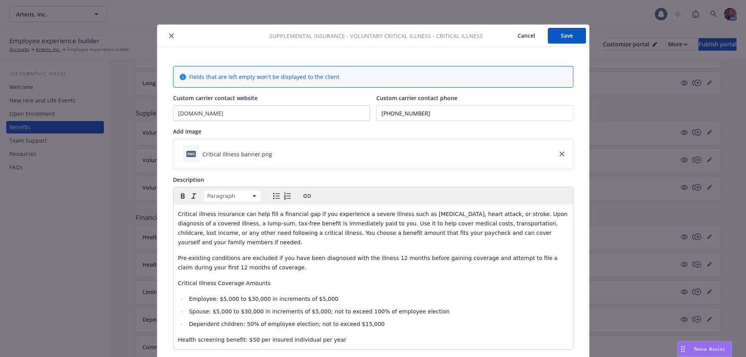
scroll to position [0, 0]
click at [559, 37] on button "Save" at bounding box center [567, 37] width 38 height 16
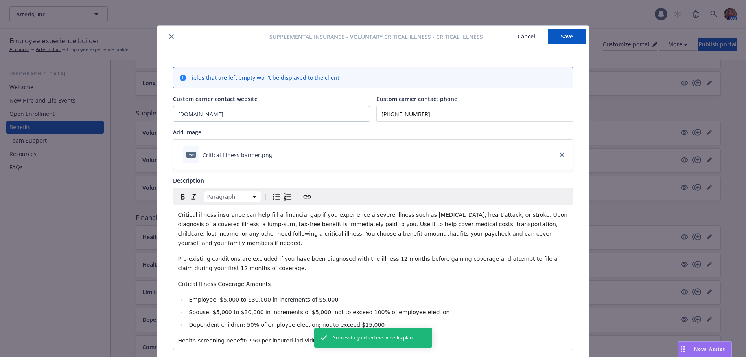
click at [169, 35] on icon "close" at bounding box center [171, 36] width 5 height 5
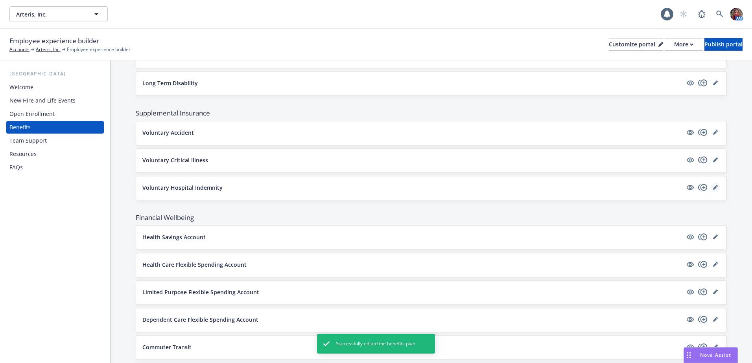
click at [711, 191] on link "editPencil" at bounding box center [715, 187] width 9 height 9
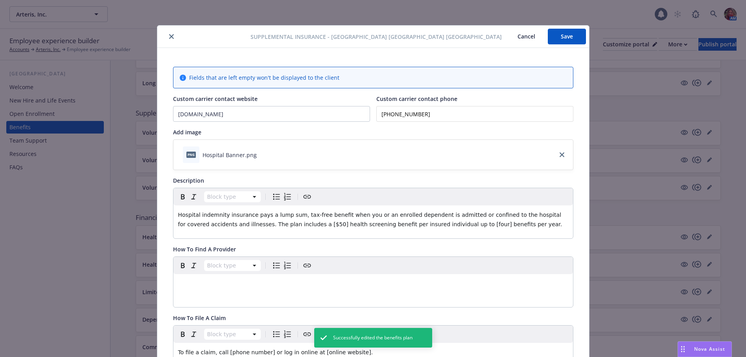
scroll to position [24, 0]
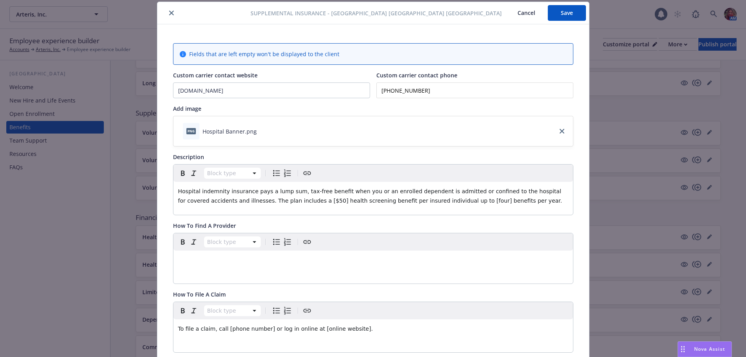
click at [260, 203] on span "Hospital indemnity insurance pays a lump sum, tax-free benefit when you or an e…" at bounding box center [370, 196] width 385 height 16
click at [256, 203] on span "Hospital indemnity insurance pays a lump sum, tax-free benefit when you or an e…" at bounding box center [370, 196] width 385 height 16
click at [257, 203] on span "Hospital indemnity insurance pays a lump sum, tax-free benefit when you or an e…" at bounding box center [370, 196] width 385 height 16
click at [266, 197] on span "Hospital indemnity insurance pays a lump sum, tax-free benefit when you or an e…" at bounding box center [370, 196] width 385 height 16
drag, startPoint x: 428, startPoint y: 201, endPoint x: 382, endPoint y: 202, distance: 45.6
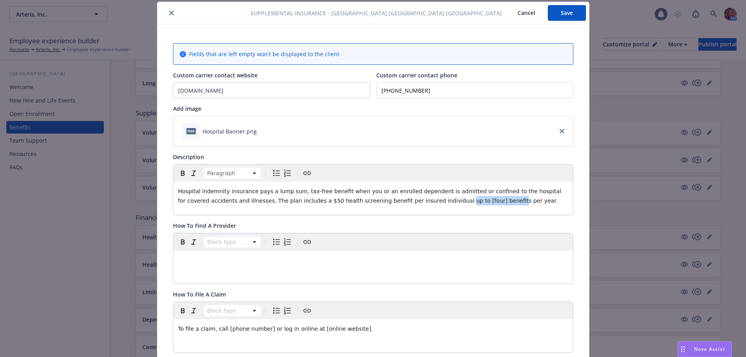
click at [382, 202] on span "Hospital indemnity insurance pays a lump sum, tax-free benefit when you or an e…" at bounding box center [370, 196] width 385 height 16
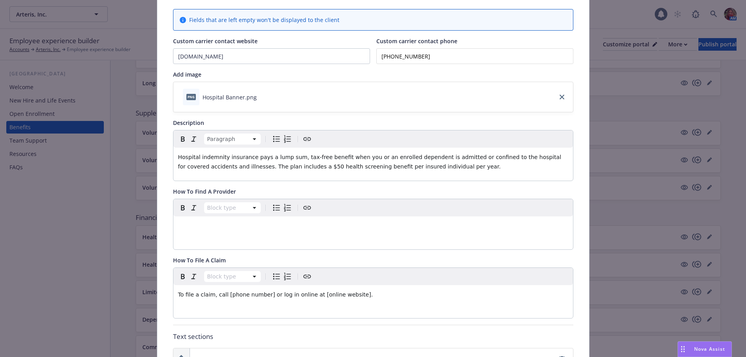
scroll to position [102, 0]
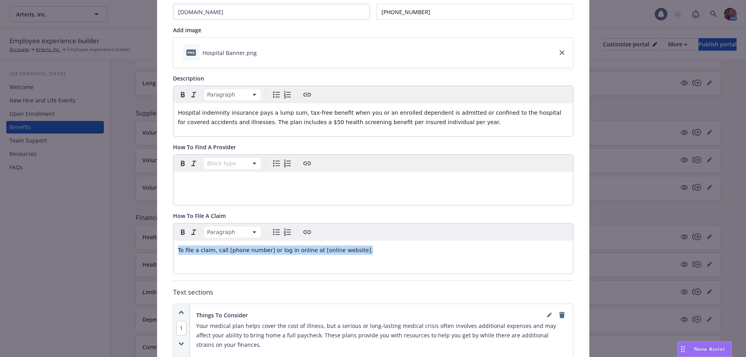
drag, startPoint x: 350, startPoint y: 252, endPoint x: 169, endPoint y: 253, distance: 181.7
click at [169, 253] on div "Fields that are left empty won't be displayed to the client Custom carrier cont…" at bounding box center [373, 317] width 432 height 742
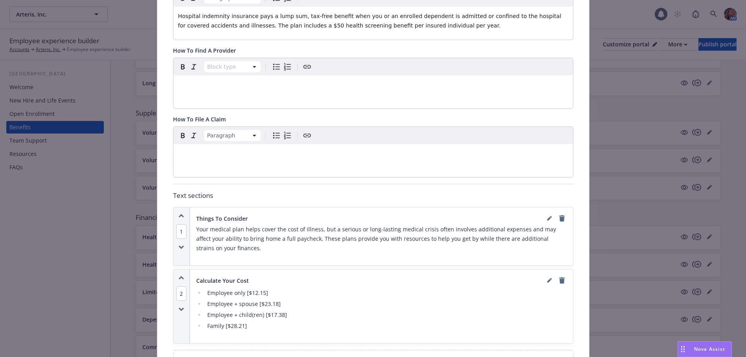
scroll to position [260, 0]
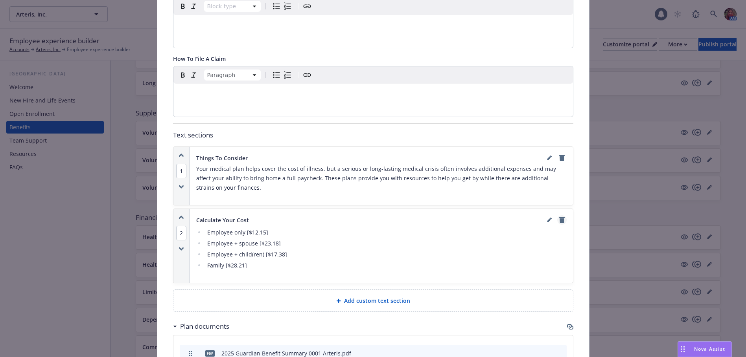
click at [559, 219] on icon "remove" at bounding box center [562, 220] width 6 height 6
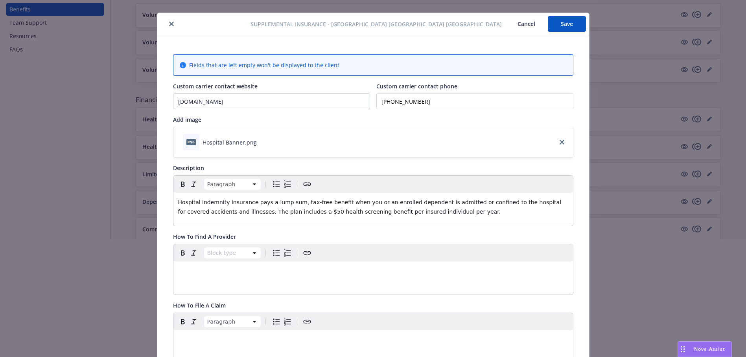
scroll to position [0, 0]
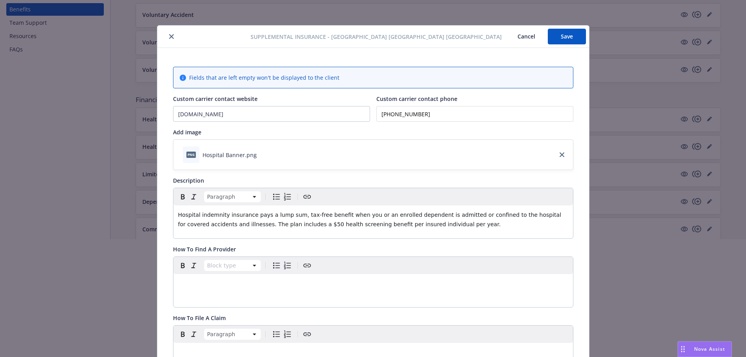
click at [563, 41] on button "Save" at bounding box center [567, 37] width 38 height 16
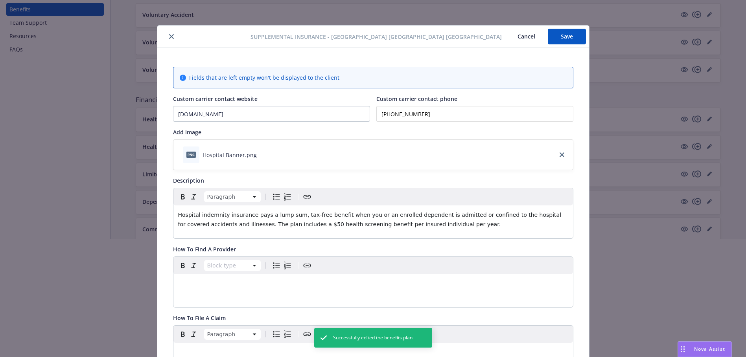
drag, startPoint x: 169, startPoint y: 35, endPoint x: 205, endPoint y: 39, distance: 36.4
click at [169, 36] on icon "close" at bounding box center [171, 36] width 5 height 5
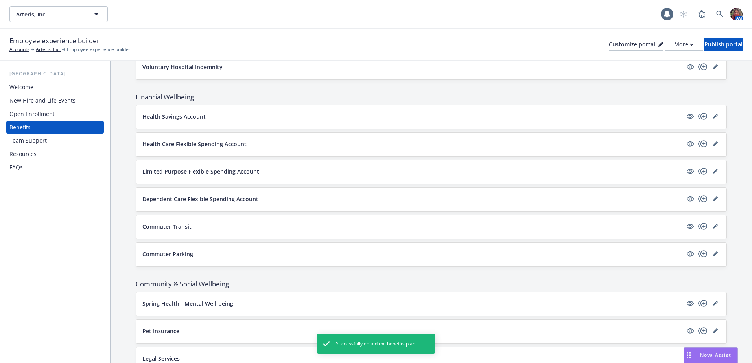
scroll to position [705, 0]
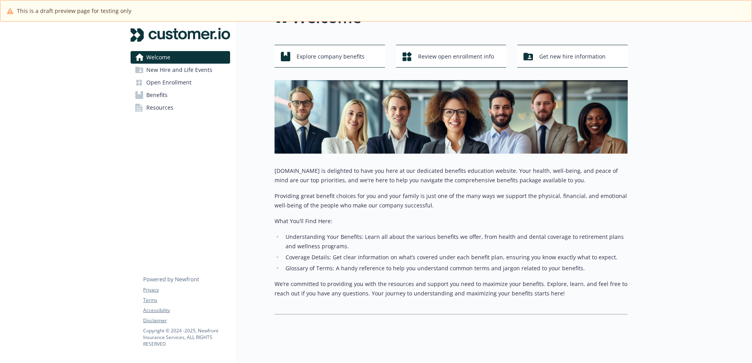
scroll to position [40, 0]
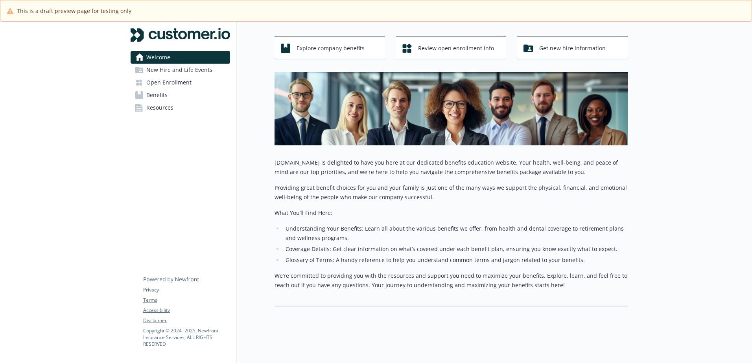
click at [215, 70] on link "New Hire and Life Events" at bounding box center [180, 70] width 99 height 13
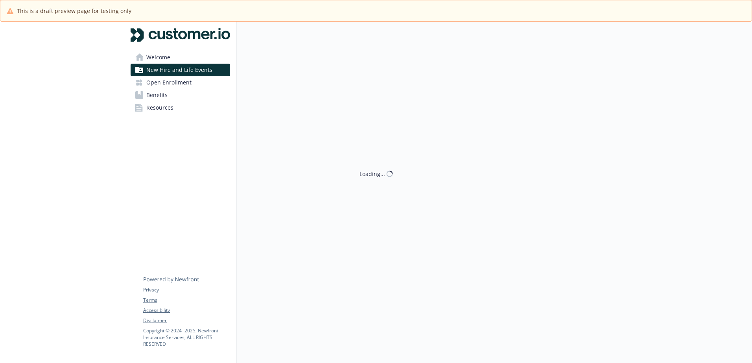
scroll to position [28, 0]
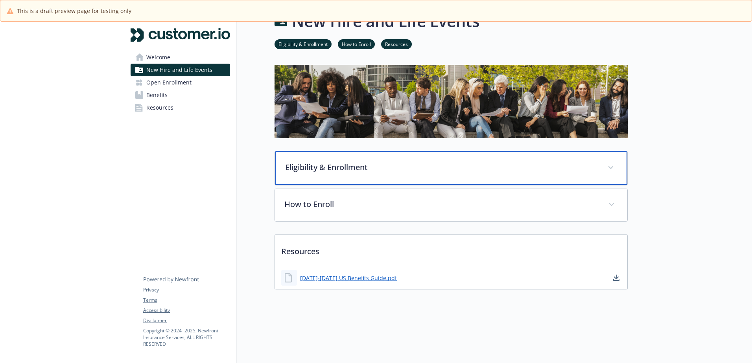
click at [390, 166] on p "Eligibility & Enrollment" at bounding box center [441, 168] width 313 height 12
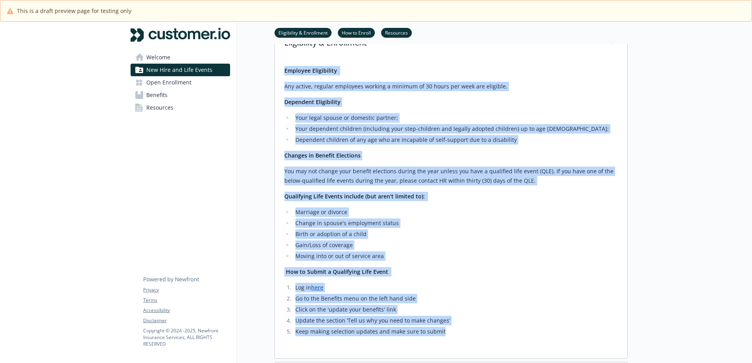
scroll to position [106, 0]
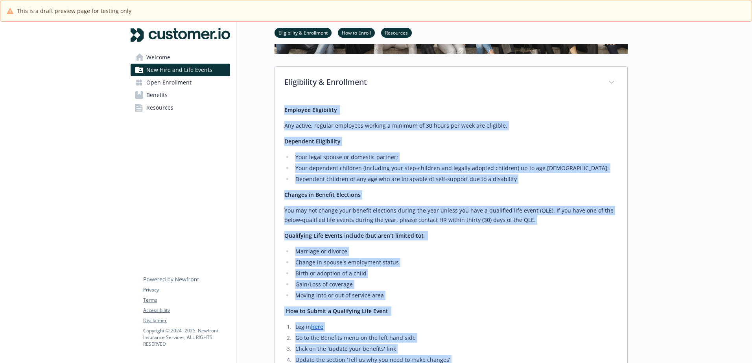
drag, startPoint x: 458, startPoint y: 251, endPoint x: 284, endPoint y: 113, distance: 222.2
click at [284, 113] on div "Employee Eligibility Any active, regular employees working a minimum of 30 hour…" at bounding box center [450, 240] width 333 height 271
copy div "Employee Eligibility Any active, regular employees working a minimum of 30 hour…"
click at [391, 209] on p "You may not change your benefit elections during the year unless you have a qua…" at bounding box center [450, 215] width 333 height 19
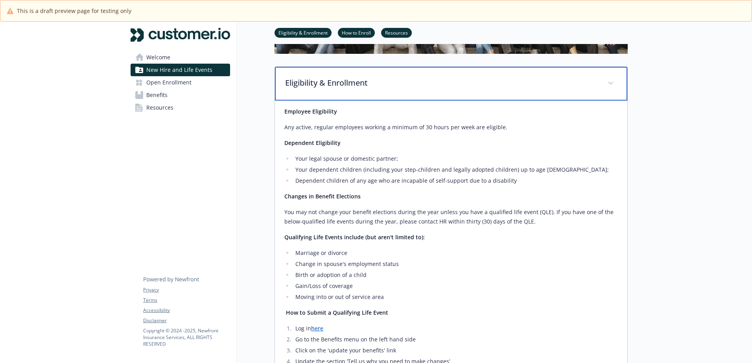
click at [616, 78] on div "Eligibility & Enrollment" at bounding box center [451, 84] width 352 height 34
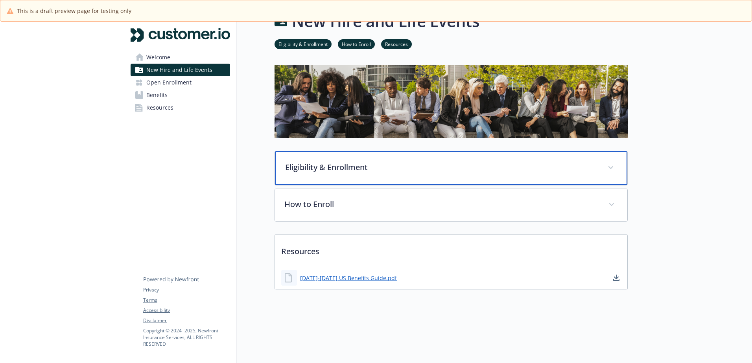
scroll to position [28, 0]
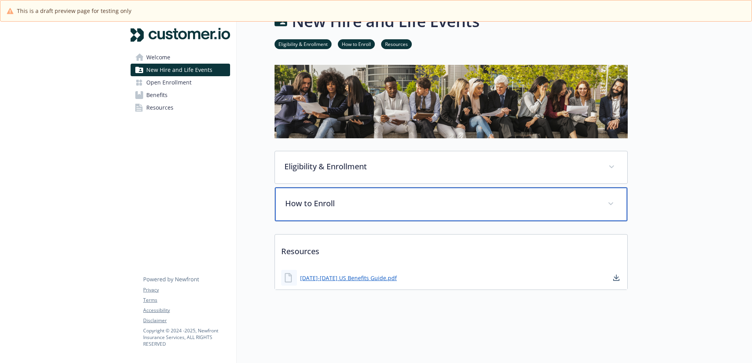
click at [390, 211] on div "How to Enroll" at bounding box center [451, 205] width 352 height 34
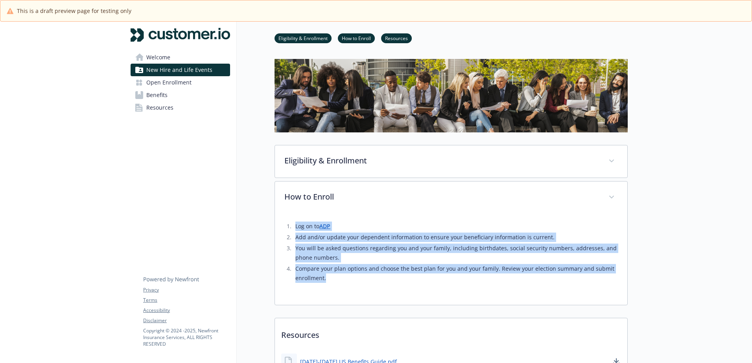
drag, startPoint x: 336, startPoint y: 285, endPoint x: 282, endPoint y: 227, distance: 79.3
click at [282, 227] on div "Log on to ADP Add and/or update your dependent information to ensure your benef…" at bounding box center [451, 259] width 352 height 91
copy ol "Log on to ADP Add and/or update your dependent information to ensure your benef…"
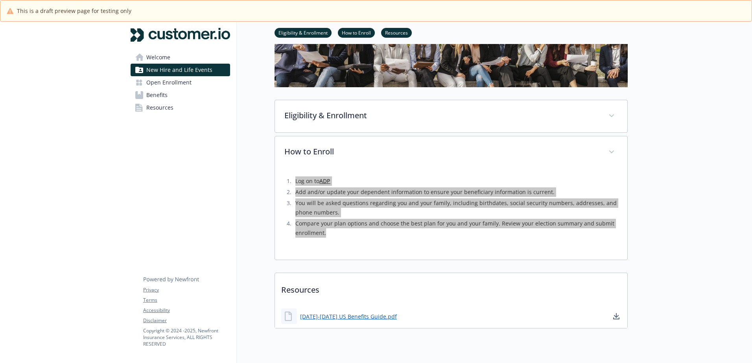
scroll to position [101, 0]
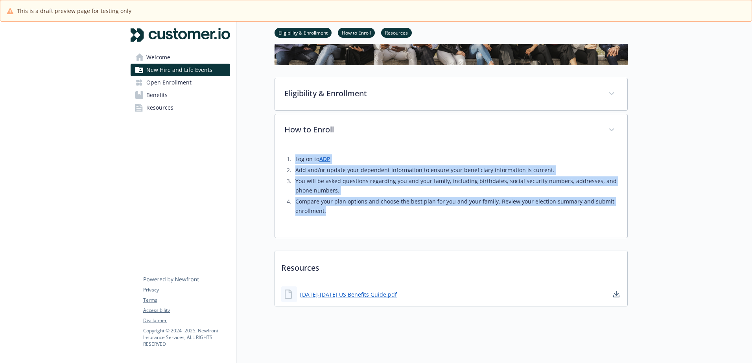
click at [156, 86] on span "Open Enrollment" at bounding box center [168, 82] width 45 height 13
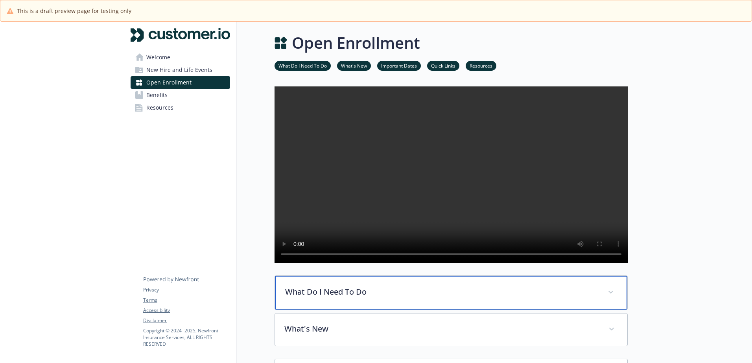
click at [368, 310] on div "What Do I Need To Do" at bounding box center [451, 293] width 352 height 34
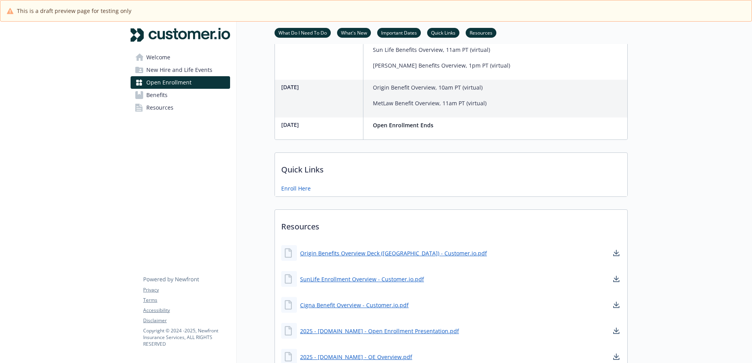
scroll to position [690, 0]
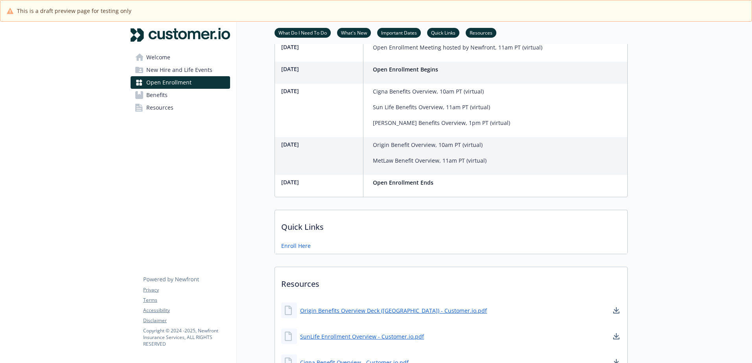
click at [190, 94] on link "Benefits" at bounding box center [180, 95] width 99 height 13
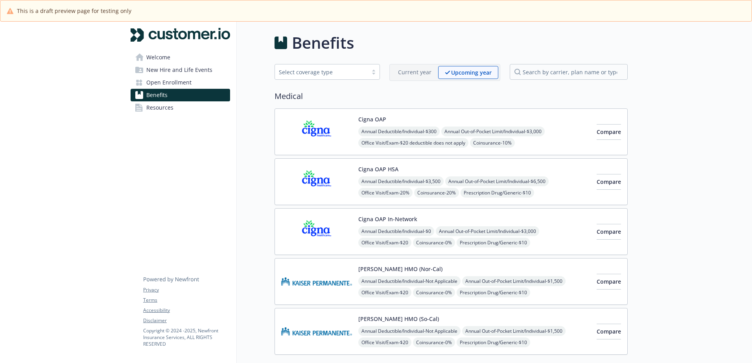
click at [337, 166] on img at bounding box center [316, 181] width 71 height 33
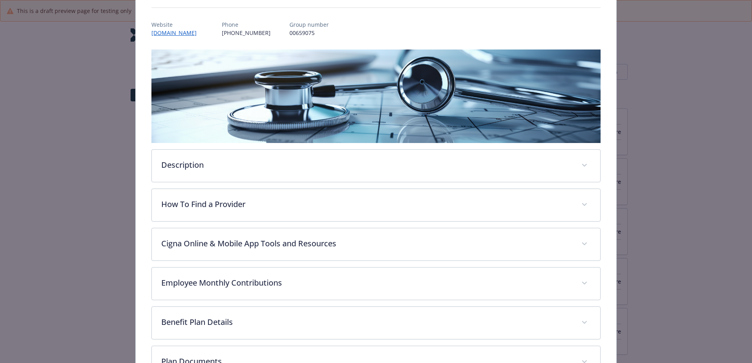
scroll to position [102, 0]
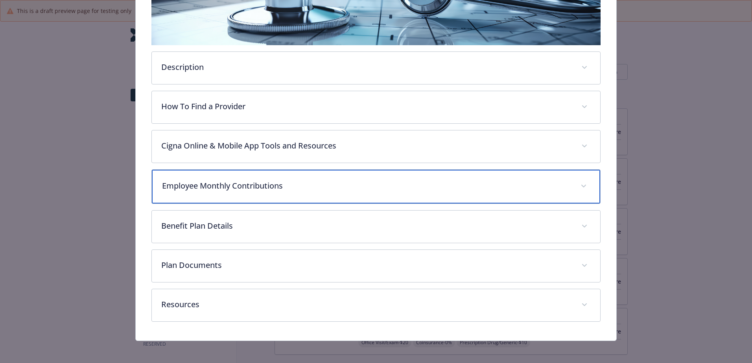
click at [243, 189] on p "Employee Monthly Contributions" at bounding box center [366, 186] width 409 height 12
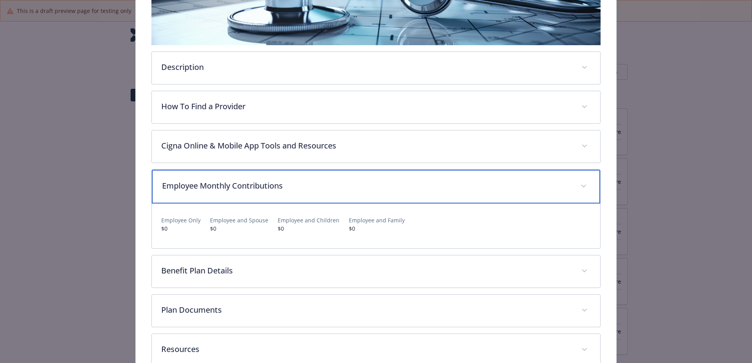
scroll to position [220, 0]
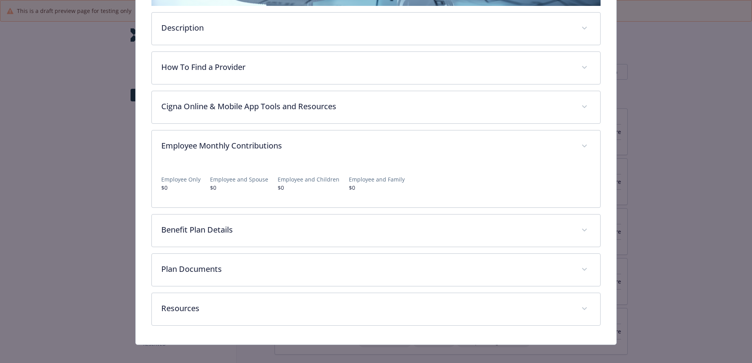
click at [221, 249] on div "Description The Cigna OAP HSA plan is a high-deductible insurance plan that hel…" at bounding box center [375, 119] width 449 height 414
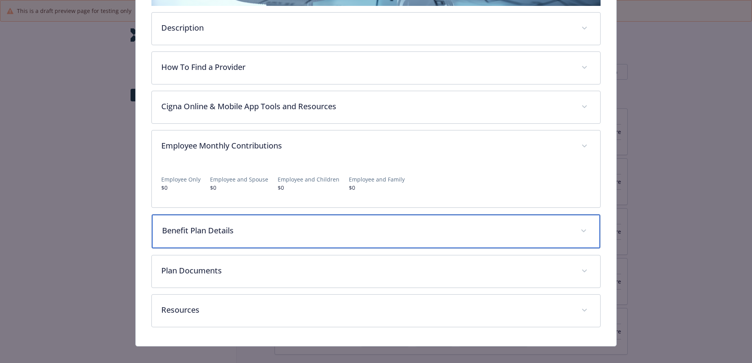
click at [227, 238] on div "Benefit Plan Details" at bounding box center [376, 232] width 448 height 34
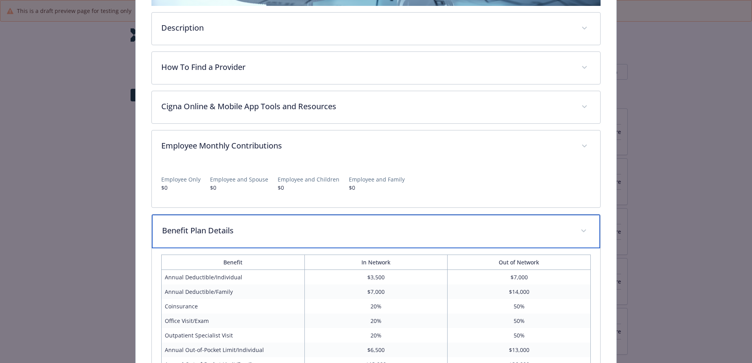
click at [227, 238] on div "Benefit Plan Details" at bounding box center [376, 232] width 448 height 34
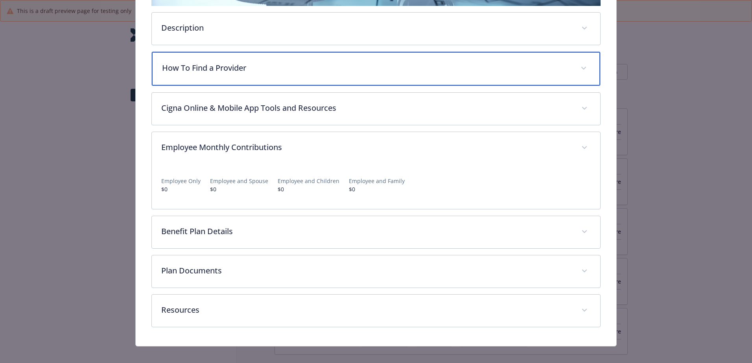
click at [247, 67] on p "How To Find a Provider" at bounding box center [366, 68] width 409 height 12
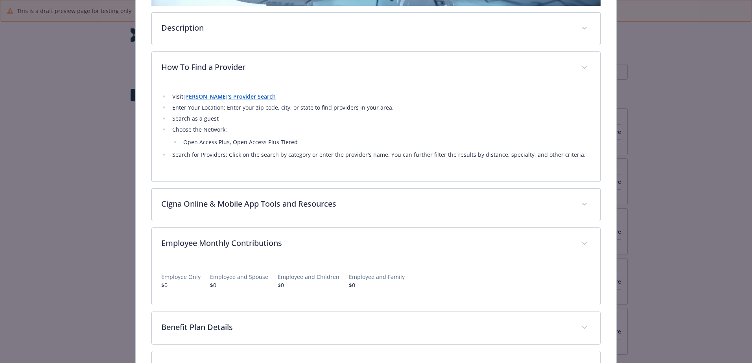
click at [202, 10] on div "Description The Cigna OAP HSA plan is a high-deductible insurance plan that hel…" at bounding box center [375, 167] width 449 height 511
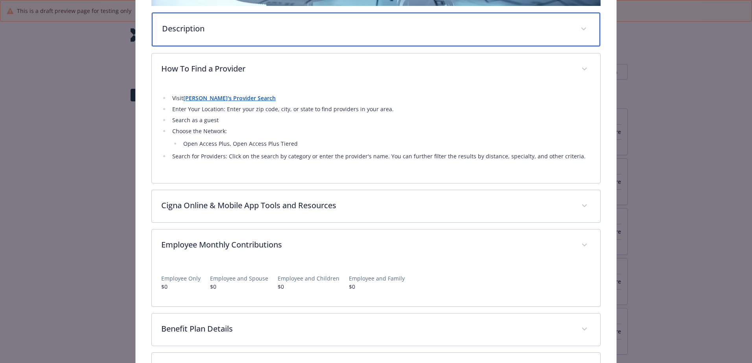
click at [201, 23] on p "Description" at bounding box center [366, 29] width 409 height 12
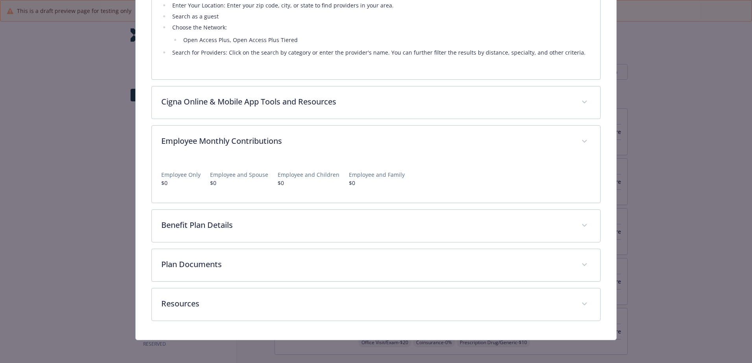
scroll to position [508, 0]
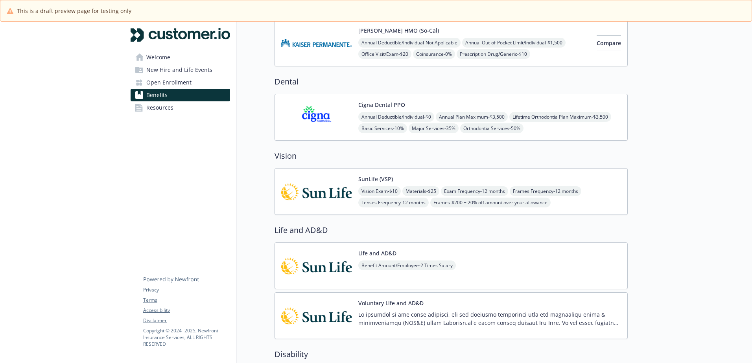
scroll to position [354, 0]
